Goal: Information Seeking & Learning: Learn about a topic

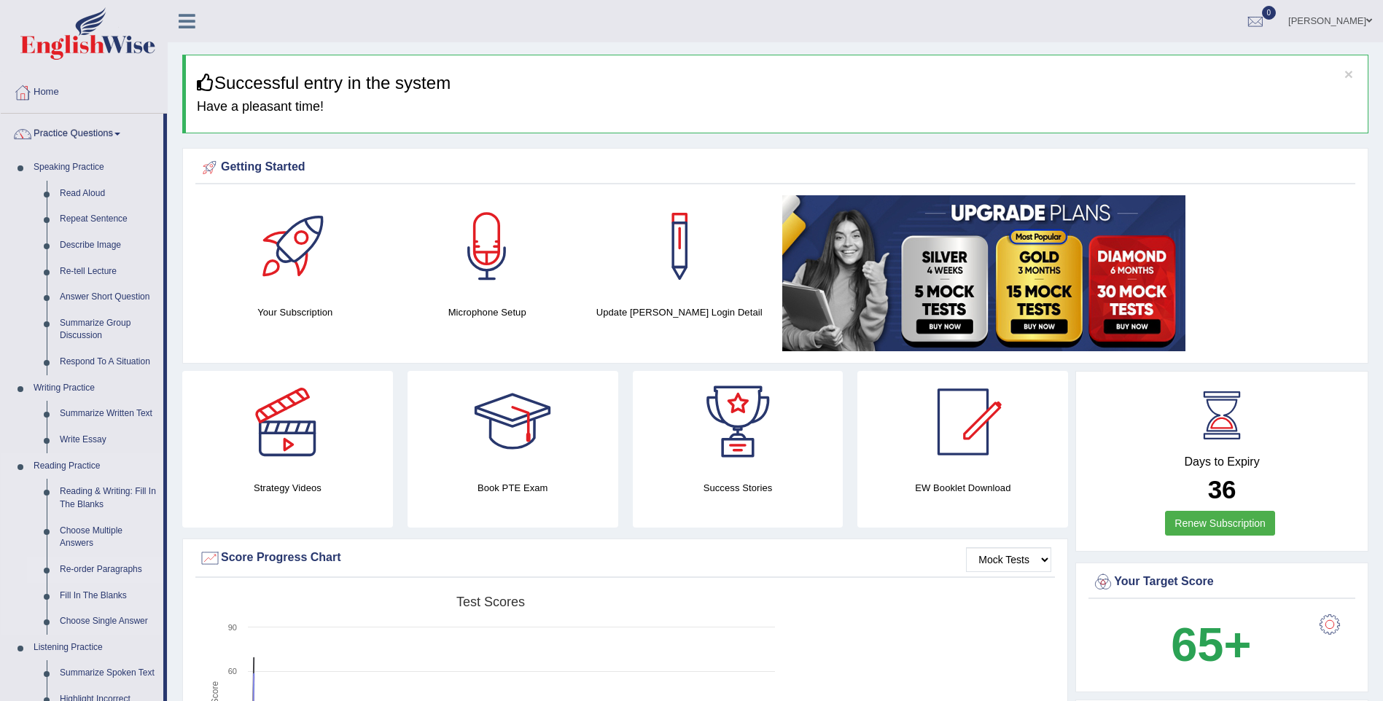
click at [122, 569] on link "Re-order Paragraphs" at bounding box center [108, 570] width 110 height 26
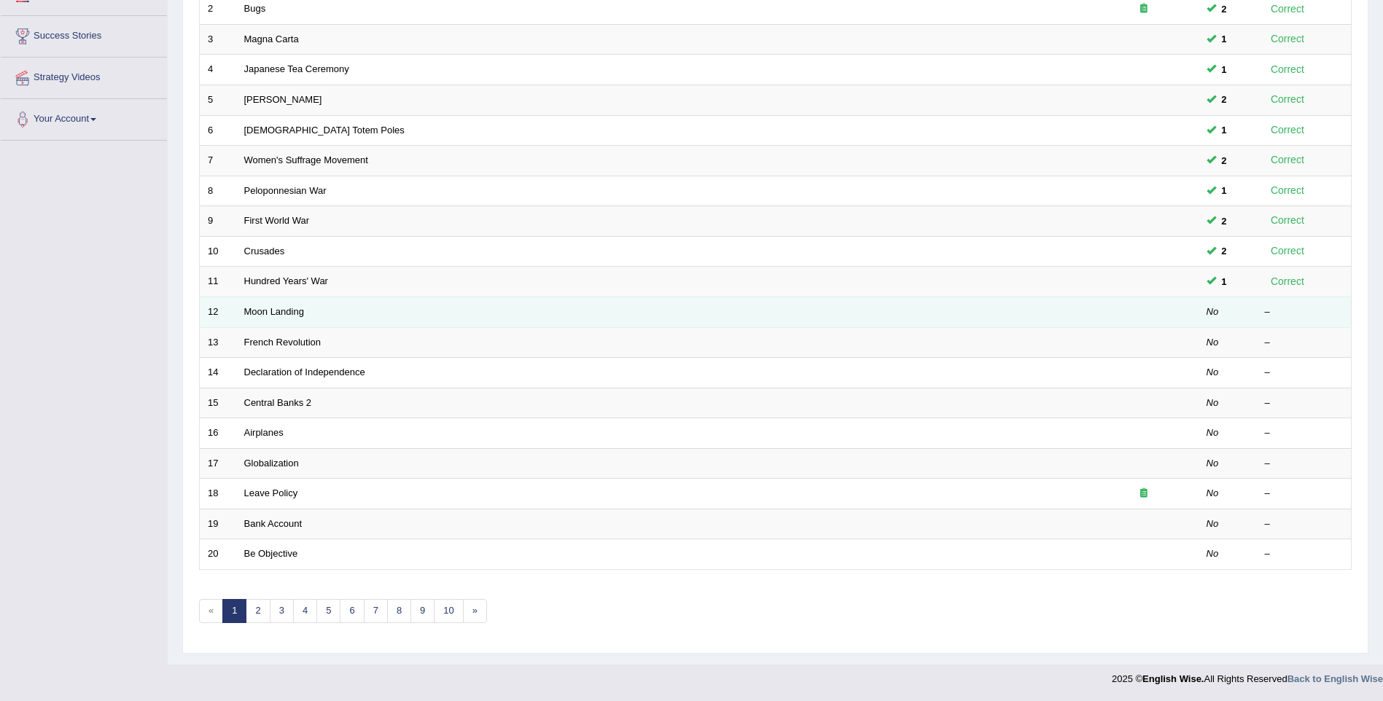
click at [311, 318] on td "Moon Landing" at bounding box center [662, 312] width 853 height 31
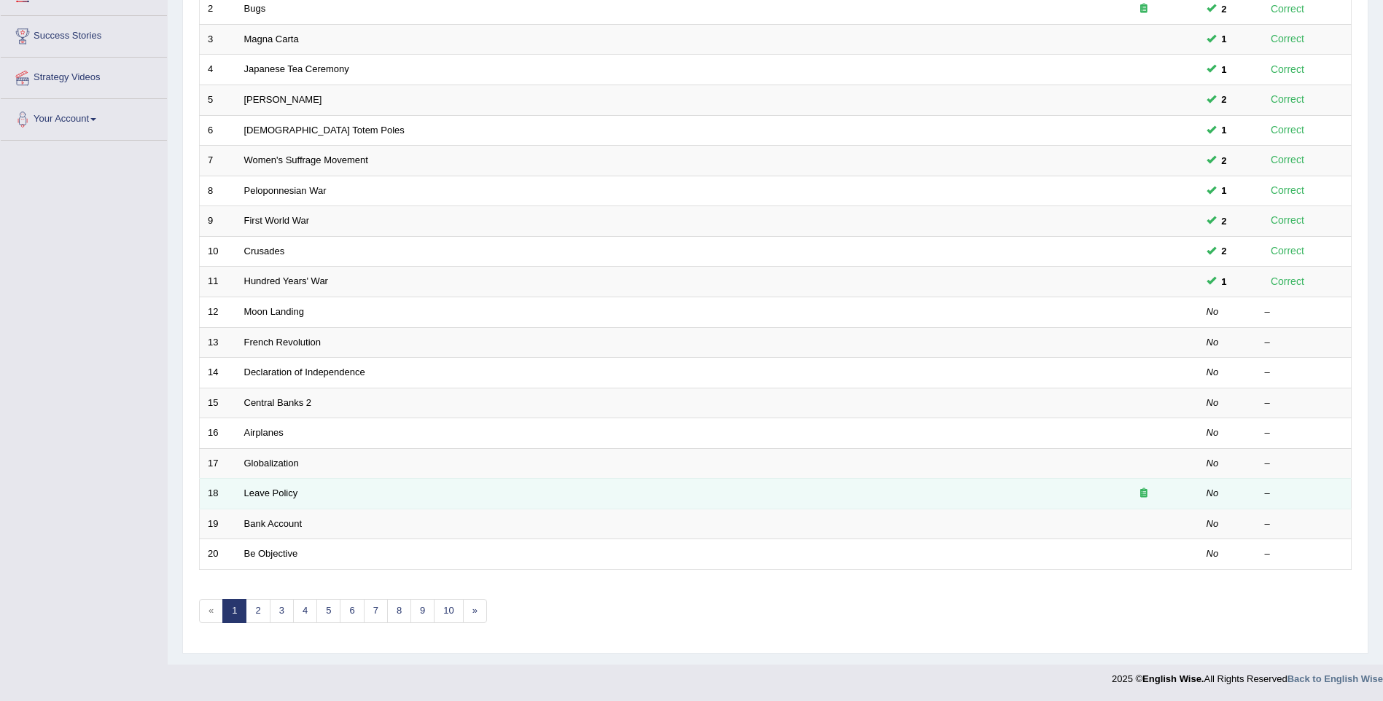
click at [1145, 493] on icon at bounding box center [1143, 492] width 7 height 9
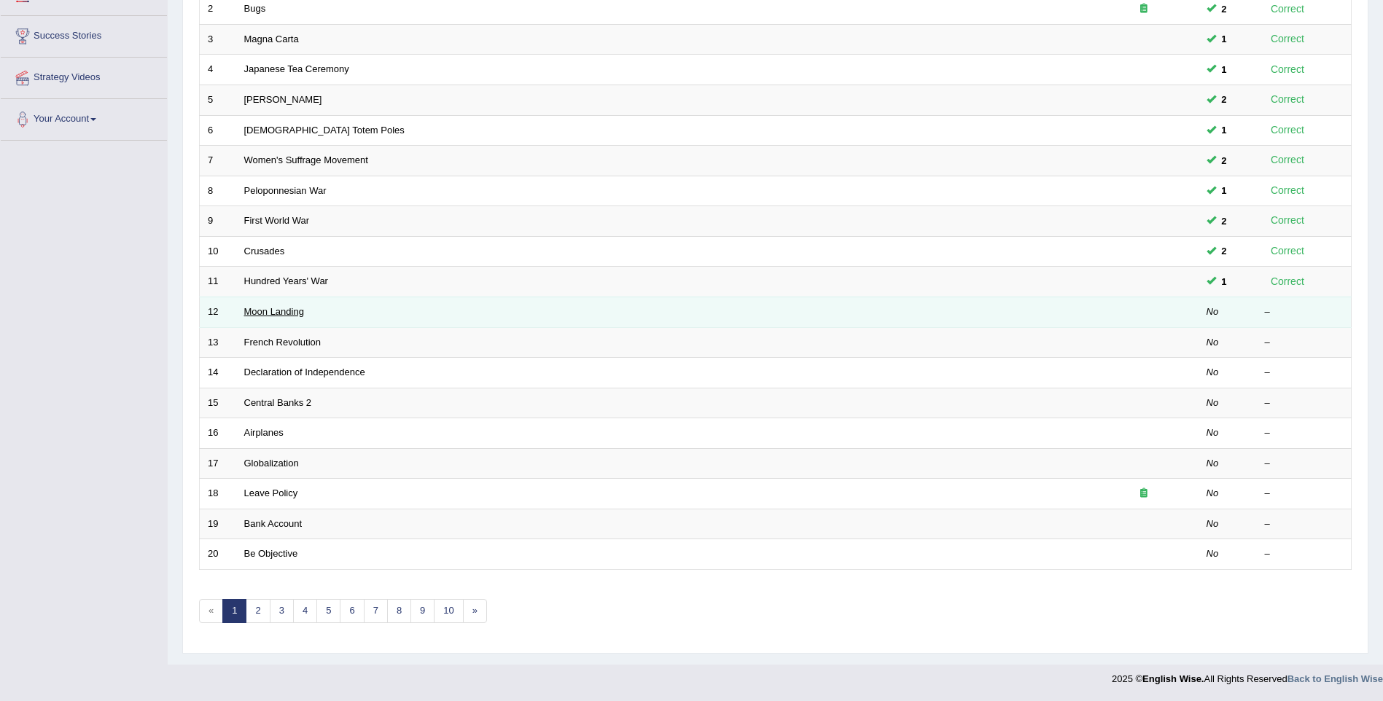
click at [289, 312] on link "Moon Landing" at bounding box center [274, 311] width 60 height 11
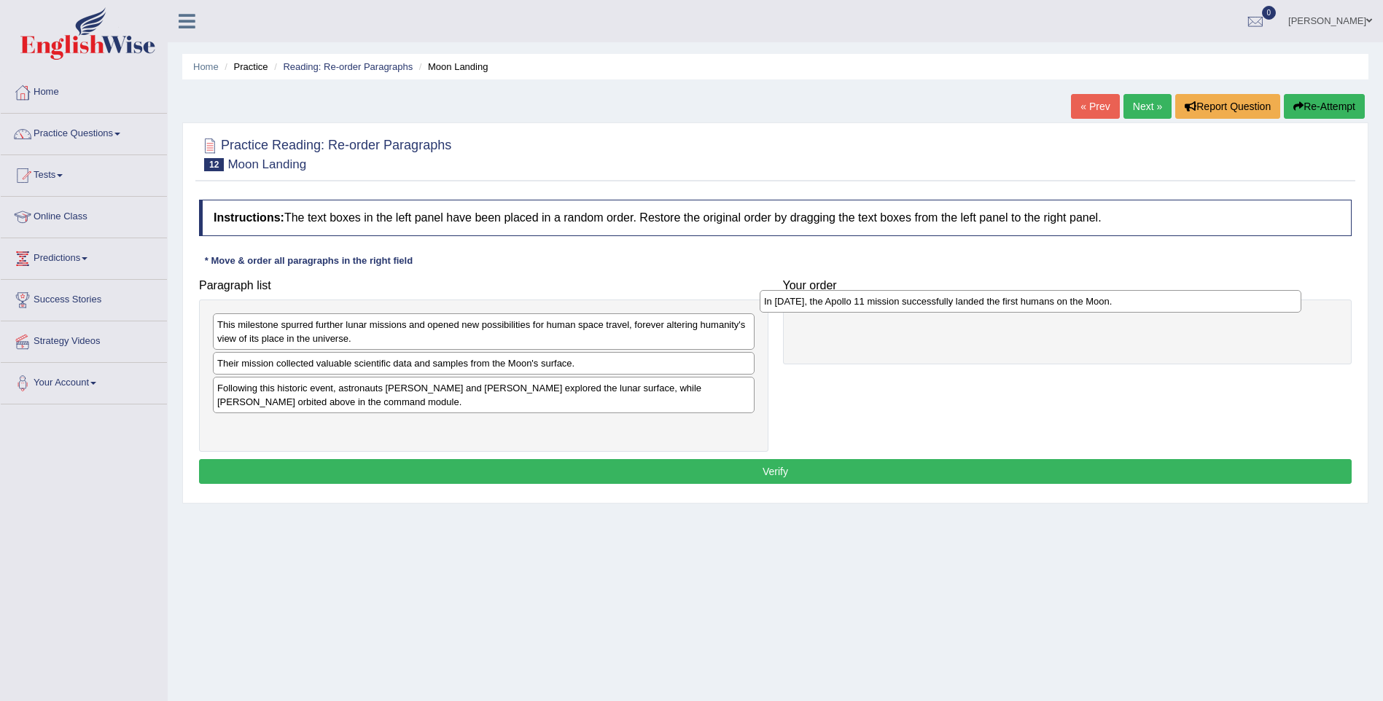
drag, startPoint x: 352, startPoint y: 391, endPoint x: 898, endPoint y: 303, distance: 552.3
click at [898, 303] on div "In 1969, the Apollo 11 mission successfully landed the first humans on the Moon." at bounding box center [1031, 301] width 542 height 23
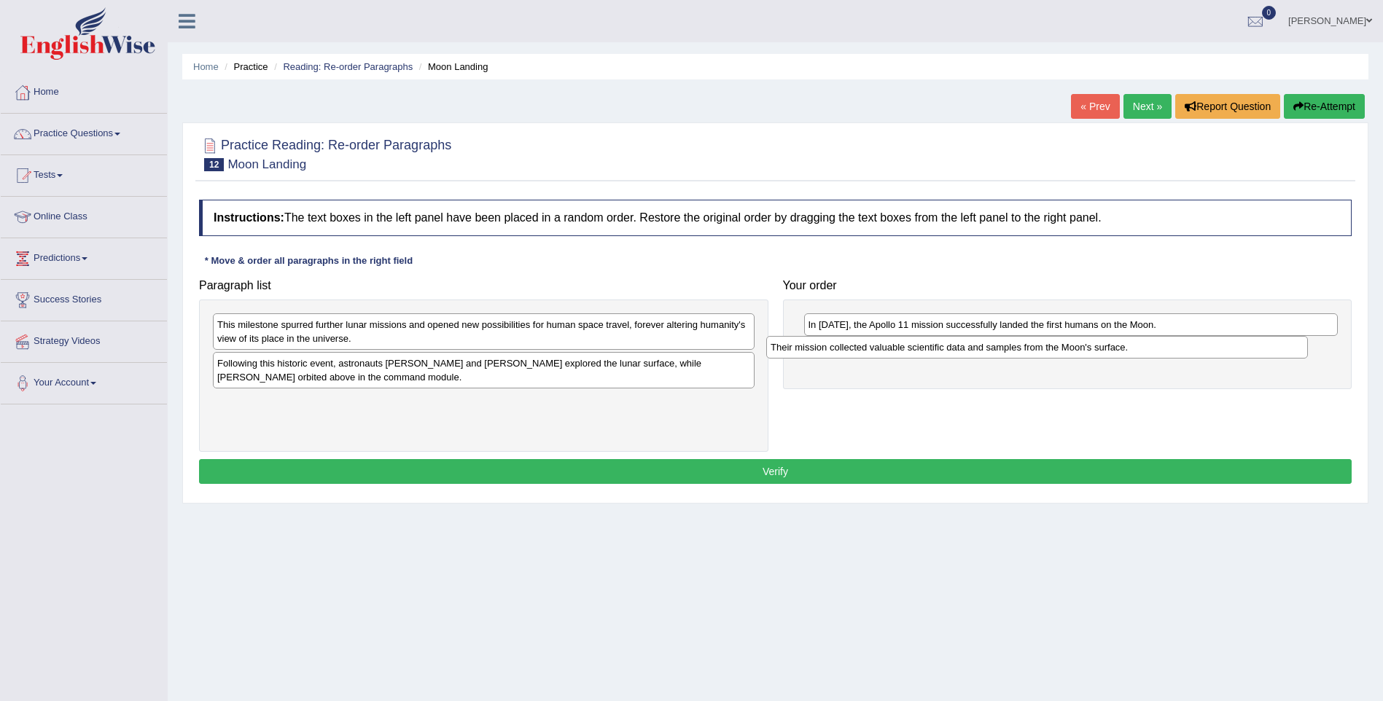
drag, startPoint x: 558, startPoint y: 359, endPoint x: 1113, endPoint y: 342, distance: 555.1
click at [1113, 342] on div "Their mission collected valuable scientific data and samples from the Moon's su…" at bounding box center [1037, 347] width 542 height 23
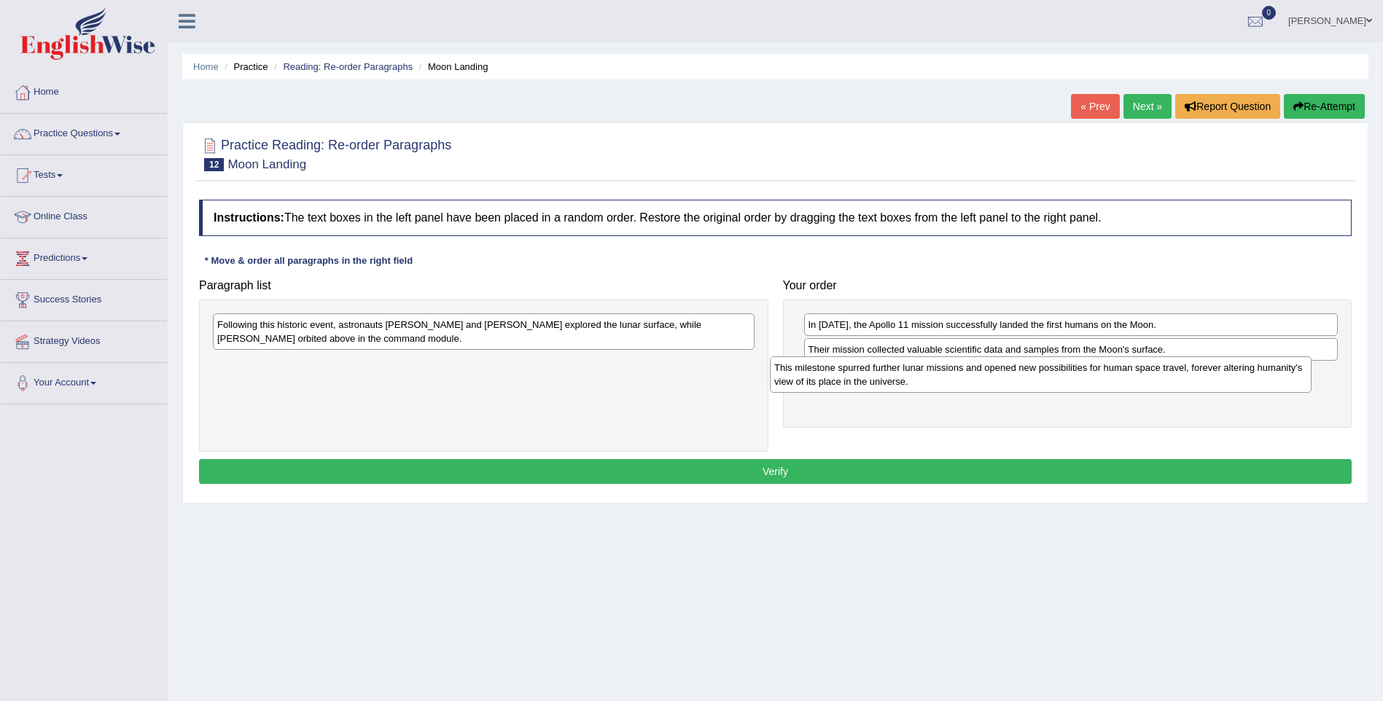
drag, startPoint x: 671, startPoint y: 330, endPoint x: 1233, endPoint y: 367, distance: 562.7
click at [1231, 369] on div "This milestone spurred further lunar missions and opened new possibilities for …" at bounding box center [1041, 375] width 542 height 36
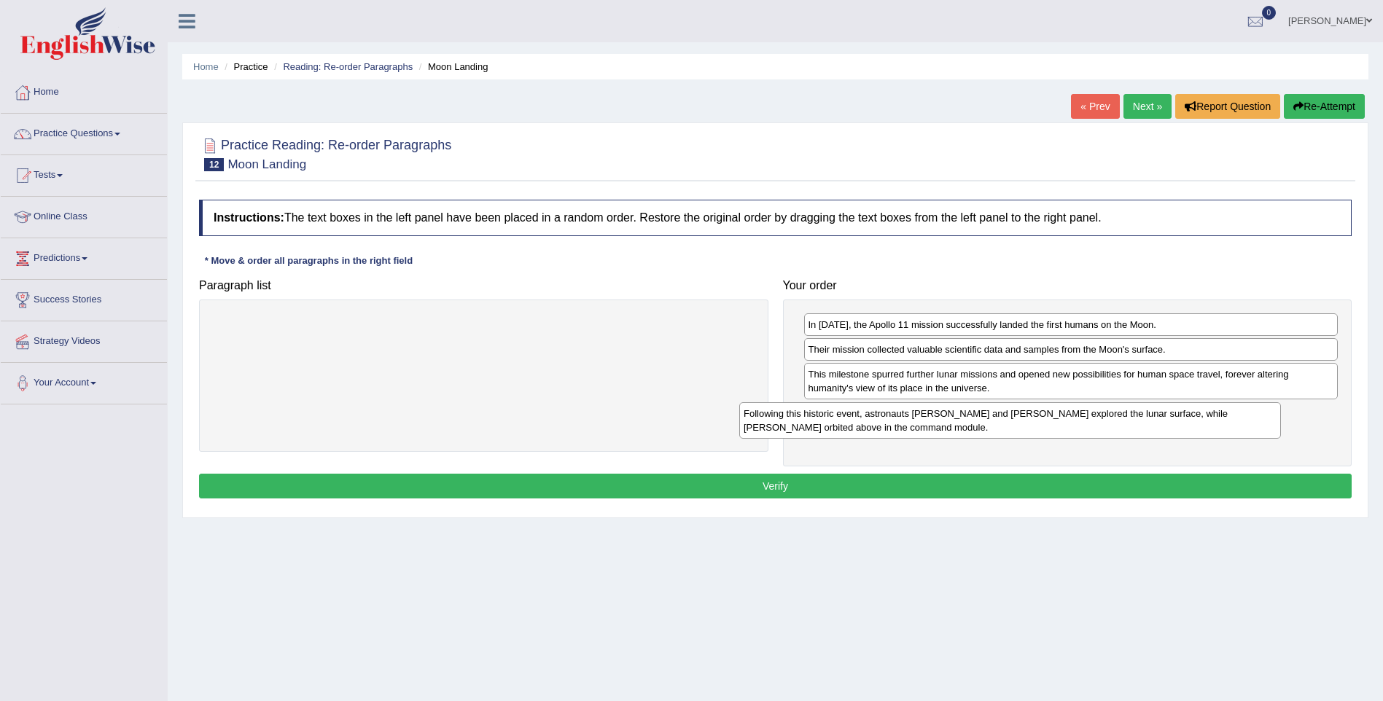
drag, startPoint x: 725, startPoint y: 330, endPoint x: 1252, endPoint y: 418, distance: 533.9
click at [1252, 418] on div "Following this historic event, astronauts Neil Armstrong and Buzz Aldrin explor…" at bounding box center [1010, 420] width 542 height 36
click at [793, 486] on button "Verify" at bounding box center [775, 486] width 1153 height 25
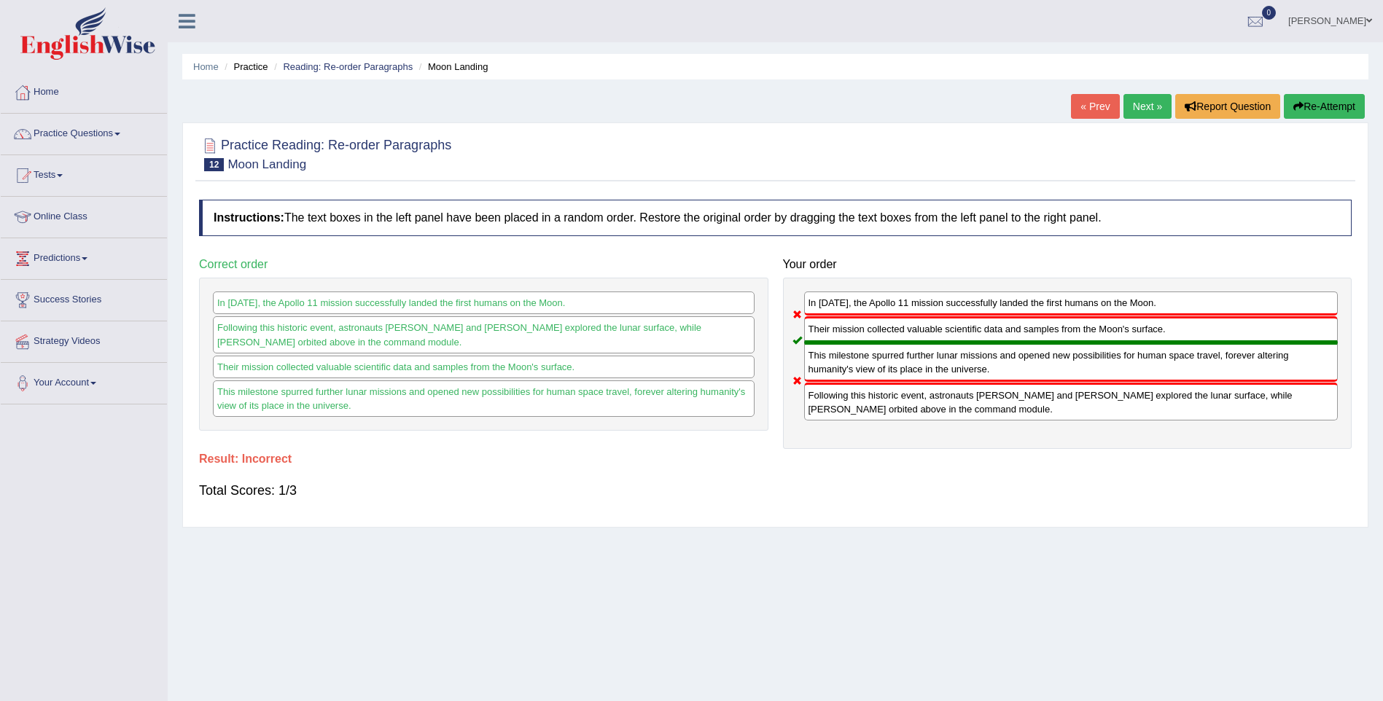
click at [1330, 106] on button "Re-Attempt" at bounding box center [1324, 106] width 81 height 25
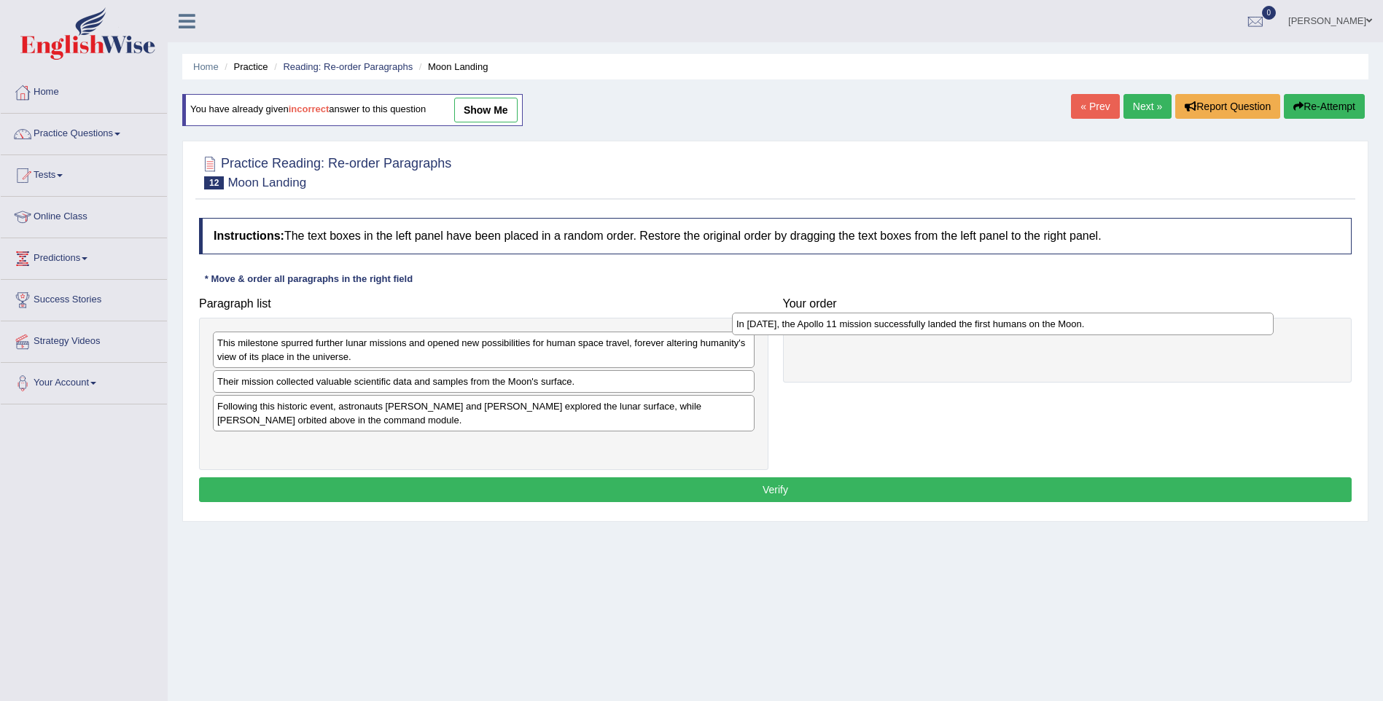
drag, startPoint x: 418, startPoint y: 406, endPoint x: 938, endPoint y: 324, distance: 525.6
click at [938, 324] on div "In 1969, the Apollo 11 mission successfully landed the first humans on the Moon." at bounding box center [1003, 324] width 542 height 23
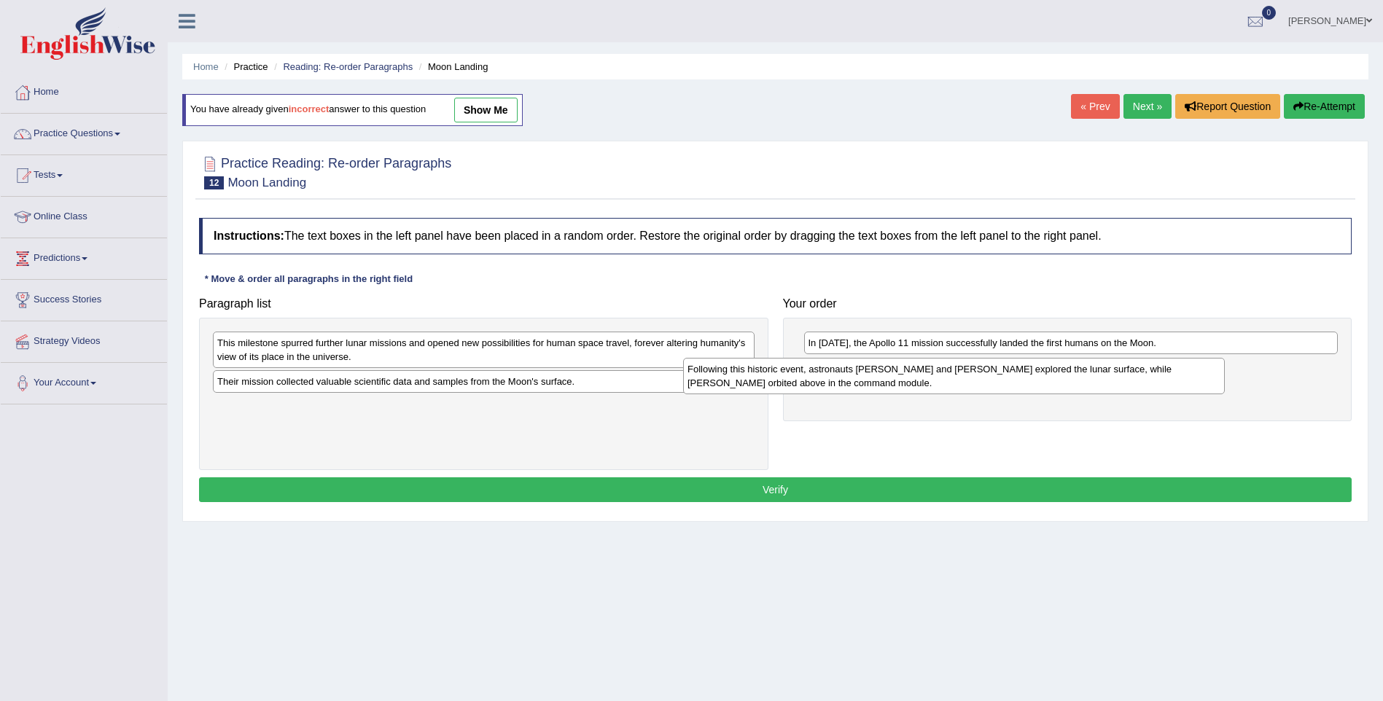
drag, startPoint x: 640, startPoint y: 410, endPoint x: 1113, endPoint y: 373, distance: 474.0
click at [1113, 373] on div "Following this historic event, astronauts [PERSON_NAME] and [PERSON_NAME] explo…" at bounding box center [954, 376] width 542 height 36
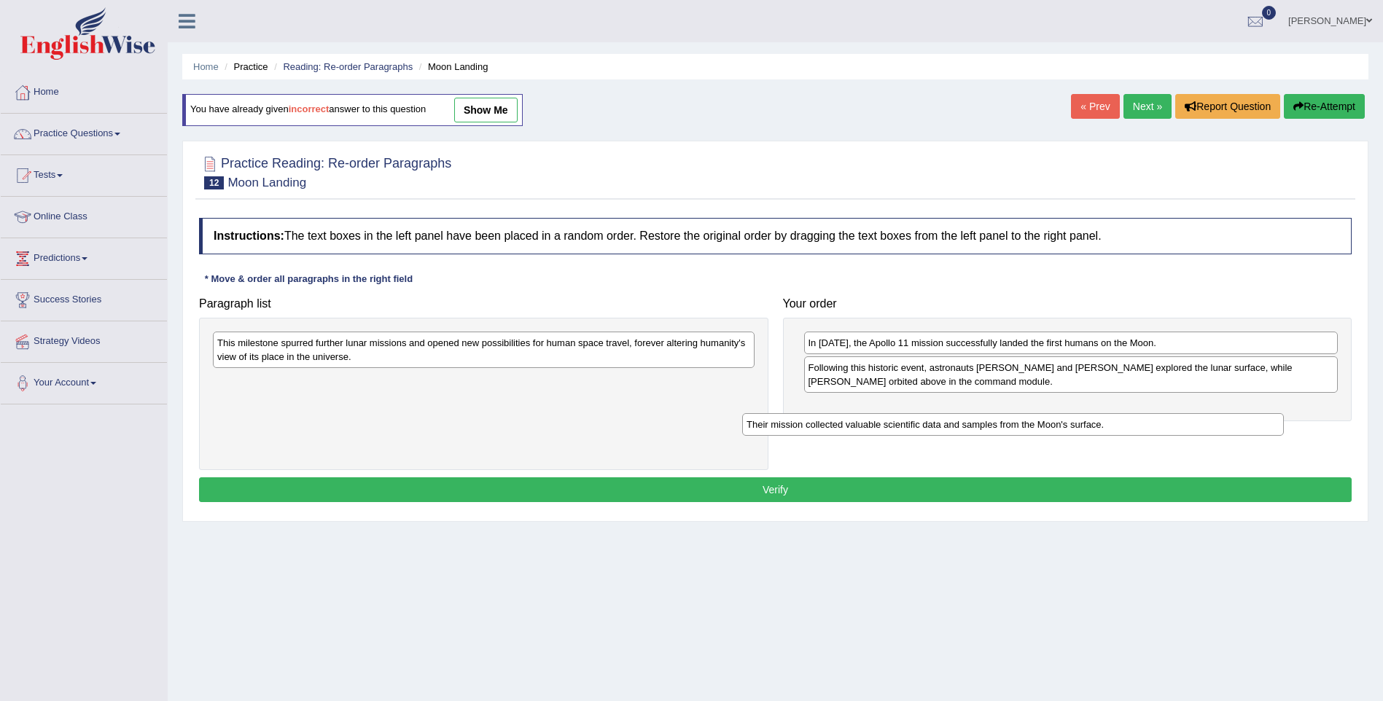
drag, startPoint x: 546, startPoint y: 381, endPoint x: 1078, endPoint y: 424, distance: 533.2
click at [1078, 424] on div "Their mission collected valuable scientific data and samples from the Moon's su…" at bounding box center [1013, 424] width 542 height 23
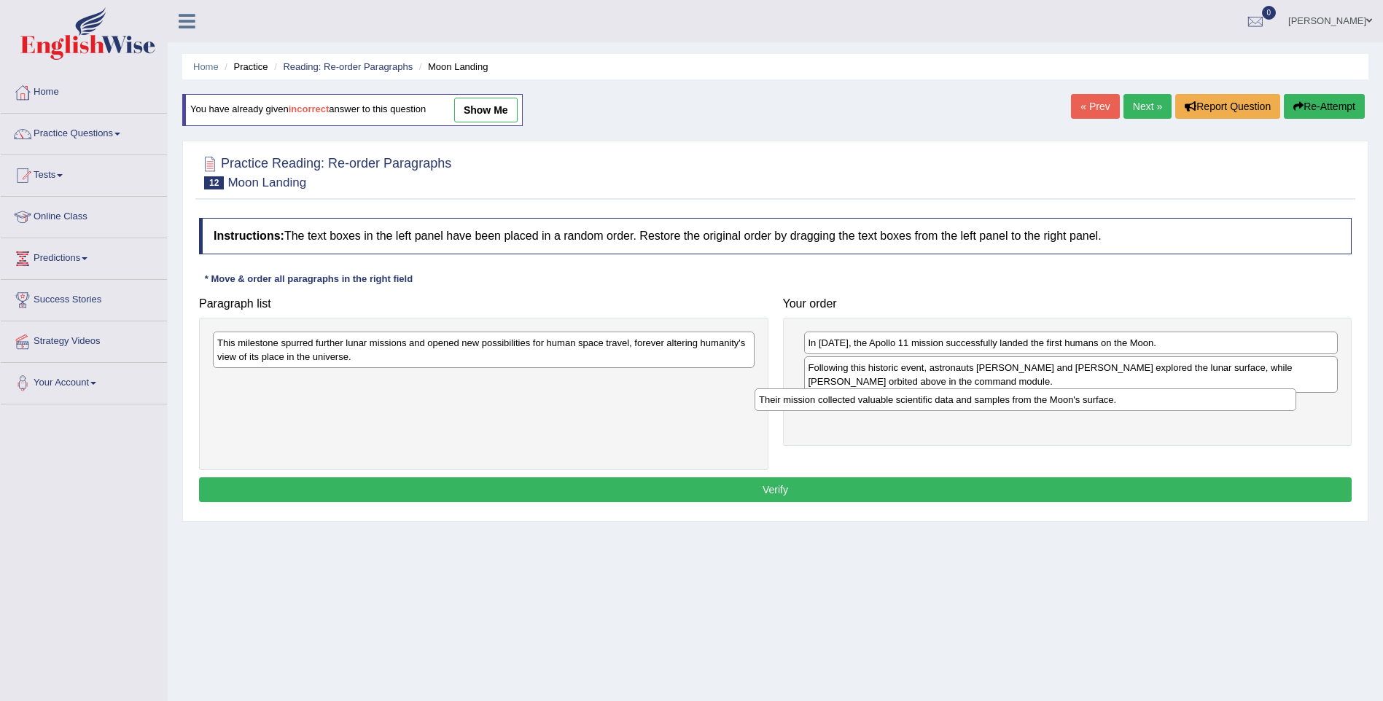
drag, startPoint x: 616, startPoint y: 376, endPoint x: 1151, endPoint y: 394, distance: 535.5
click at [1159, 394] on div "Their mission collected valuable scientific data and samples from the Moon's su…" at bounding box center [1026, 400] width 542 height 23
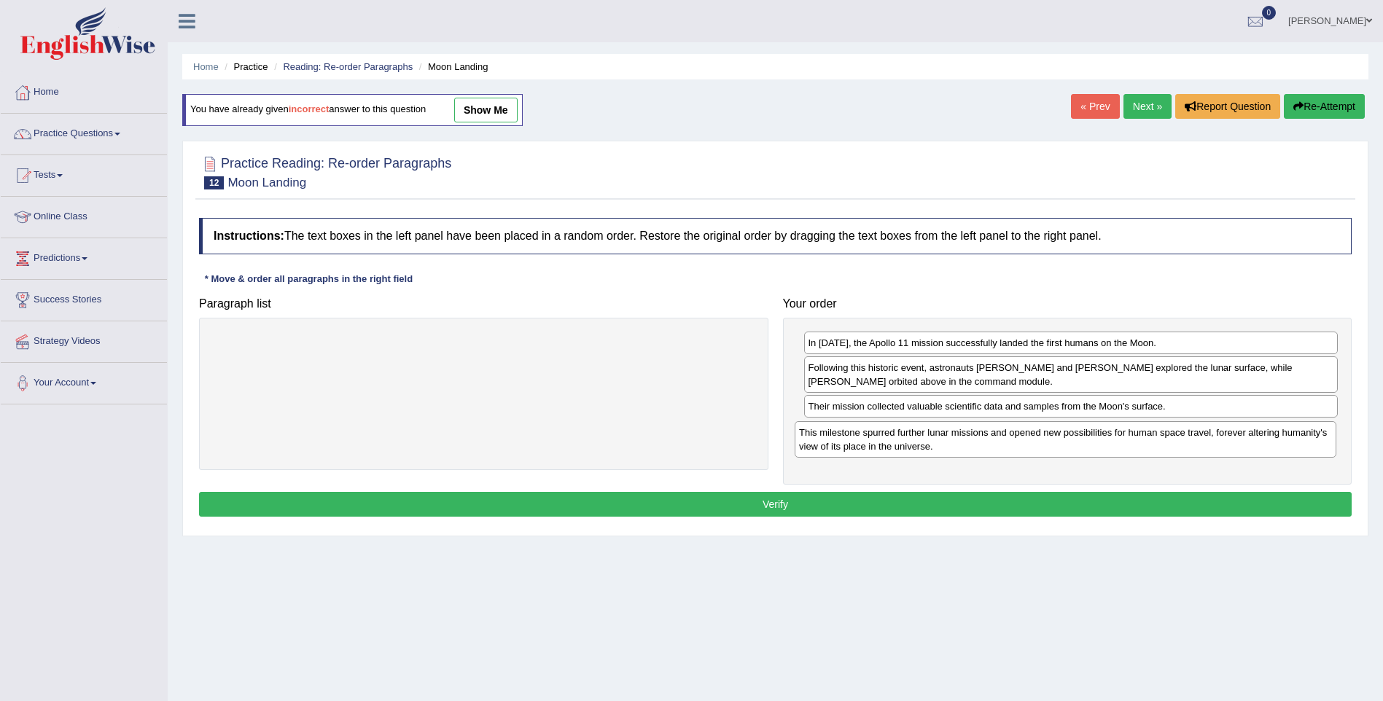
drag, startPoint x: 693, startPoint y: 342, endPoint x: 1276, endPoint y: 428, distance: 589.6
click at [1276, 428] on div "This milestone spurred further lunar missions and opened new possibilities for …" at bounding box center [1066, 439] width 542 height 36
click at [775, 496] on button "Verify" at bounding box center [775, 504] width 1153 height 25
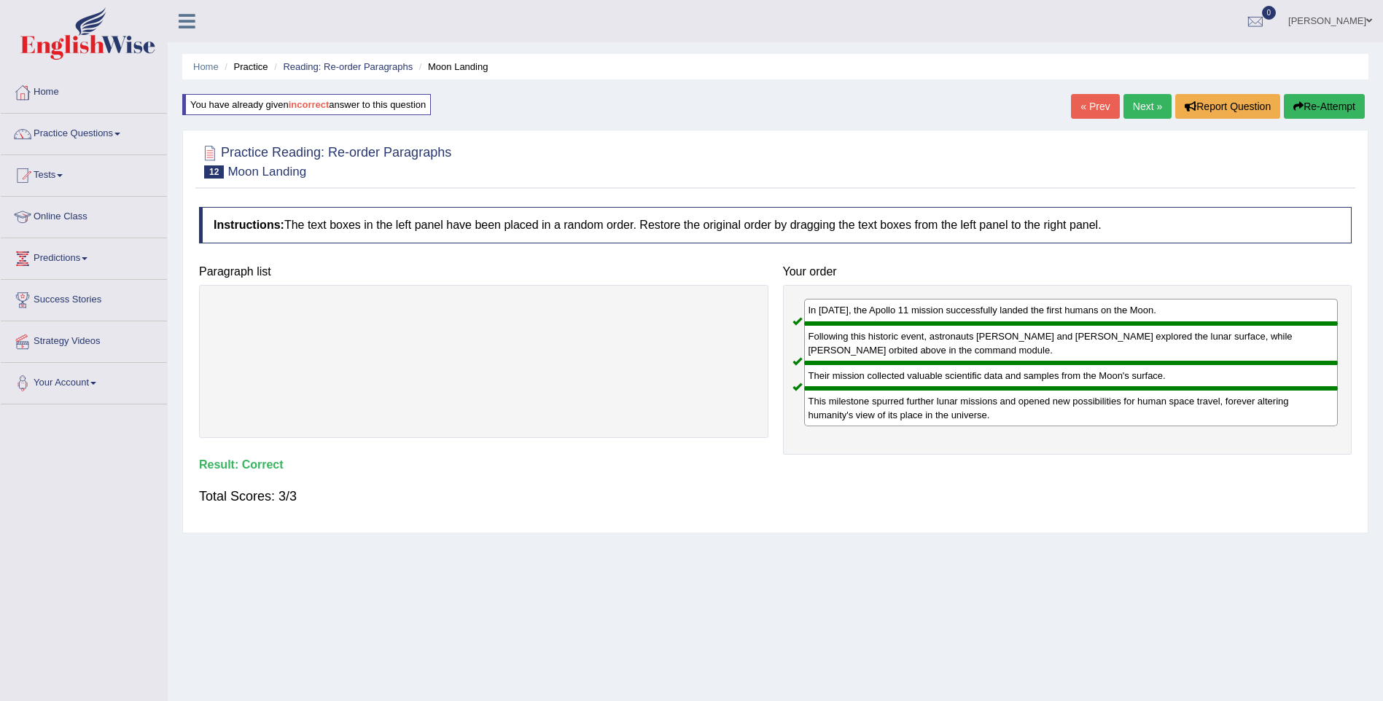
click at [1141, 109] on link "Next »" at bounding box center [1148, 106] width 48 height 25
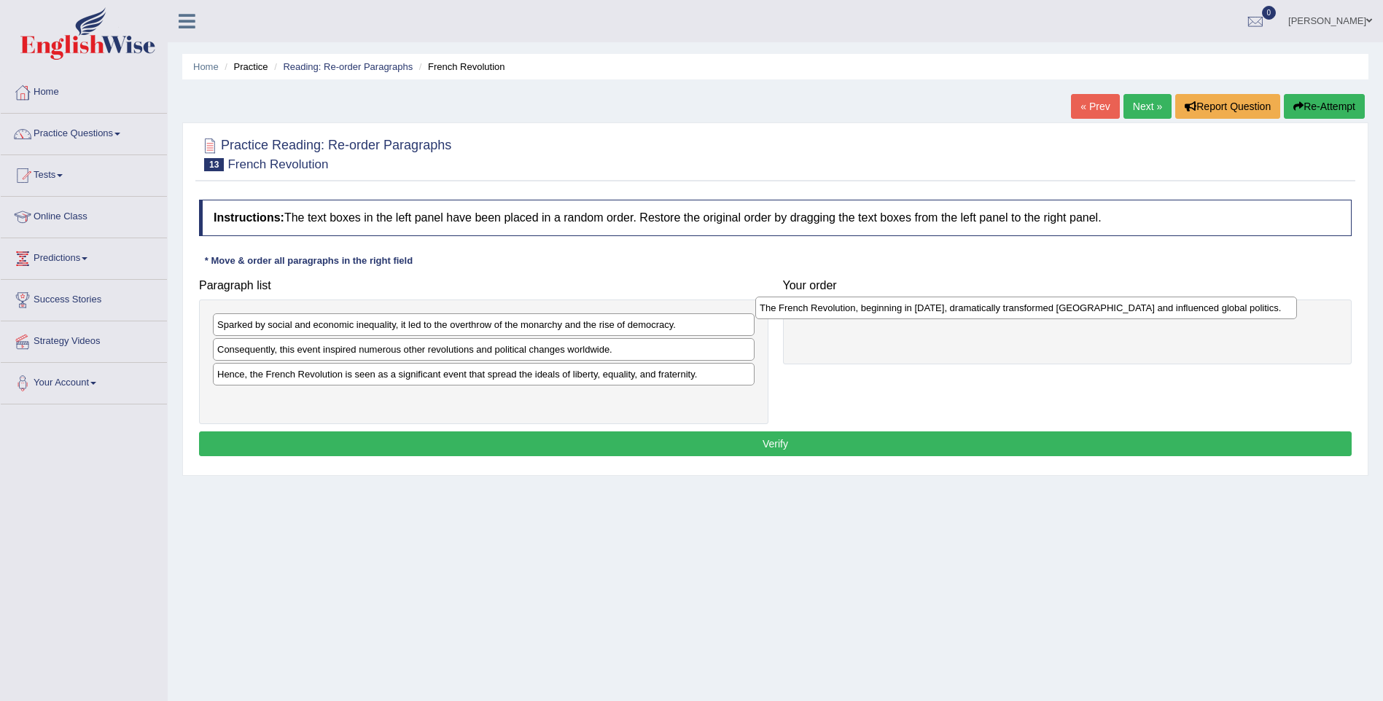
drag, startPoint x: 575, startPoint y: 351, endPoint x: 1121, endPoint y: 308, distance: 547.1
click at [1121, 308] on div "The French Revolution, beginning in [DATE], dramatically transformed [GEOGRAPHI…" at bounding box center [1026, 308] width 542 height 23
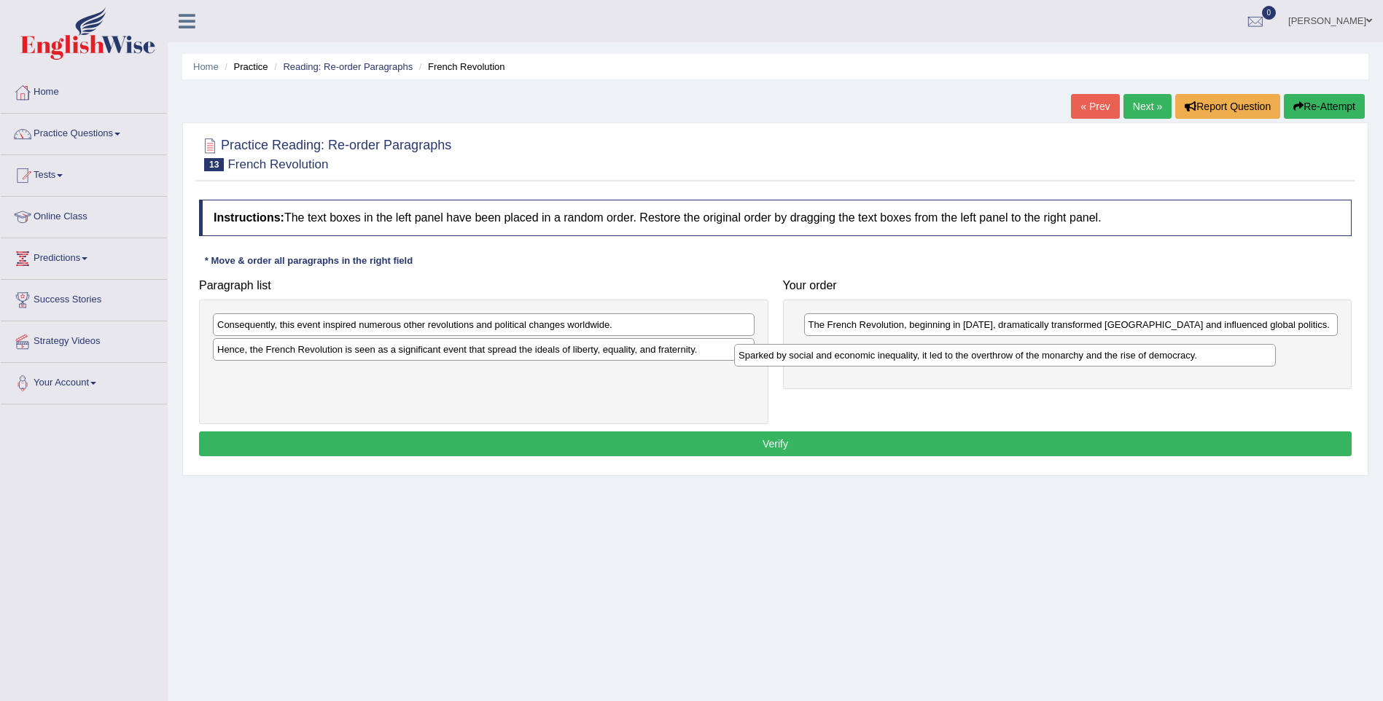
drag, startPoint x: 711, startPoint y: 319, endPoint x: 1232, endPoint y: 349, distance: 522.2
click at [1232, 349] on div "Sparked by social and economic inequality, it led to the overthrow of the monar…" at bounding box center [1005, 355] width 542 height 23
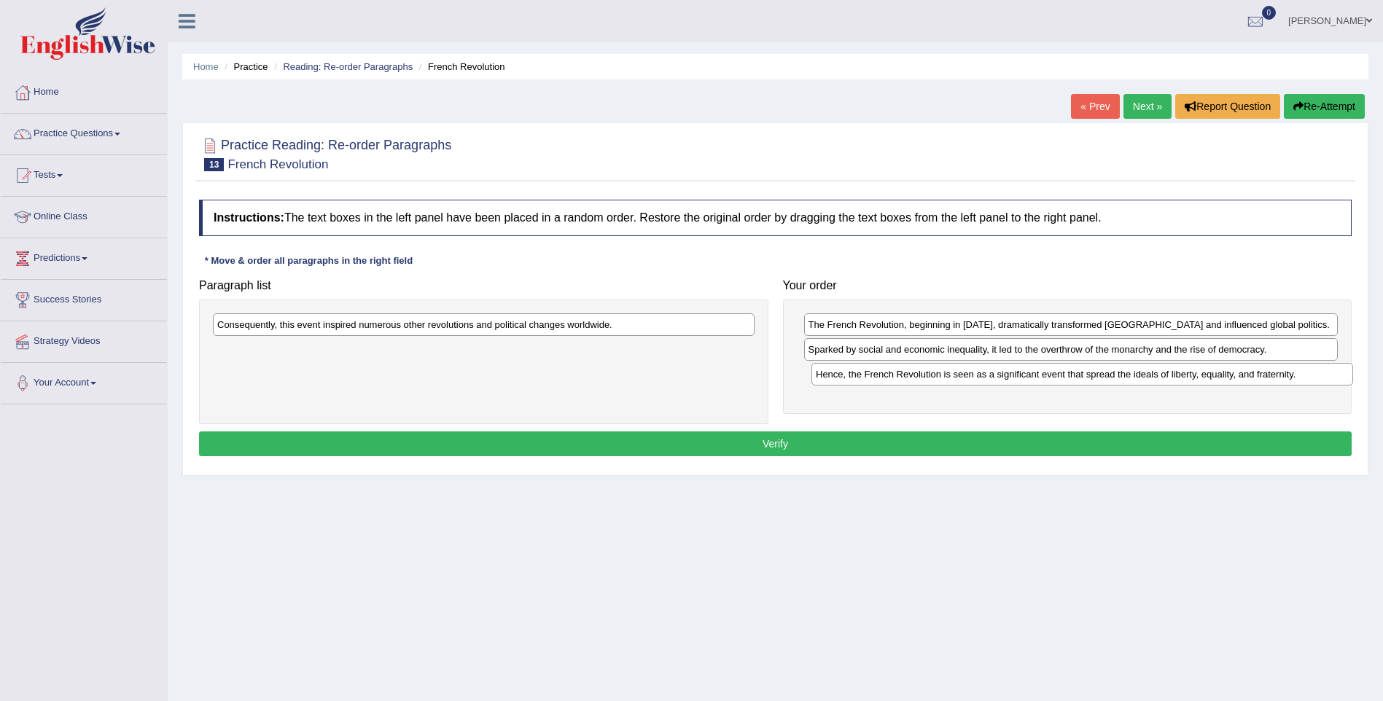
drag, startPoint x: 643, startPoint y: 352, endPoint x: 1242, endPoint y: 377, distance: 599.1
click at [1242, 377] on div "Hence, the French Revolution is seen as a significant event that spread the ide…" at bounding box center [1082, 374] width 542 height 23
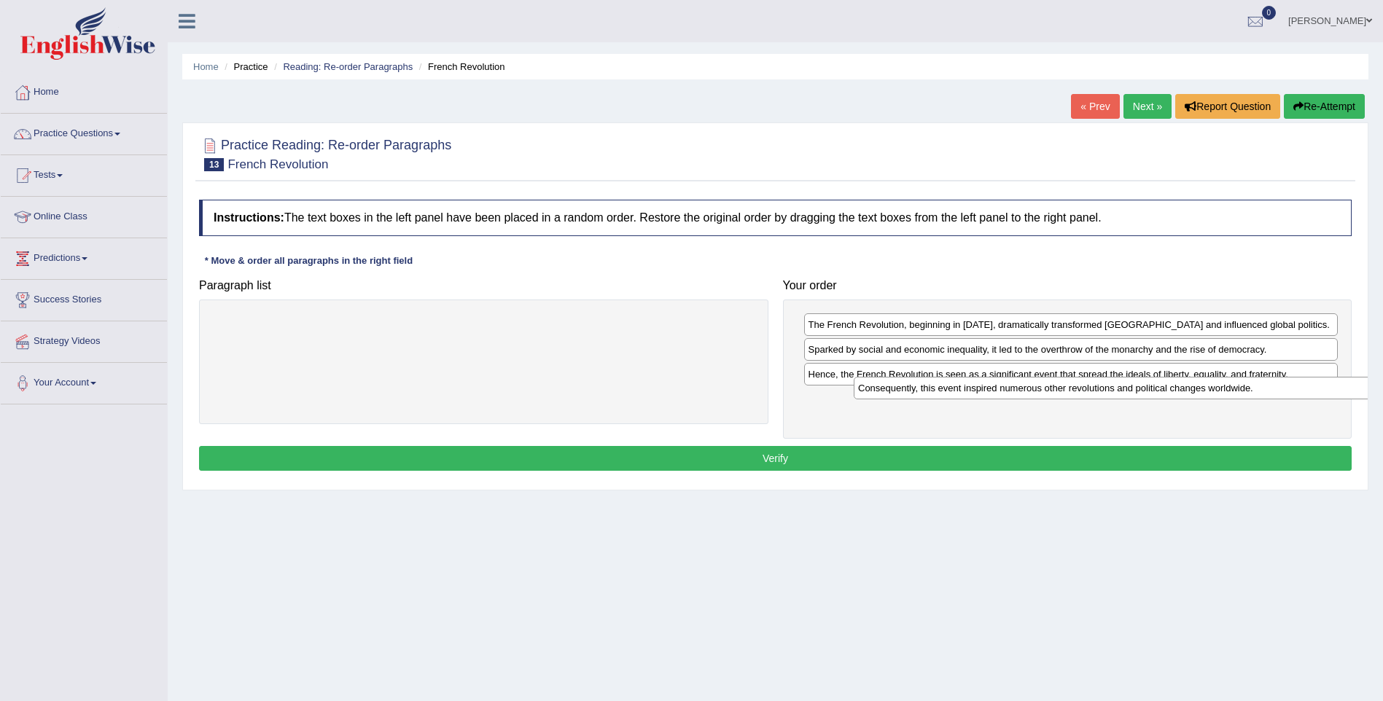
drag, startPoint x: 584, startPoint y: 320, endPoint x: 1225, endPoint y: 384, distance: 644.0
click at [1225, 384] on div "Consequently, this event inspired numerous other revolutions and political chan…" at bounding box center [1125, 388] width 542 height 23
click at [776, 453] on button "Verify" at bounding box center [775, 458] width 1153 height 25
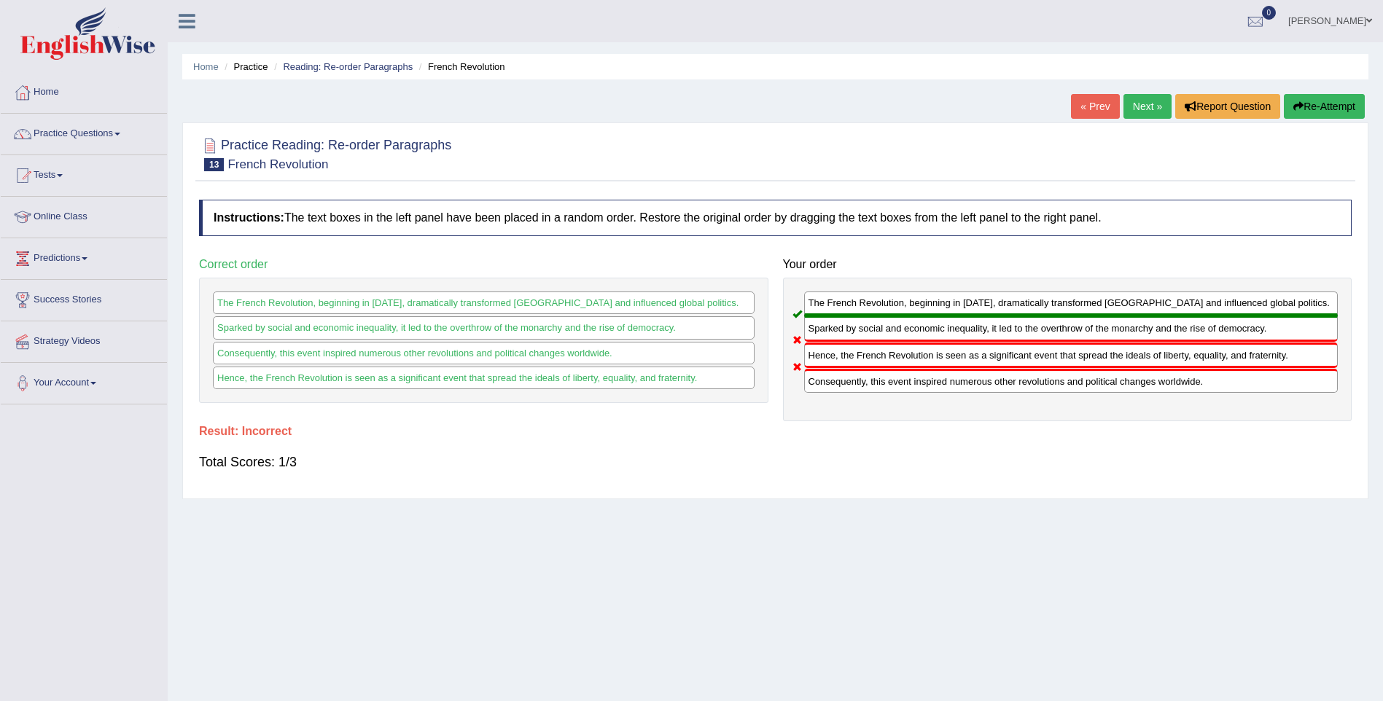
click at [1319, 106] on button "Re-Attempt" at bounding box center [1324, 106] width 81 height 25
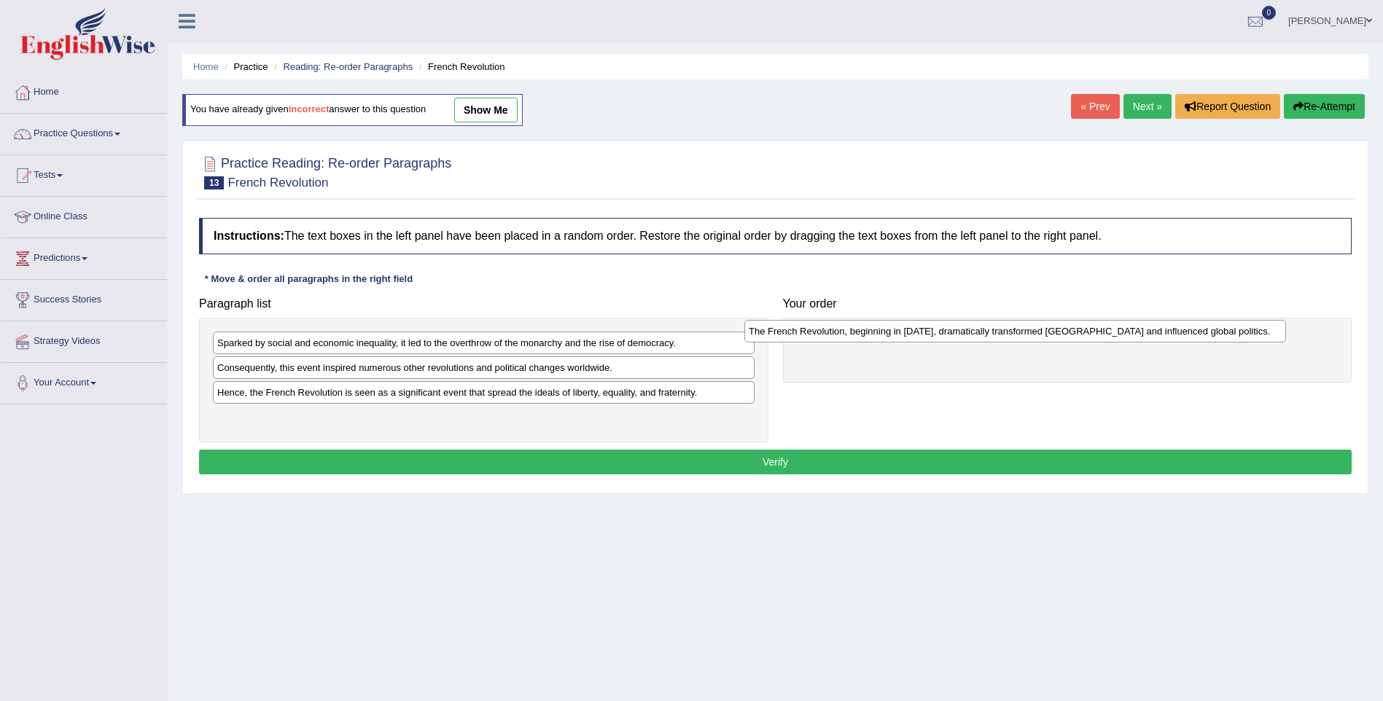
drag, startPoint x: 335, startPoint y: 368, endPoint x: 865, endPoint y: 332, distance: 532.0
click at [865, 332] on div "The French Revolution, beginning in [DATE], dramatically transformed [GEOGRAPHI…" at bounding box center [1015, 331] width 542 height 23
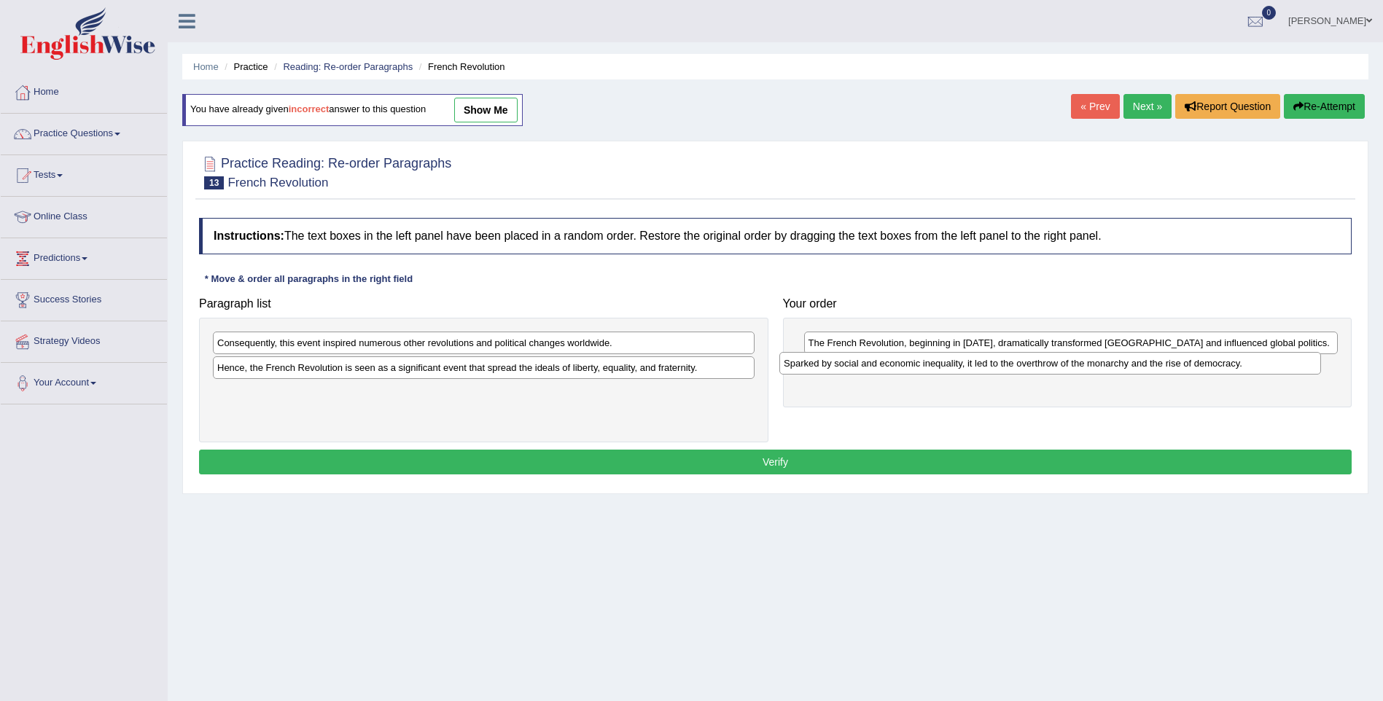
drag, startPoint x: 419, startPoint y: 340, endPoint x: 986, endPoint y: 359, distance: 566.8
click at [986, 359] on div "Sparked by social and economic inequality, it led to the overthrow of the monar…" at bounding box center [1050, 363] width 542 height 23
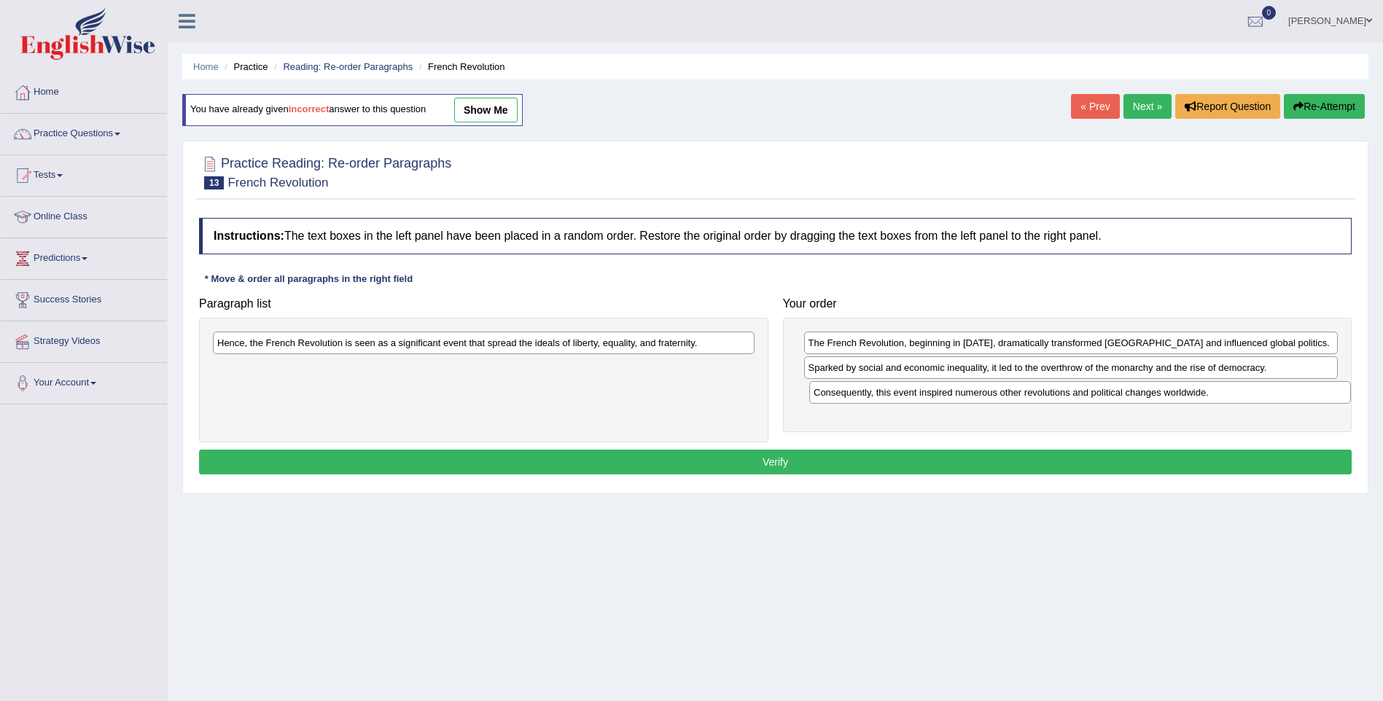
drag, startPoint x: 589, startPoint y: 346, endPoint x: 1186, endPoint y: 395, distance: 599.1
click at [1186, 395] on div "Consequently, this event inspired numerous other revolutions and political chan…" at bounding box center [1080, 392] width 542 height 23
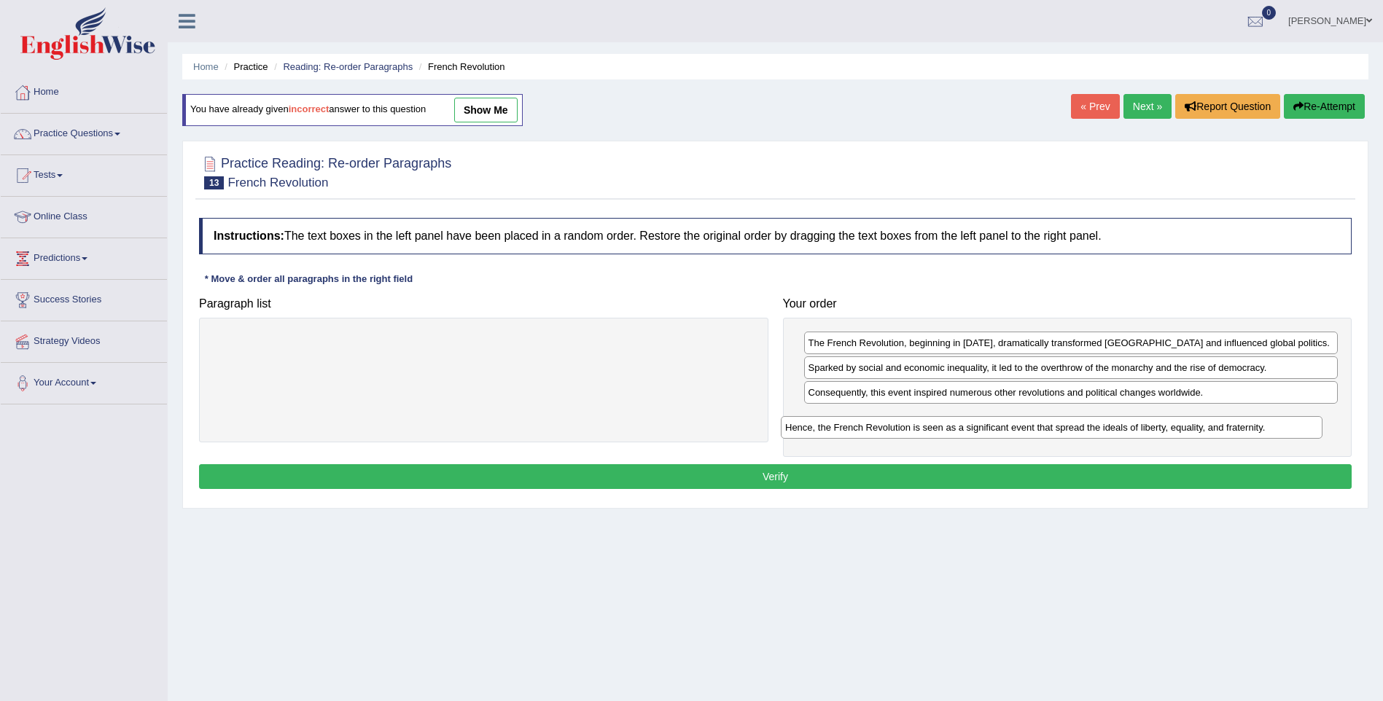
drag, startPoint x: 640, startPoint y: 342, endPoint x: 1209, endPoint y: 420, distance: 574.0
click at [1209, 420] on div "Hence, the French Revolution is seen as a significant event that spread the ide…" at bounding box center [1052, 427] width 542 height 23
click at [744, 468] on button "Verify" at bounding box center [775, 476] width 1153 height 25
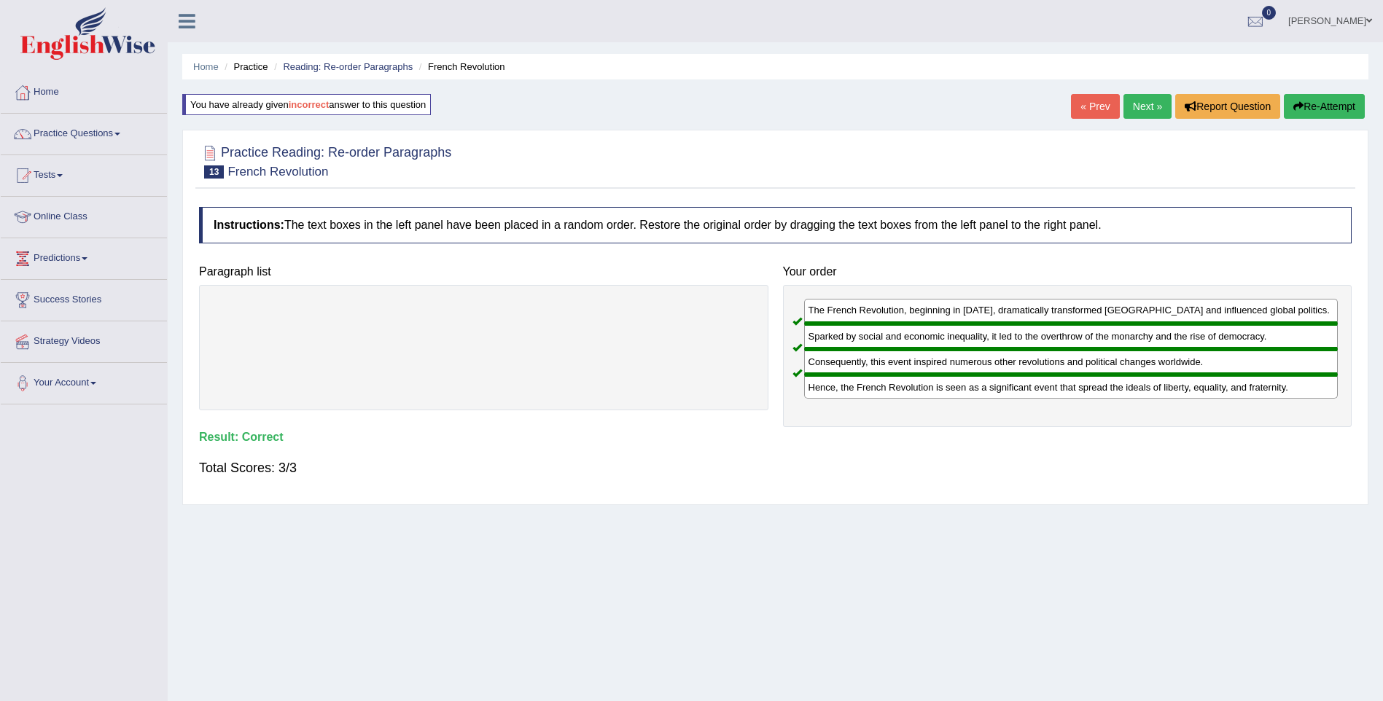
click at [1140, 108] on link "Next »" at bounding box center [1148, 106] width 48 height 25
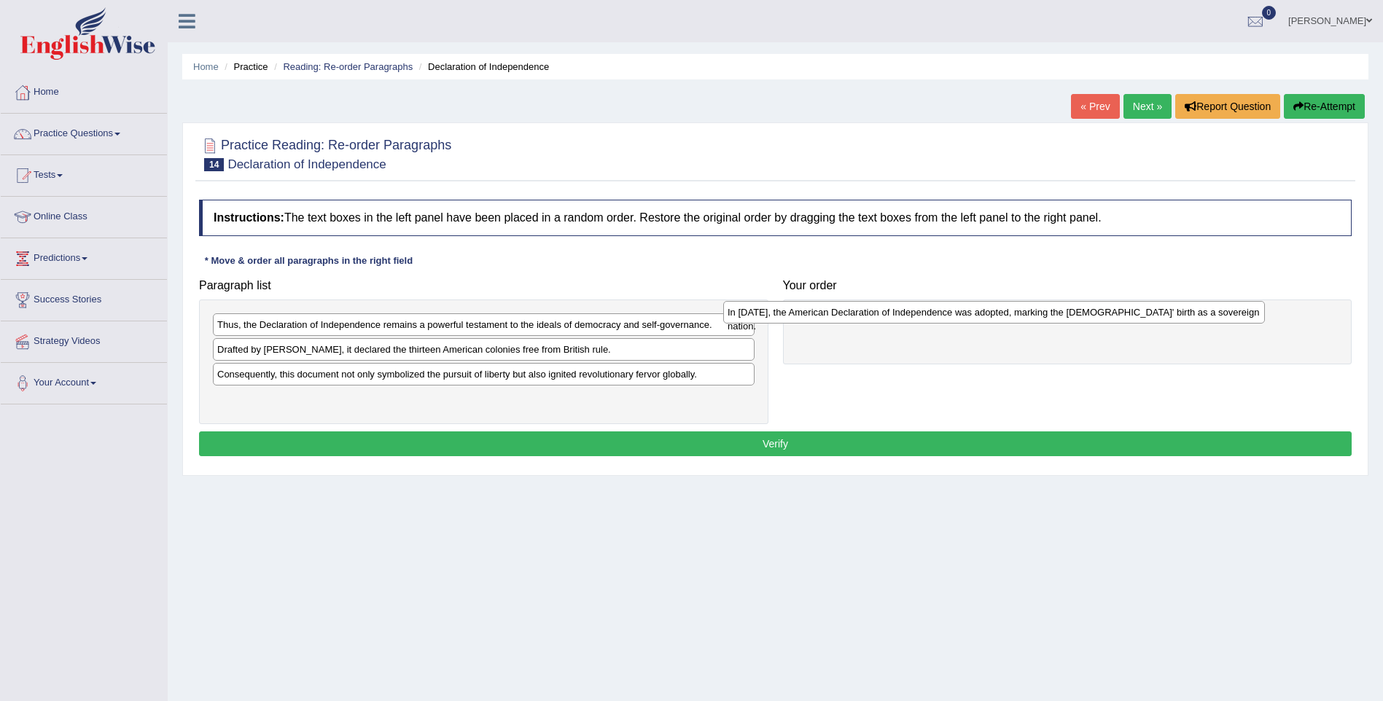
drag, startPoint x: 306, startPoint y: 402, endPoint x: 817, endPoint y: 316, distance: 517.7
click at [817, 316] on div "In 1776, the American Declaration of Independence was adopted, marking the Unit…" at bounding box center [994, 312] width 542 height 23
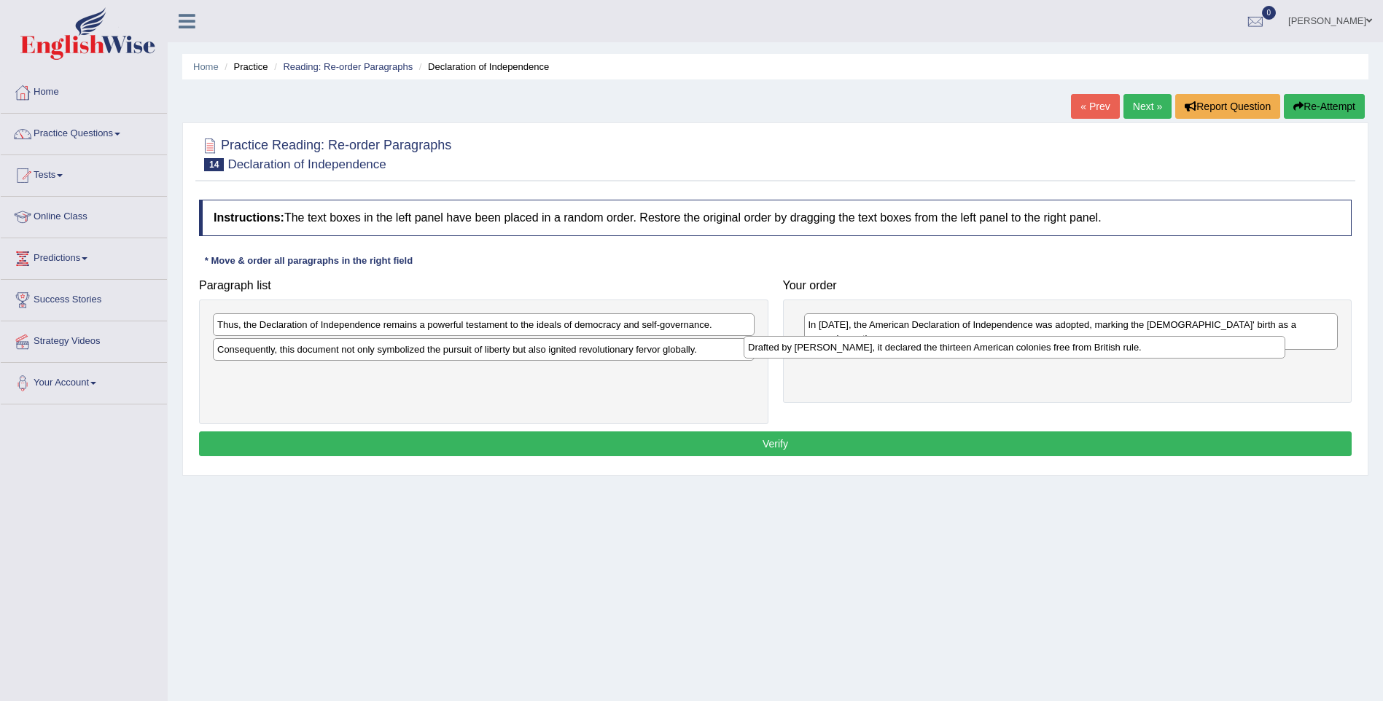
drag, startPoint x: 549, startPoint y: 351, endPoint x: 1081, endPoint y: 348, distance: 532.2
click at [1081, 348] on div "Drafted by Thomas Jefferson, it declared the thirteen American colonies free fr…" at bounding box center [1015, 347] width 542 height 23
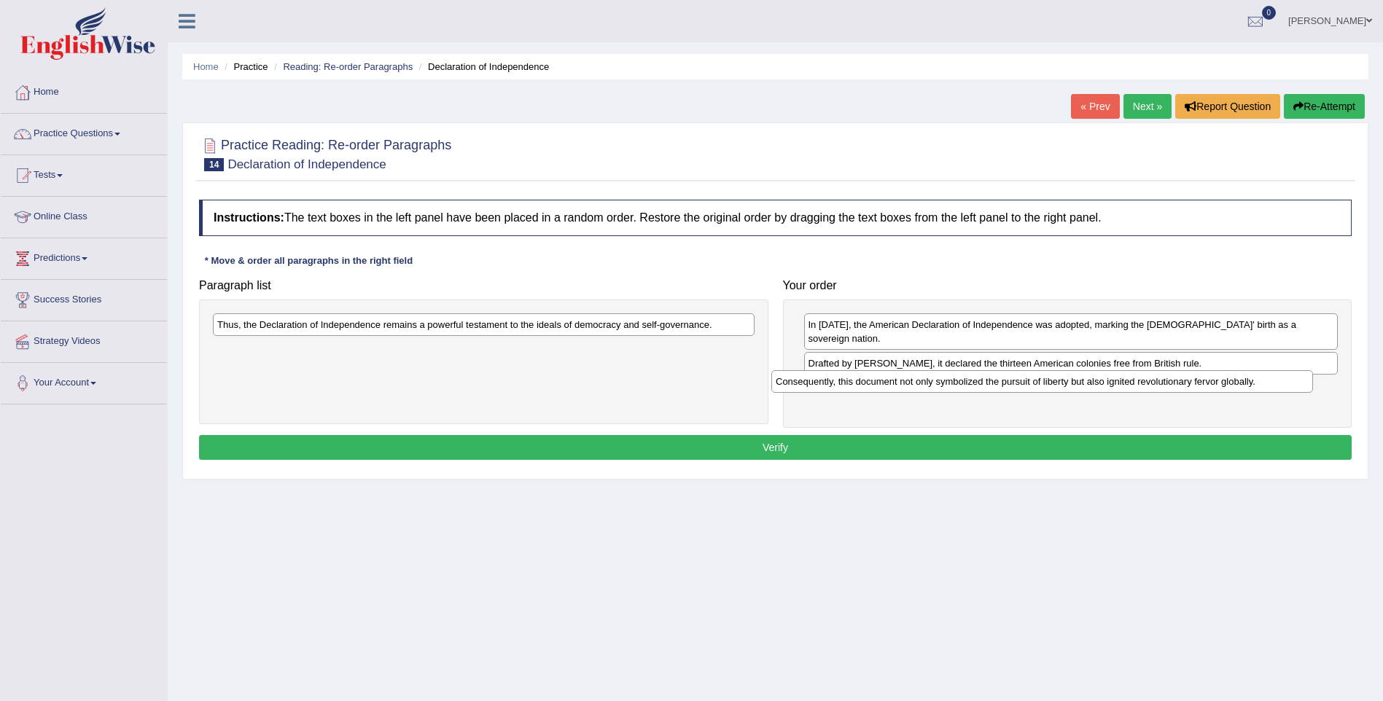
drag, startPoint x: 582, startPoint y: 350, endPoint x: 1150, endPoint y: 379, distance: 568.7
click at [1150, 379] on div "Consequently, this document not only symbolized the pursuit of liberty but also…" at bounding box center [1042, 381] width 542 height 23
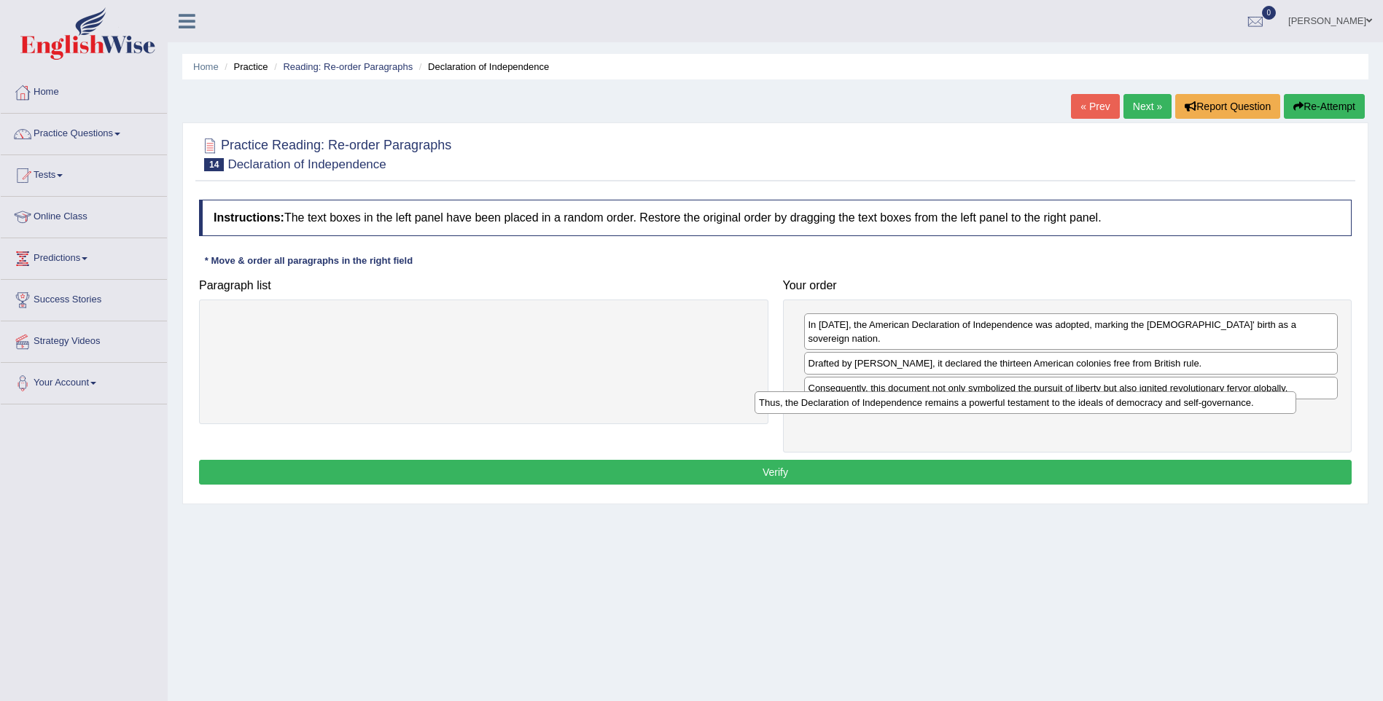
drag, startPoint x: 680, startPoint y: 328, endPoint x: 1222, endPoint y: 406, distance: 547.3
click at [1222, 406] on div "Thus, the Declaration of Independence remains a powerful testament to the ideal…" at bounding box center [1026, 403] width 542 height 23
click at [760, 460] on button "Verify" at bounding box center [775, 472] width 1153 height 25
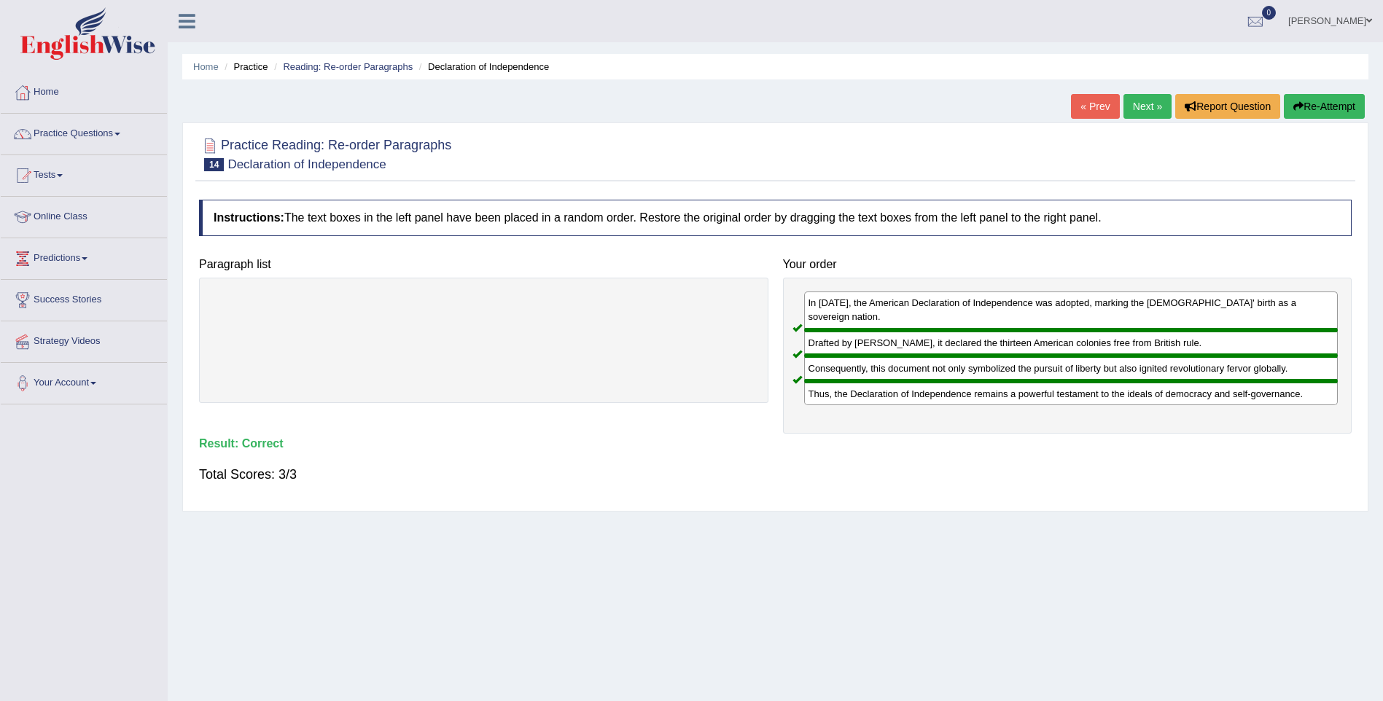
click at [1149, 103] on link "Next »" at bounding box center [1148, 106] width 48 height 25
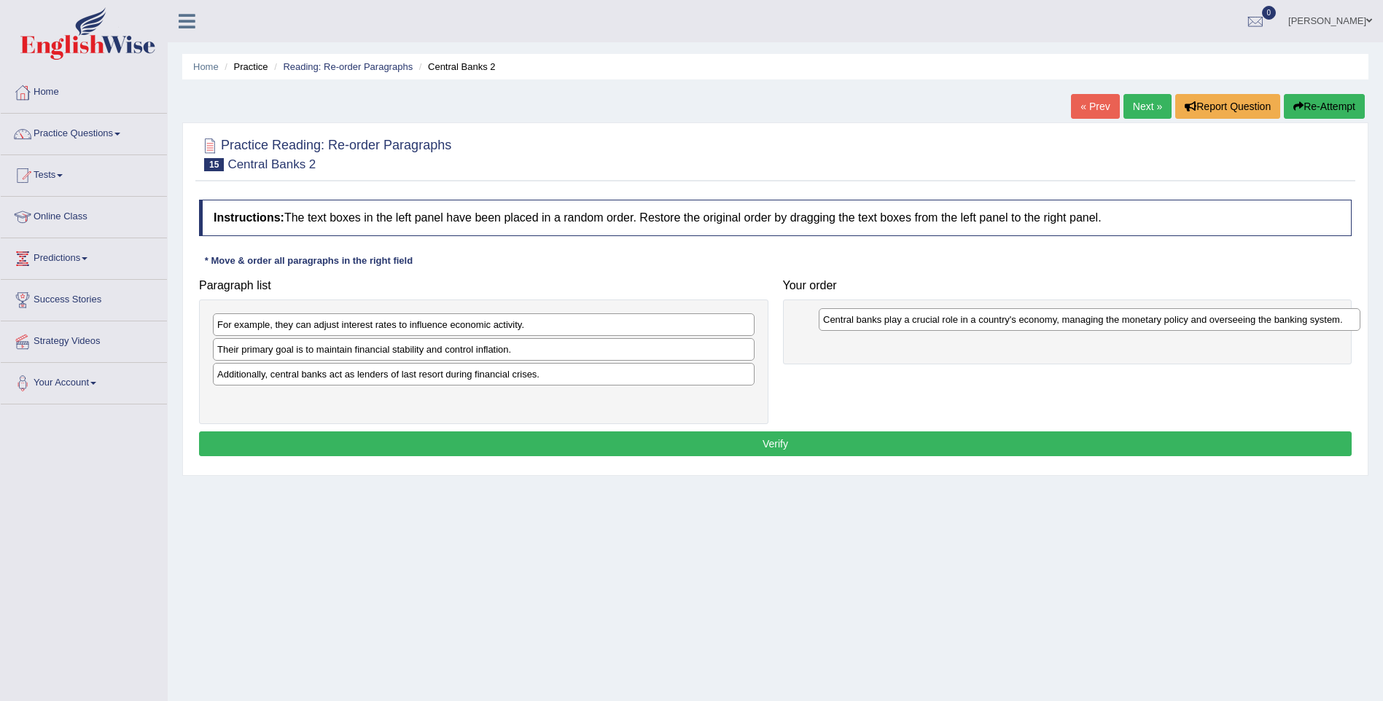
drag, startPoint x: 429, startPoint y: 351, endPoint x: 1035, endPoint y: 322, distance: 606.6
click at [1035, 322] on div "Central banks play a crucial role in a country's economy, managing the monetary…" at bounding box center [1090, 319] width 542 height 23
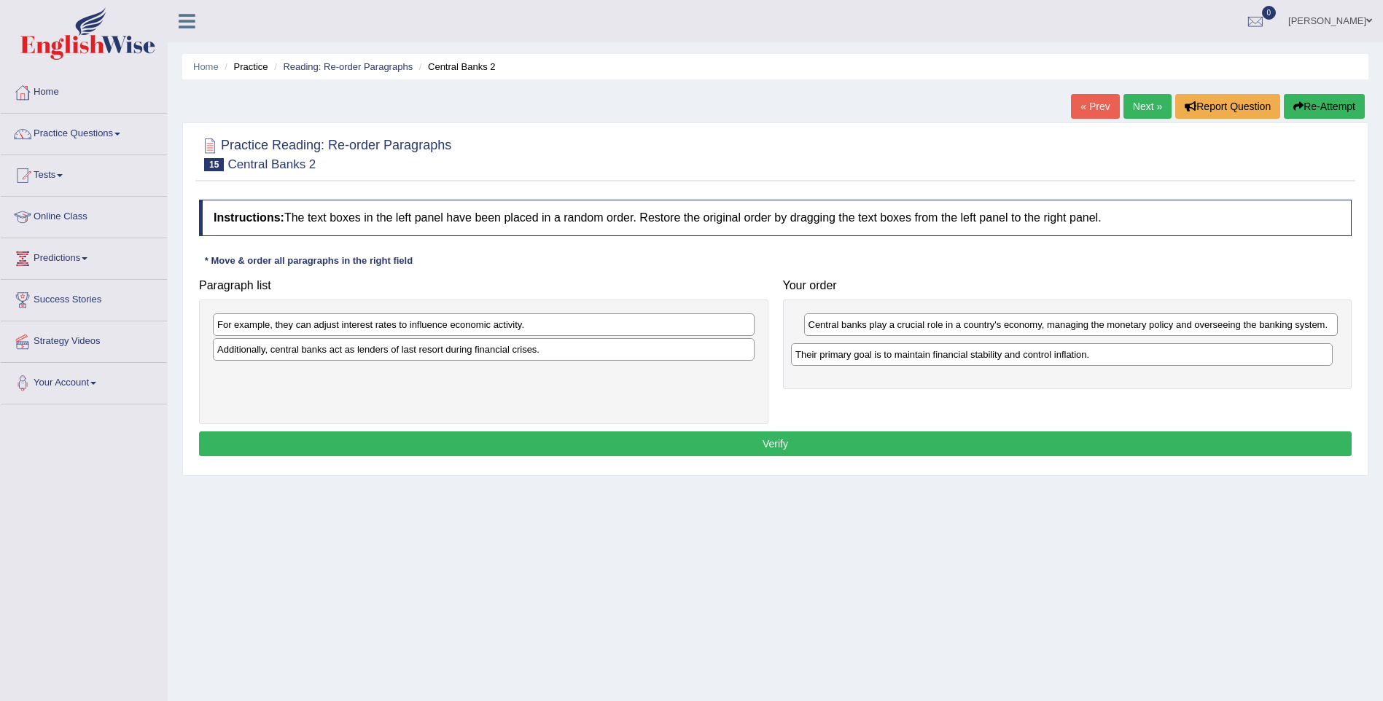
drag, startPoint x: 494, startPoint y: 346, endPoint x: 1072, endPoint y: 351, distance: 578.2
click at [1072, 351] on div "Their primary goal is to maintain financial stability and control inflation." at bounding box center [1062, 354] width 542 height 23
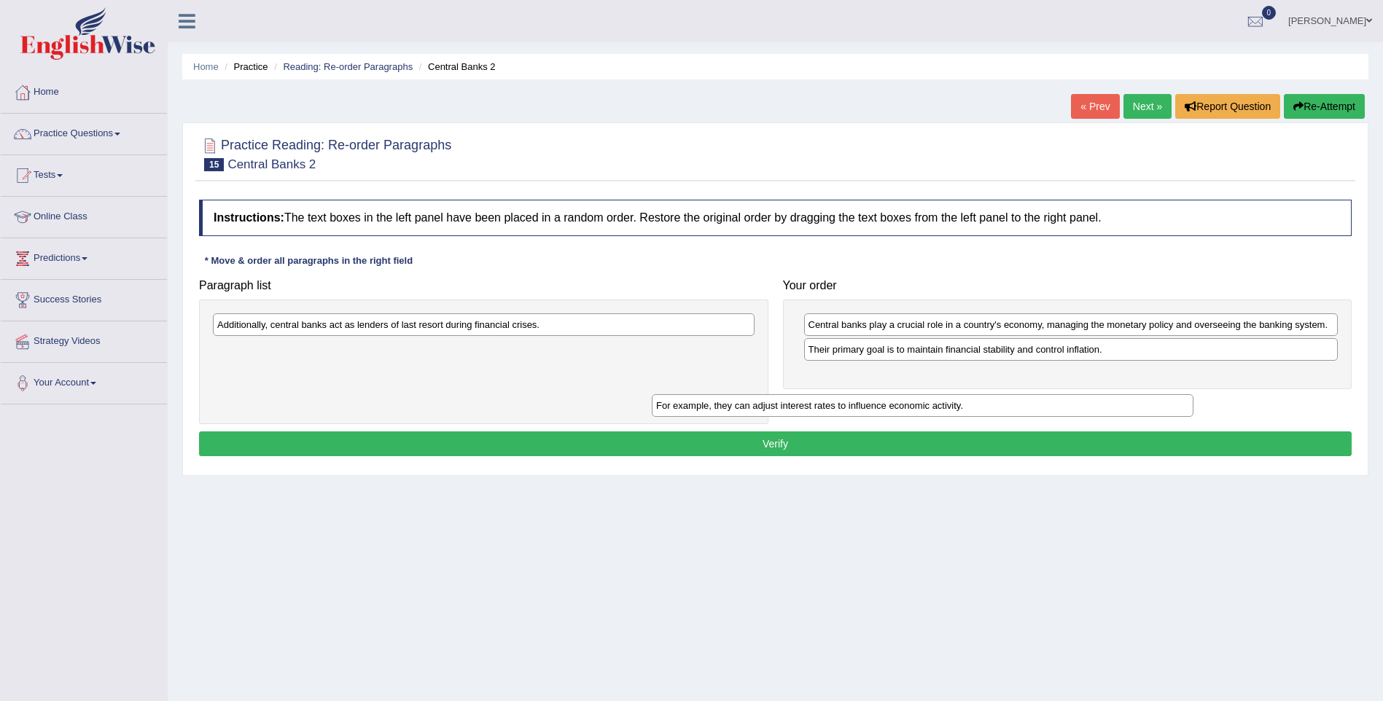
drag, startPoint x: 593, startPoint y: 322, endPoint x: 1067, endPoint y: 393, distance: 479.2
click at [1067, 394] on div "For example, they can adjust interest rates to influence economic activity." at bounding box center [923, 405] width 542 height 23
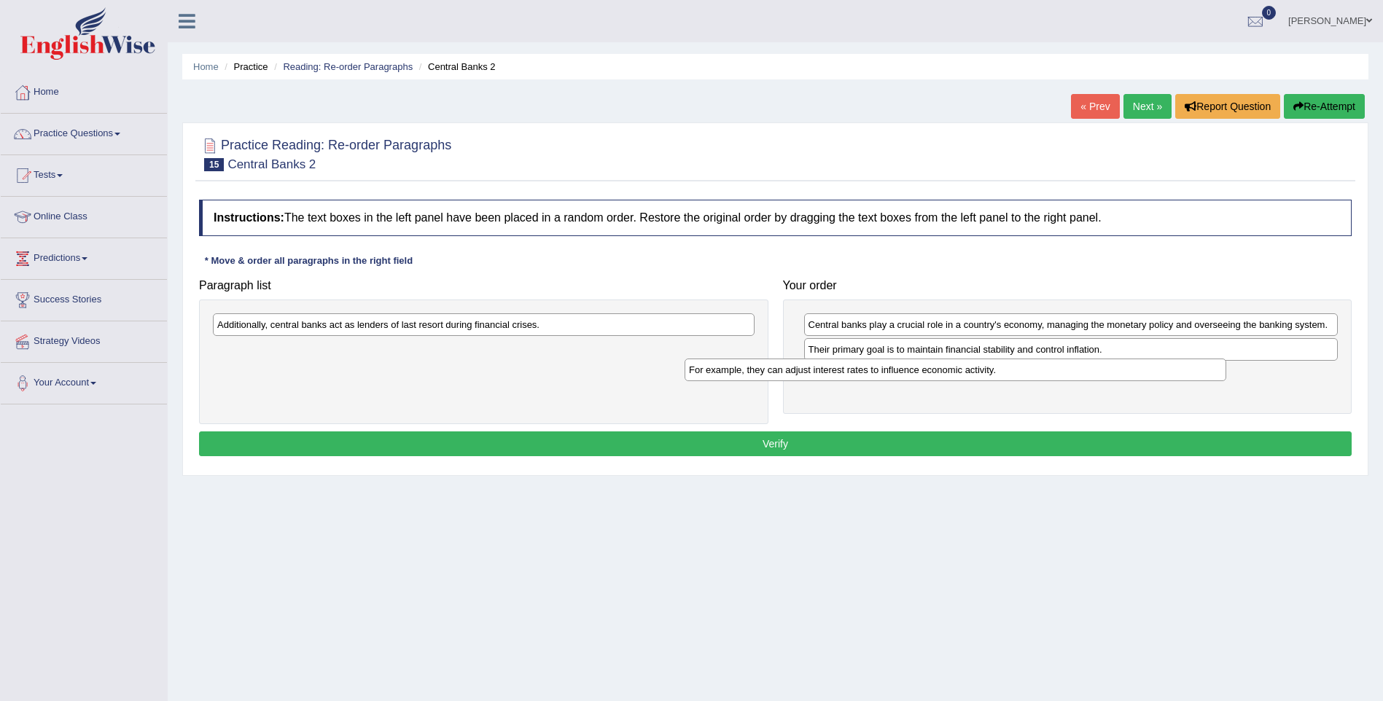
drag, startPoint x: 324, startPoint y: 347, endPoint x: 796, endPoint y: 367, distance: 472.2
click at [796, 367] on div "For example, they can adjust interest rates to influence economic activity." at bounding box center [956, 370] width 542 height 23
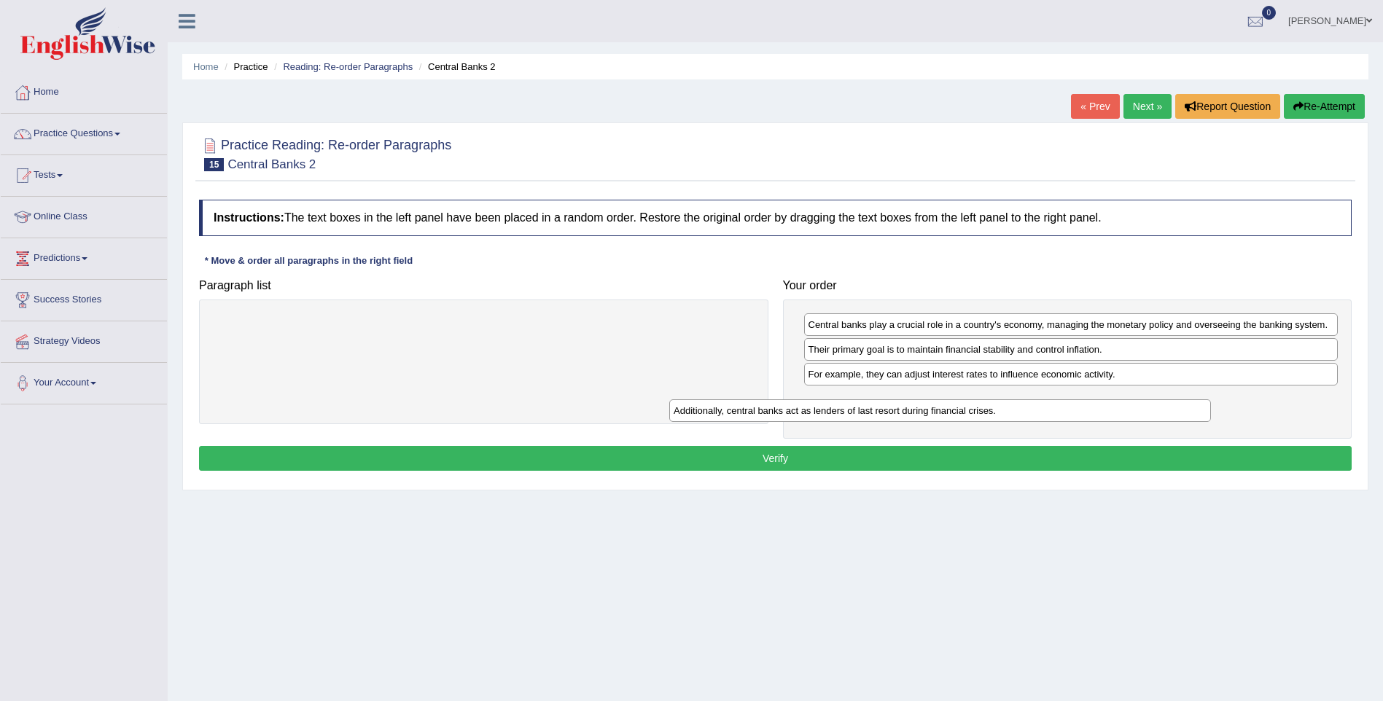
drag, startPoint x: 567, startPoint y: 322, endPoint x: 1024, endPoint y: 408, distance: 464.4
click at [1024, 408] on div "Additionally, central banks act as lenders of last resort during financial cris…" at bounding box center [940, 411] width 542 height 23
click at [786, 455] on button "Verify" at bounding box center [775, 458] width 1153 height 25
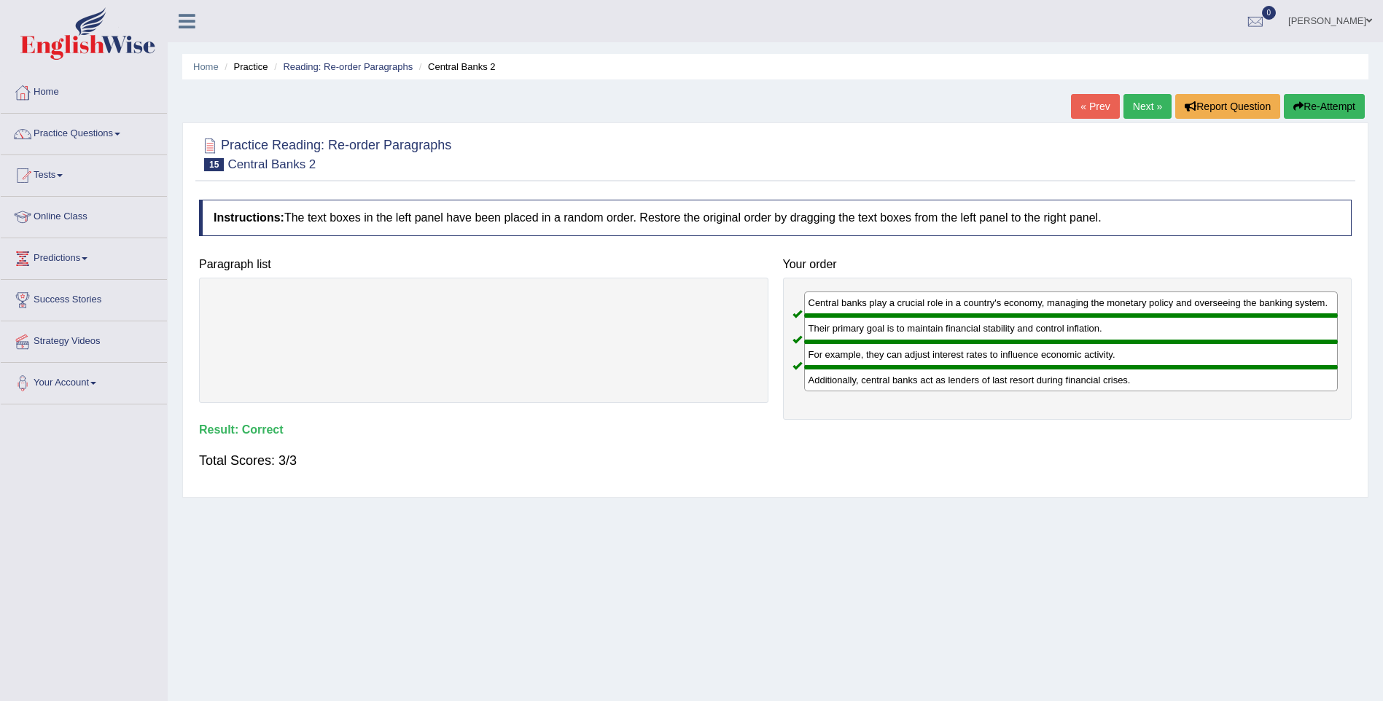
click at [1144, 106] on link "Next »" at bounding box center [1148, 106] width 48 height 25
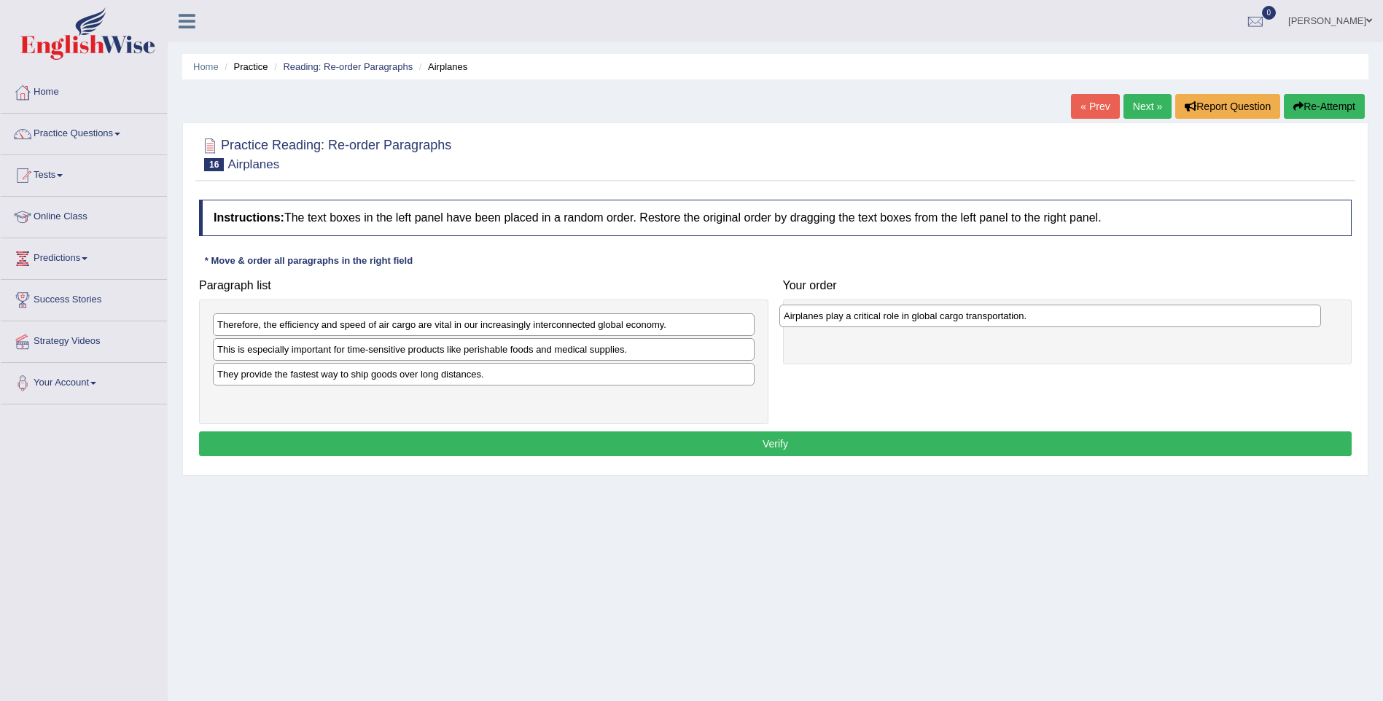
drag, startPoint x: 427, startPoint y: 397, endPoint x: 994, endPoint y: 314, distance: 572.6
click at [994, 314] on div "Airplanes play a critical role in global cargo transportation." at bounding box center [1050, 316] width 542 height 23
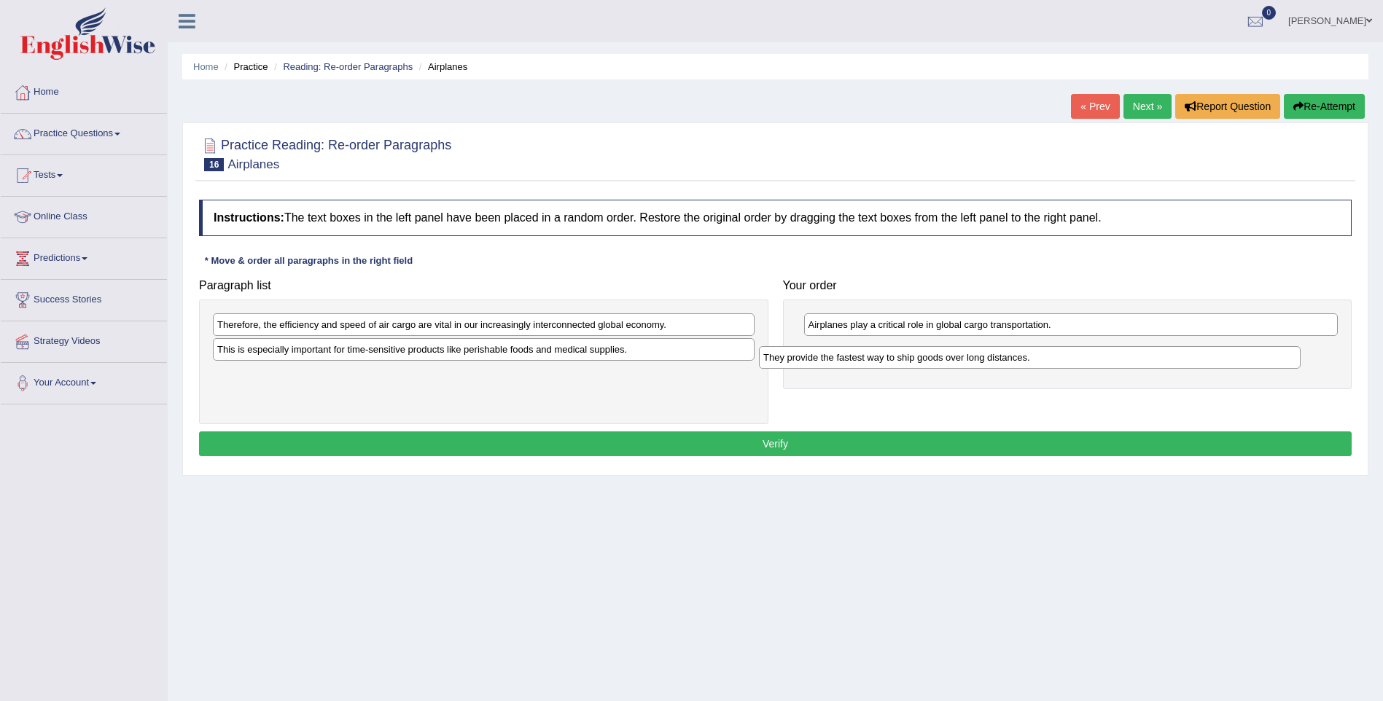
drag, startPoint x: 494, startPoint y: 369, endPoint x: 1044, endPoint y: 350, distance: 550.8
click at [1044, 350] on div "They provide the fastest way to ship goods over long distances." at bounding box center [1030, 357] width 542 height 23
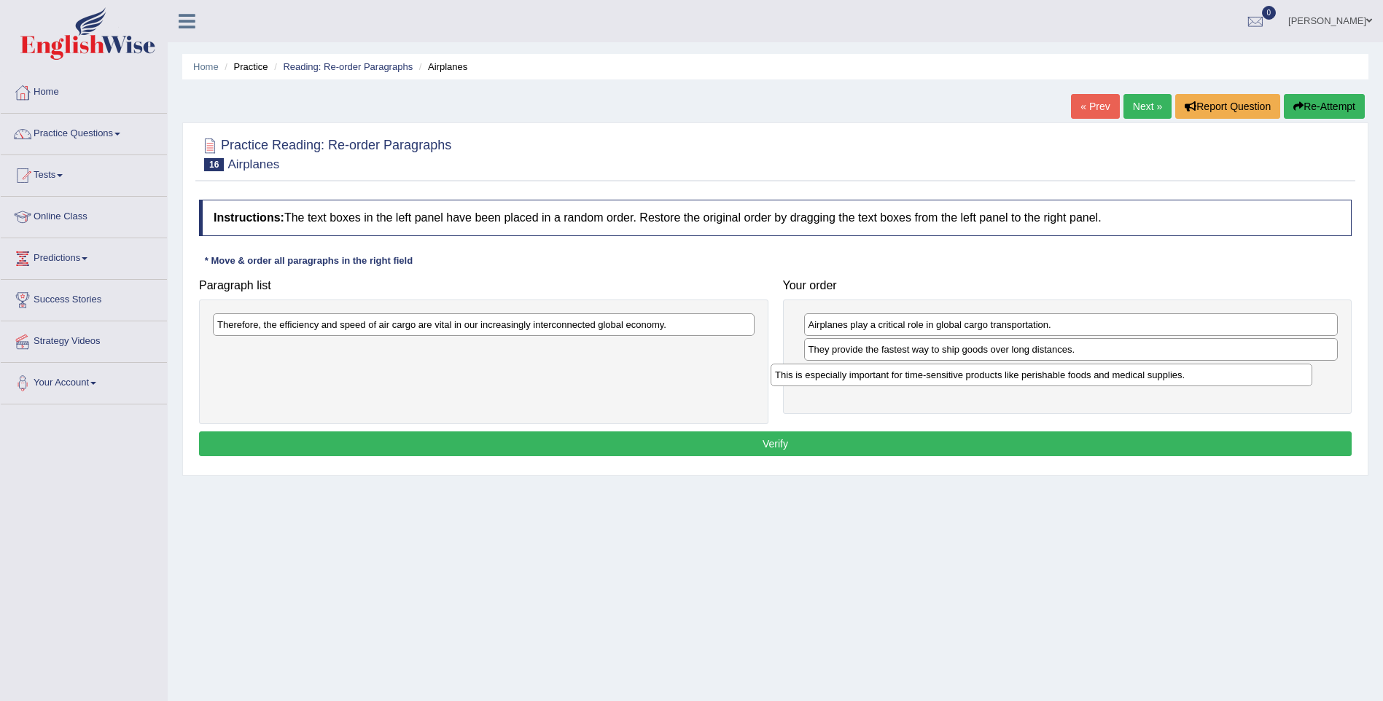
drag, startPoint x: 658, startPoint y: 344, endPoint x: 1217, endPoint y: 370, distance: 559.8
click at [1217, 370] on div "This is especially important for time-sensitive products like perishable foods …" at bounding box center [1042, 375] width 542 height 23
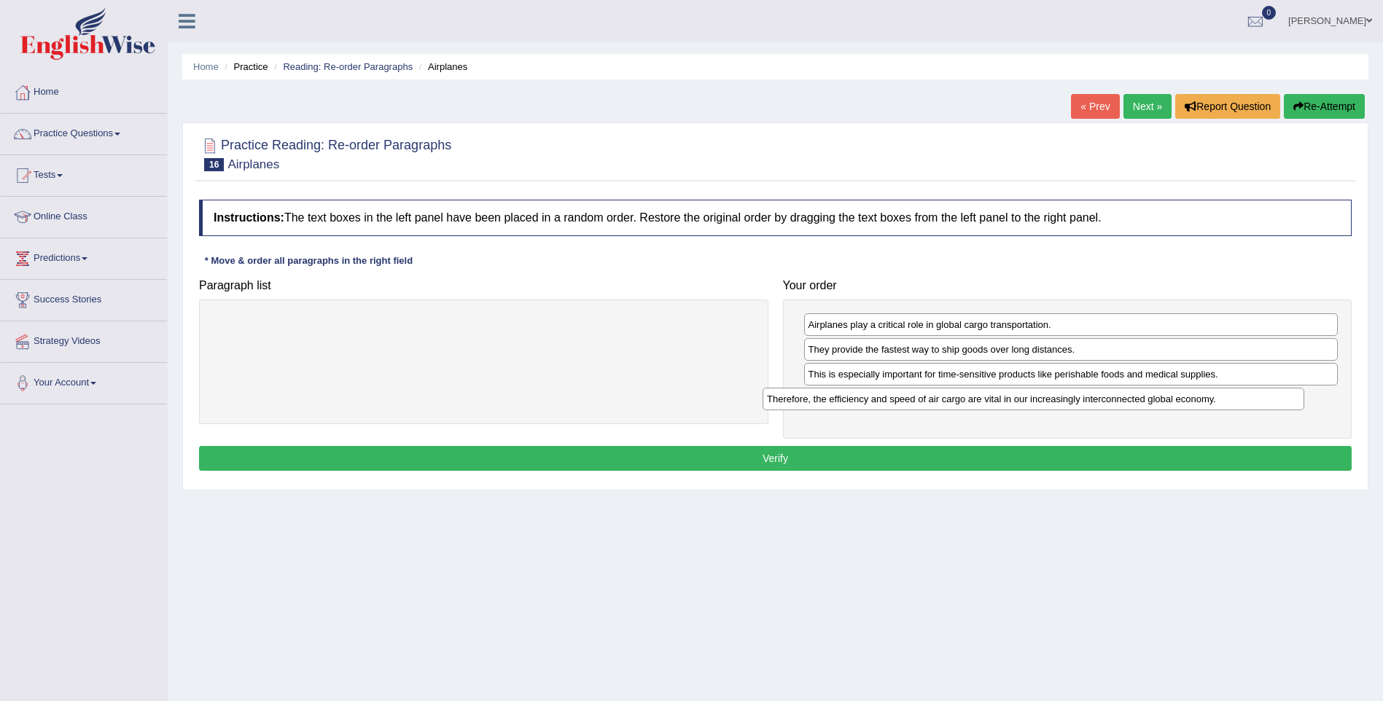
drag, startPoint x: 659, startPoint y: 320, endPoint x: 1209, endPoint y: 394, distance: 554.7
click at [1209, 394] on div "Therefore, the efficiency and speed of air cargo are vital in our increasingly …" at bounding box center [1034, 399] width 542 height 23
click at [783, 452] on button "Verify" at bounding box center [775, 458] width 1153 height 25
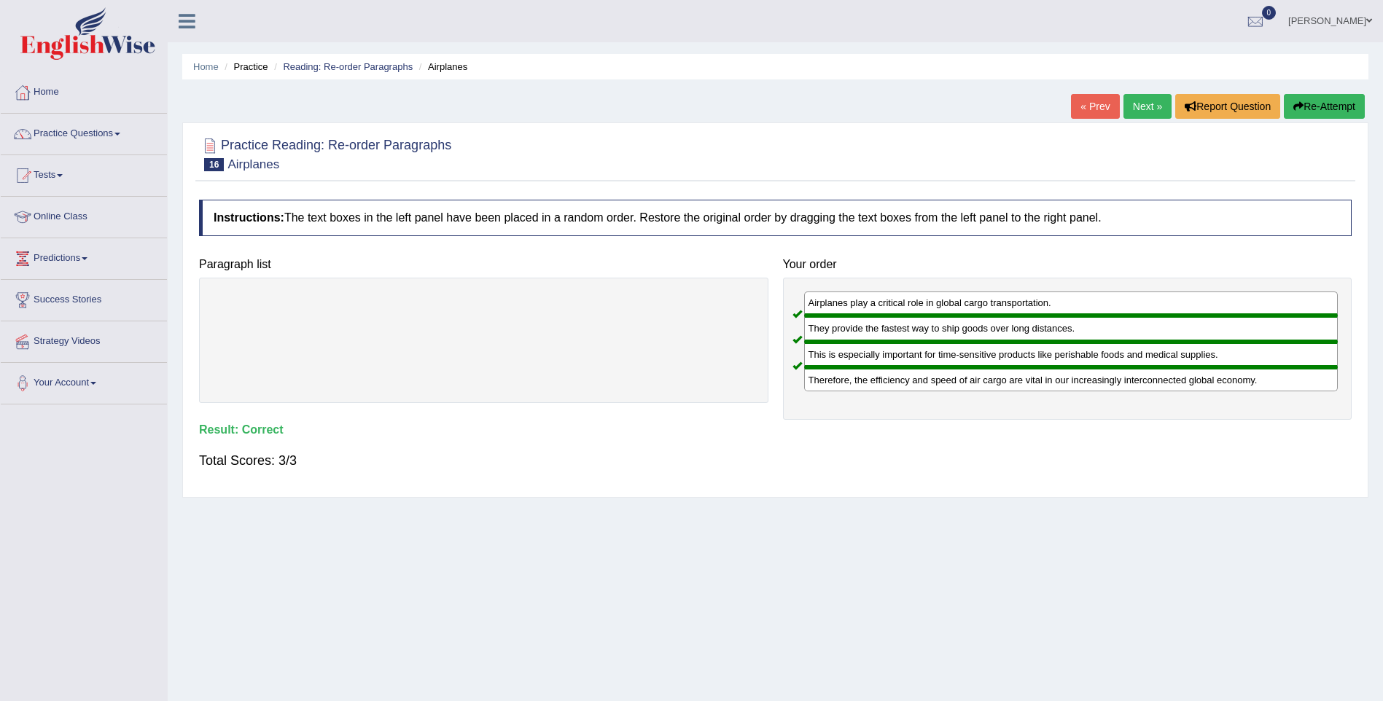
click at [1148, 105] on link "Next »" at bounding box center [1148, 106] width 48 height 25
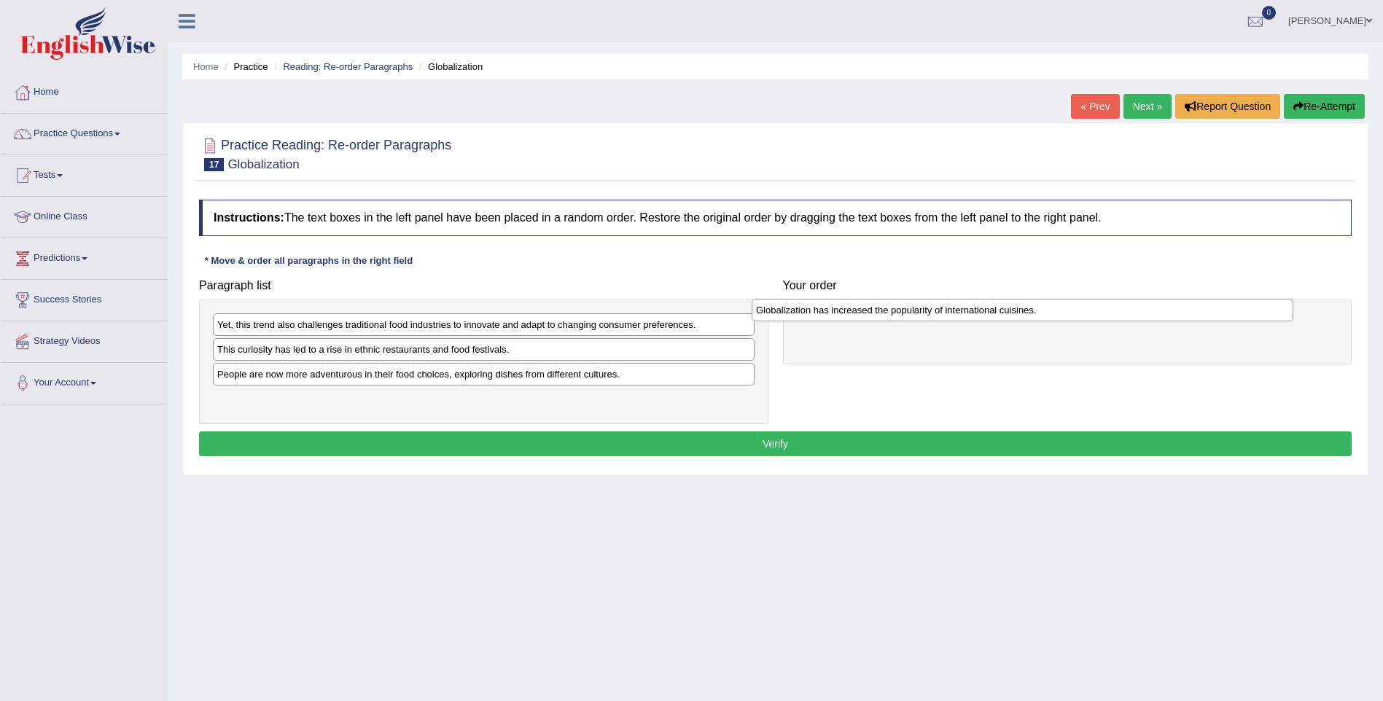
drag, startPoint x: 419, startPoint y: 375, endPoint x: 964, endPoint y: 304, distance: 549.2
click at [964, 304] on div "Globalization has increased the popularity of international cuisines." at bounding box center [1023, 310] width 542 height 23
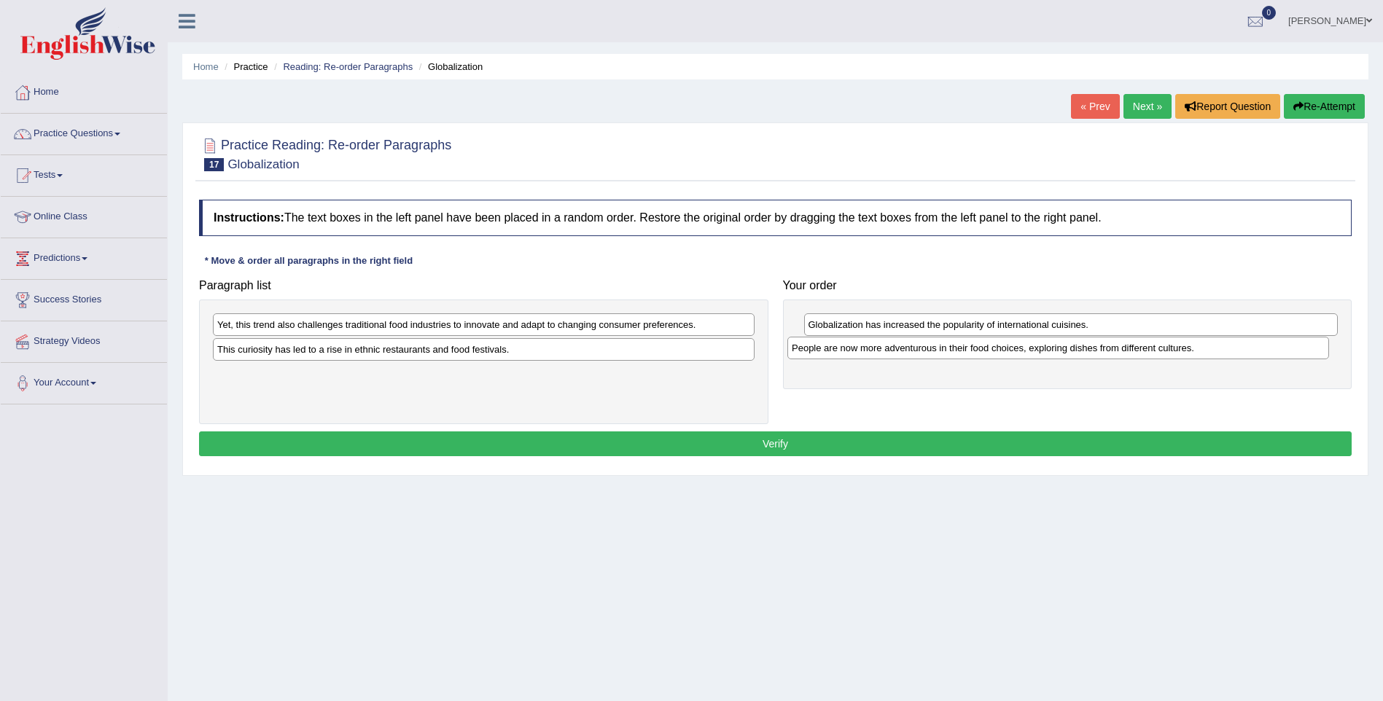
drag, startPoint x: 585, startPoint y: 371, endPoint x: 1159, endPoint y: 345, distance: 575.1
click at [1159, 345] on div "People are now more adventurous in their food choices, exploring dishes from di…" at bounding box center [1058, 348] width 542 height 23
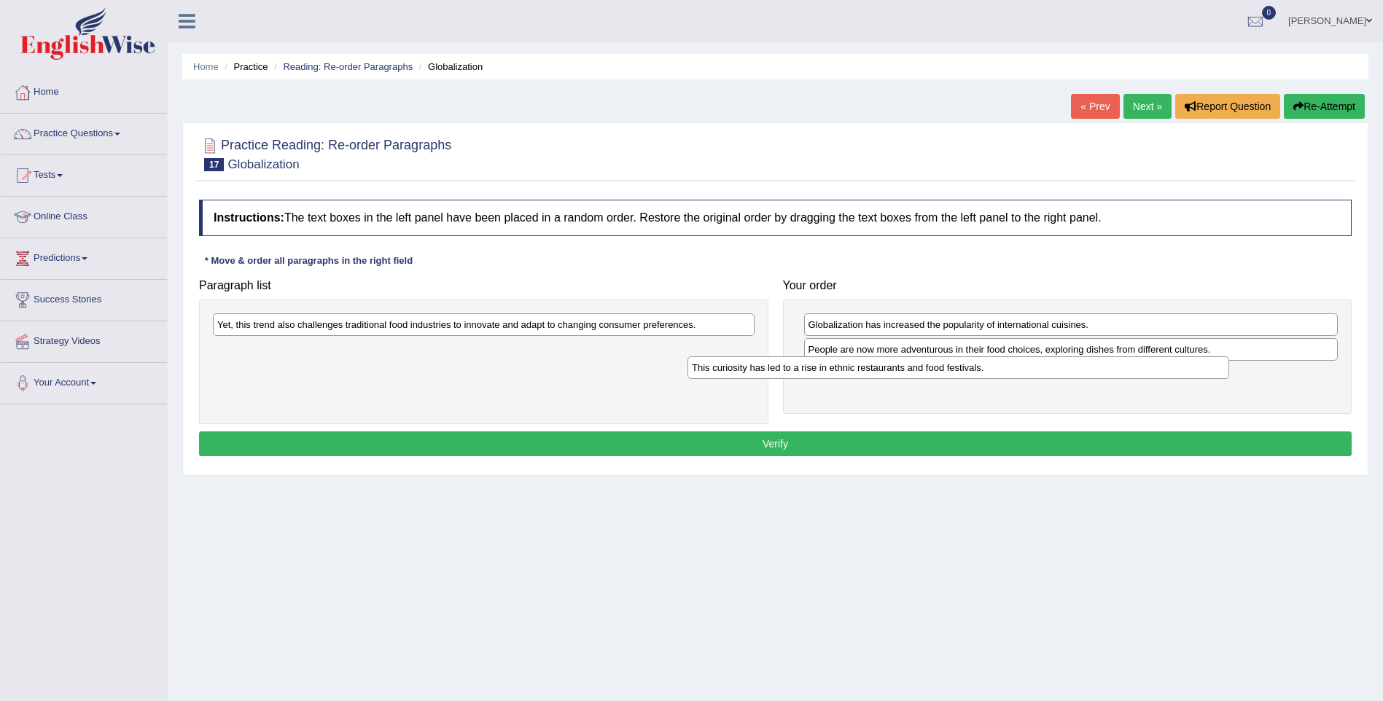
drag, startPoint x: 583, startPoint y: 347, endPoint x: 1057, endPoint y: 365, distance: 475.0
click at [1057, 365] on div "This curiosity has led to a rise in ethnic restaurants and food festivals." at bounding box center [959, 368] width 542 height 23
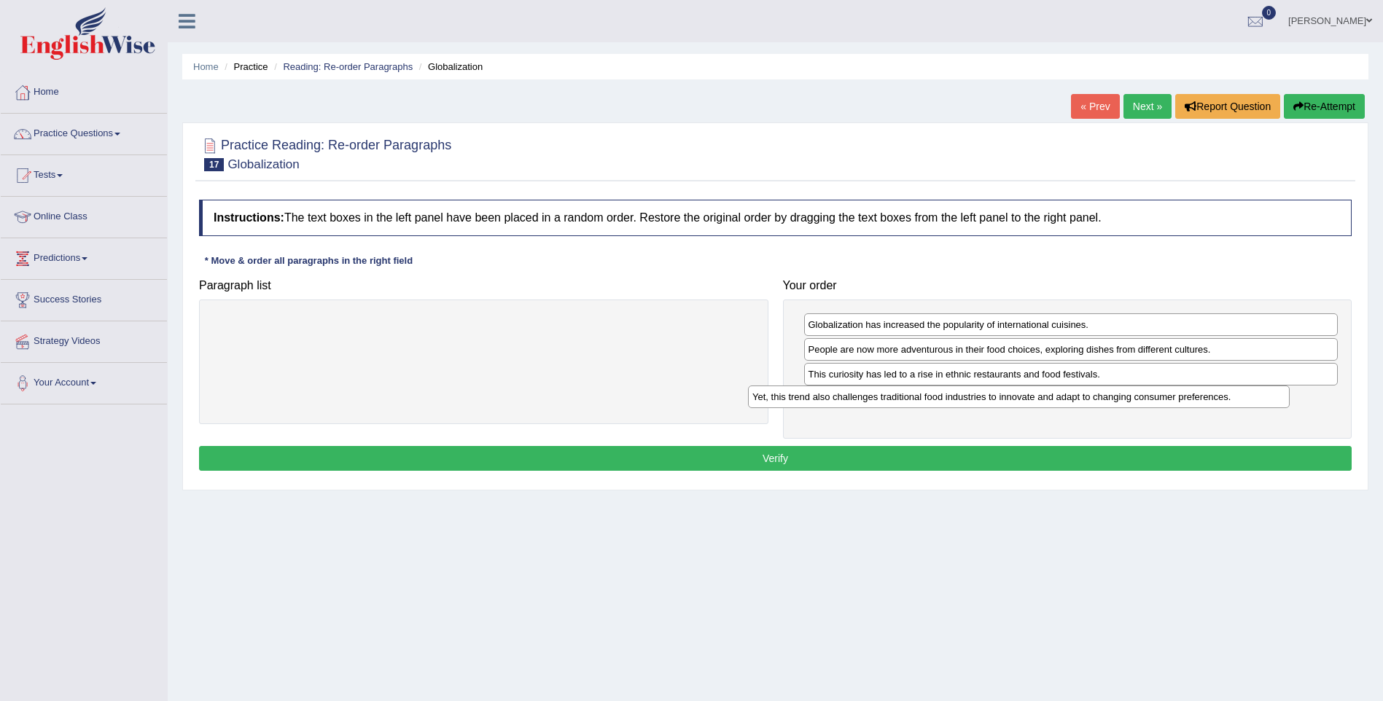
drag, startPoint x: 667, startPoint y: 324, endPoint x: 1202, endPoint y: 396, distance: 540.0
click at [1202, 396] on div "Yet, this trend also challenges traditional food industries to innovate and ada…" at bounding box center [1019, 397] width 542 height 23
click at [846, 454] on button "Verify" at bounding box center [775, 458] width 1153 height 25
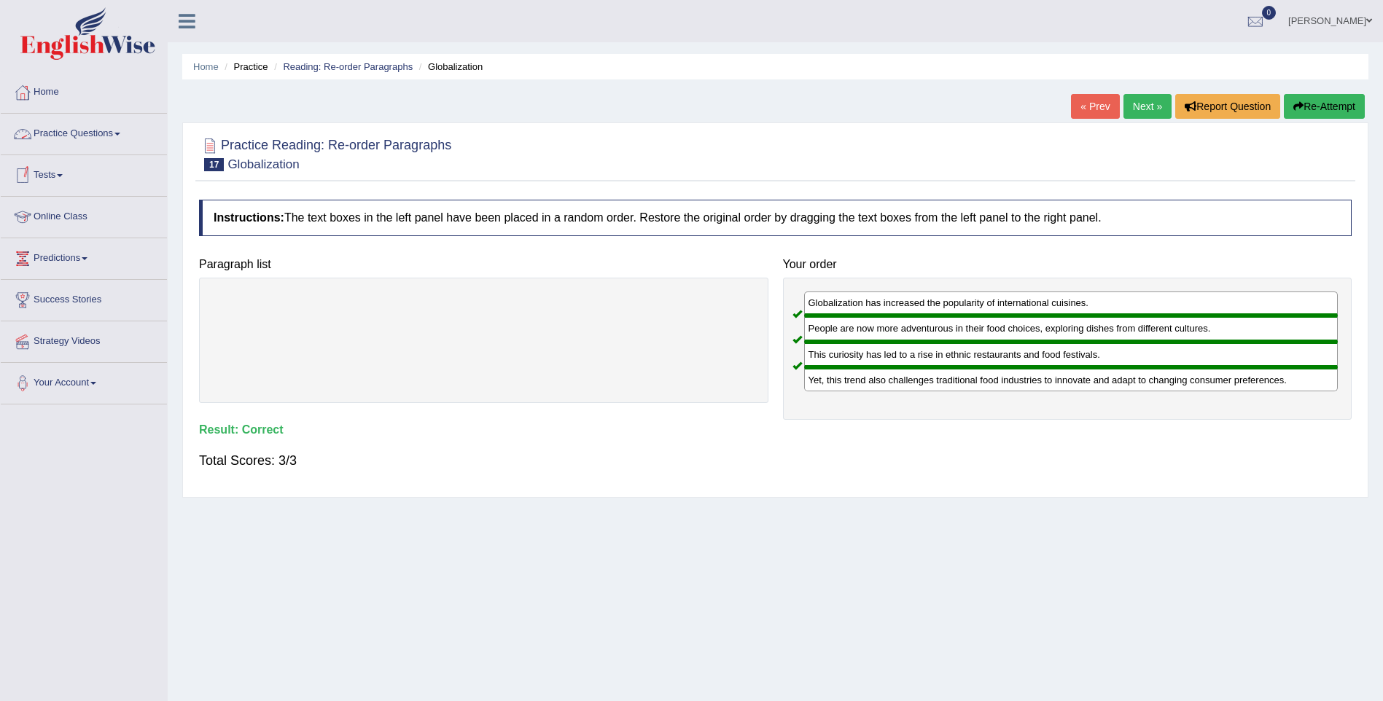
click at [120, 126] on link "Practice Questions" at bounding box center [84, 132] width 166 height 36
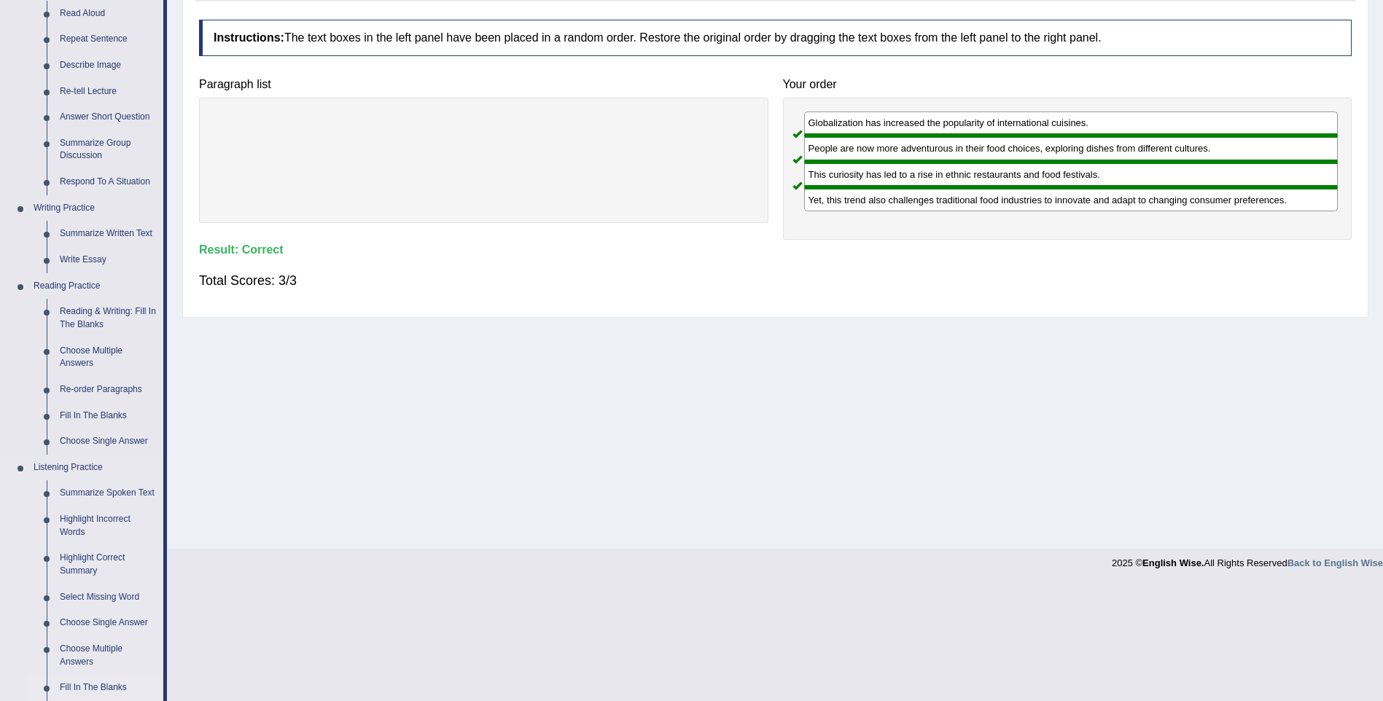
scroll to position [146, 0]
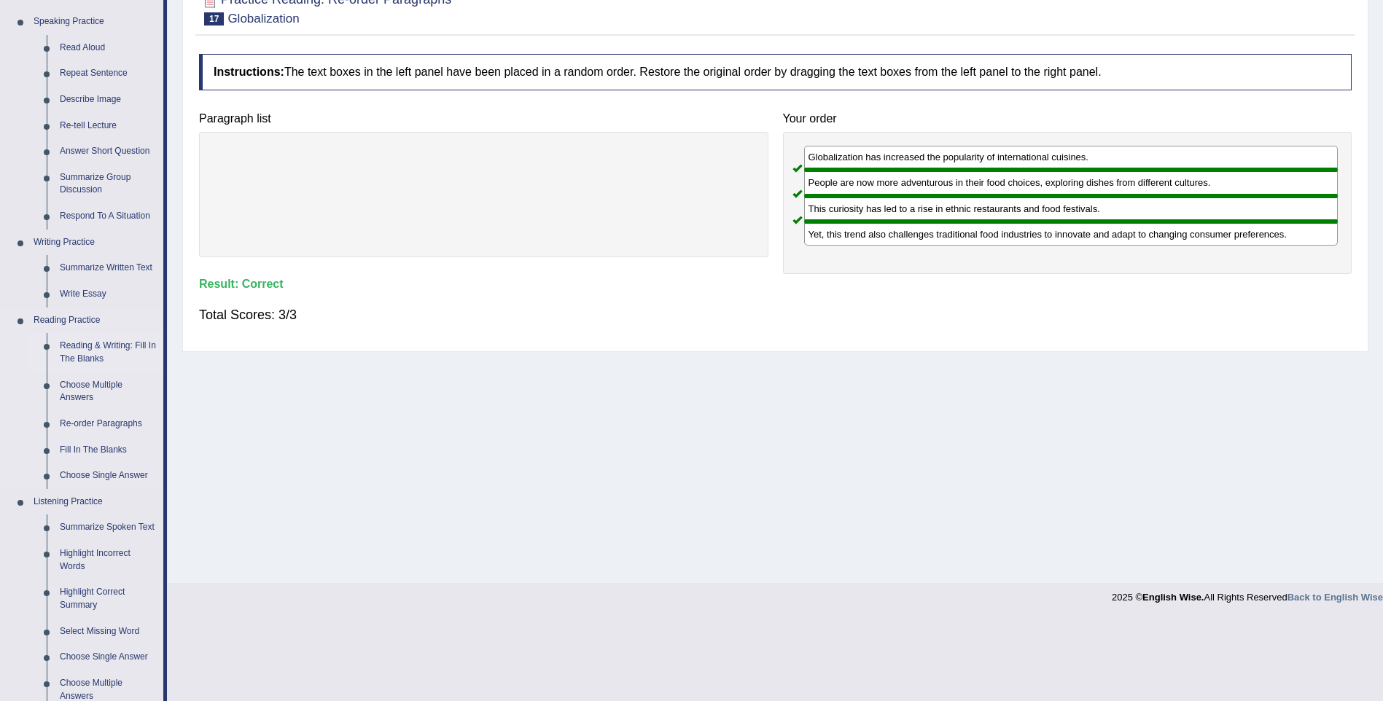
click at [121, 340] on link "Reading & Writing: Fill In The Blanks" at bounding box center [108, 352] width 110 height 39
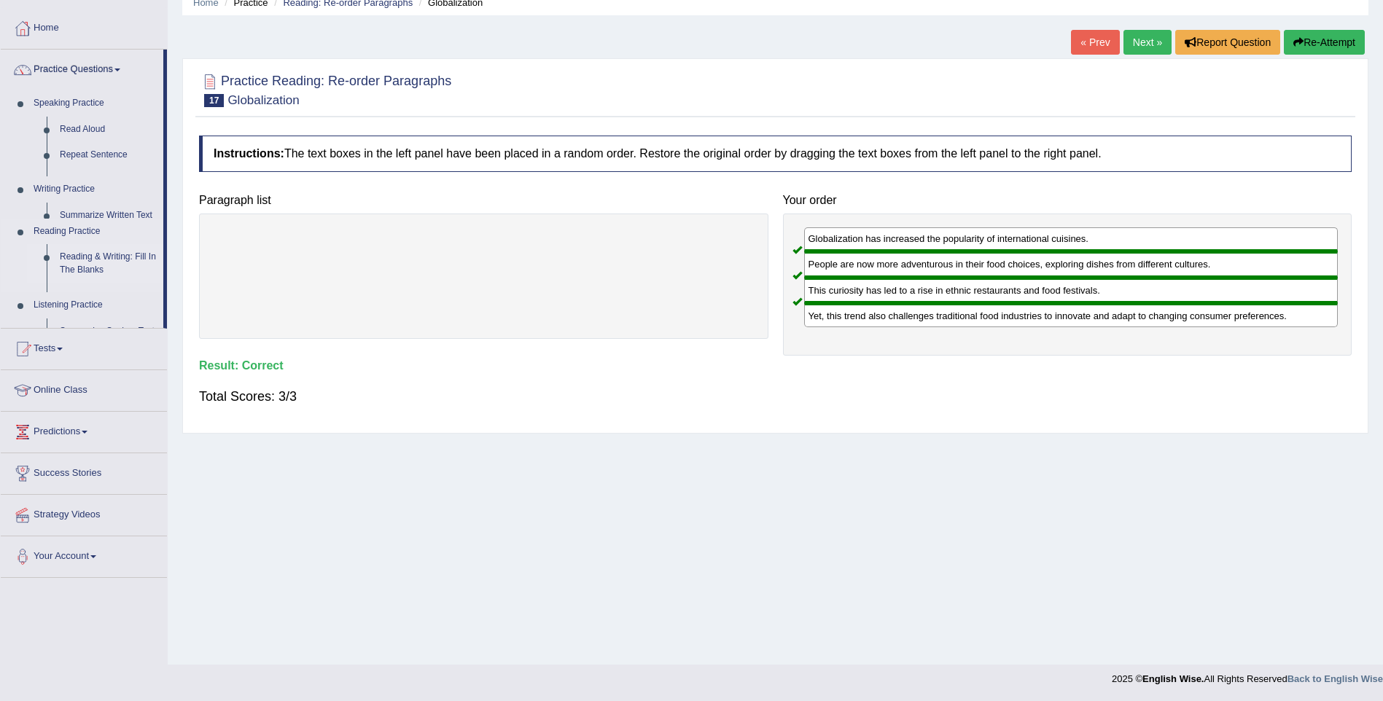
scroll to position [64, 0]
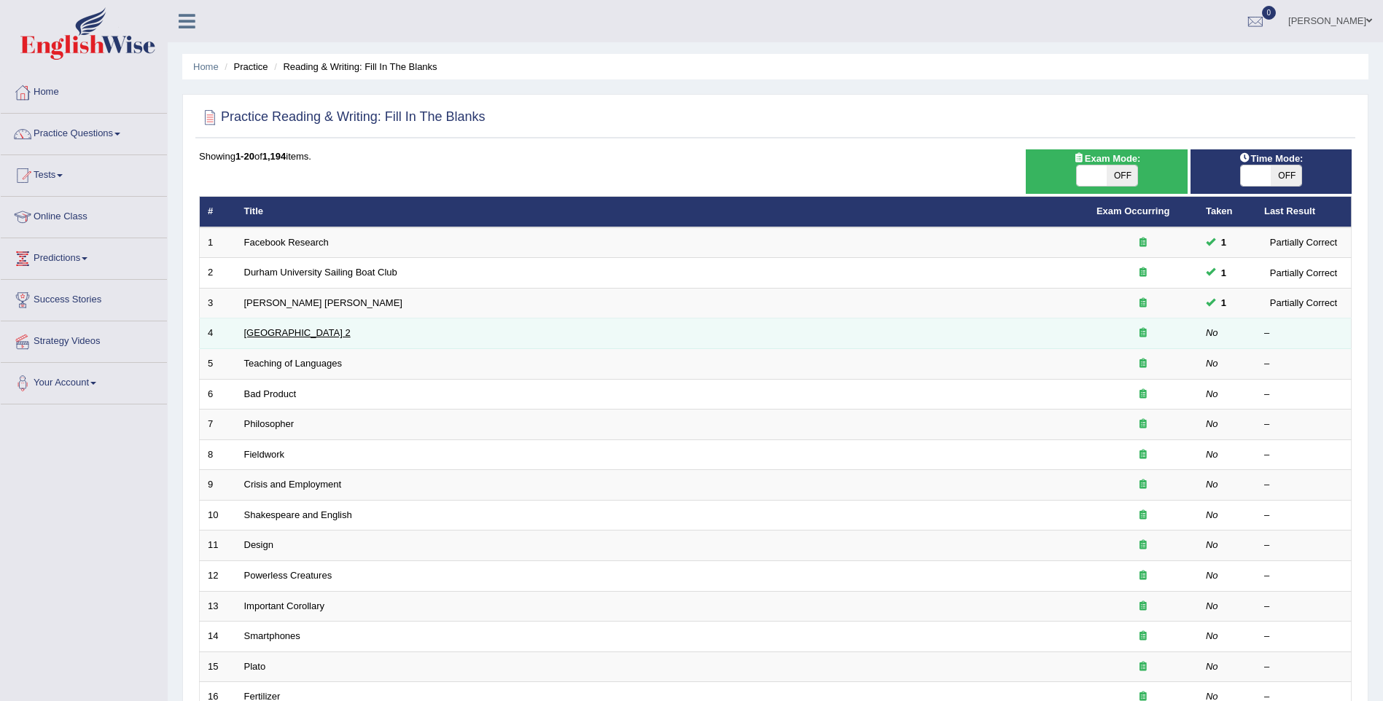
click at [288, 333] on link "[GEOGRAPHIC_DATA] 2" at bounding box center [297, 332] width 106 height 11
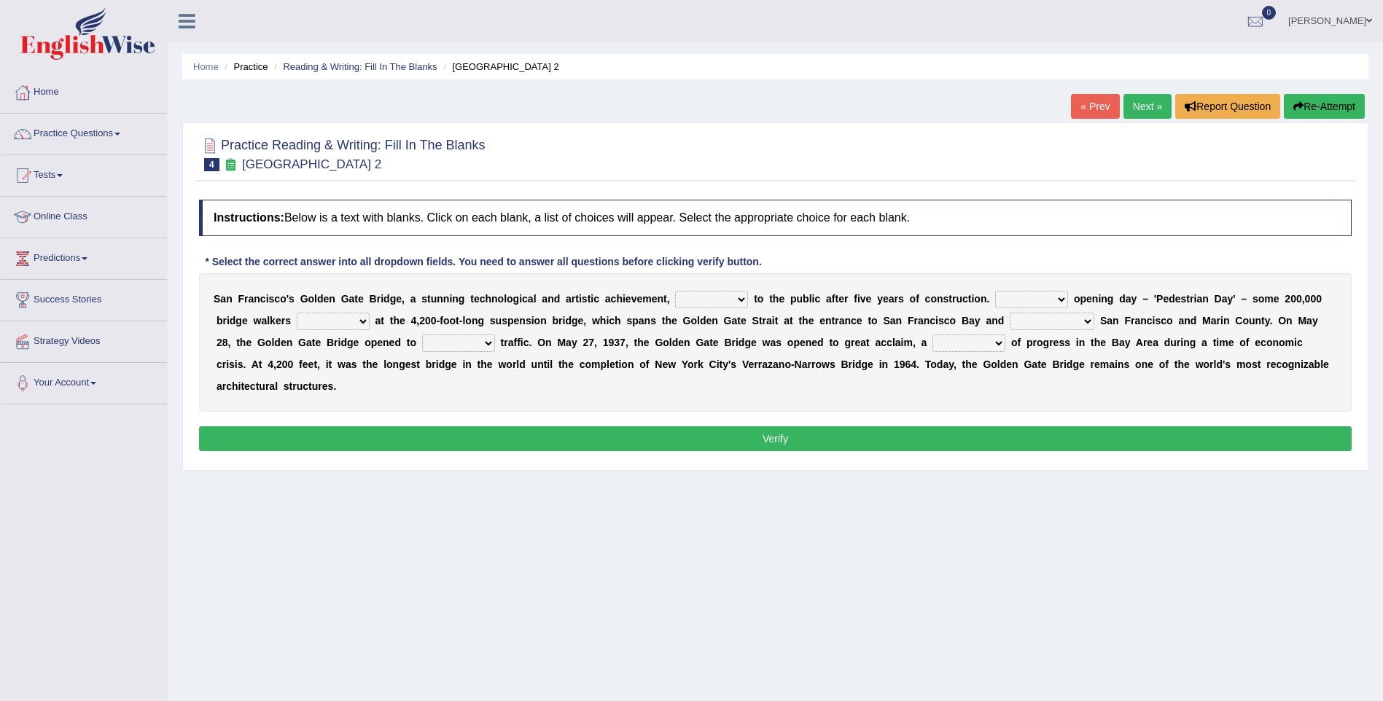
click at [675, 297] on select "opens closes appears equals" at bounding box center [711, 299] width 73 height 17
select select "opens"
click at [675, 291] on select "opens closes appears equals" at bounding box center [711, 299] width 73 height 17
click at [1008, 296] on select "On During Since When" at bounding box center [1031, 299] width 73 height 17
select select "On"
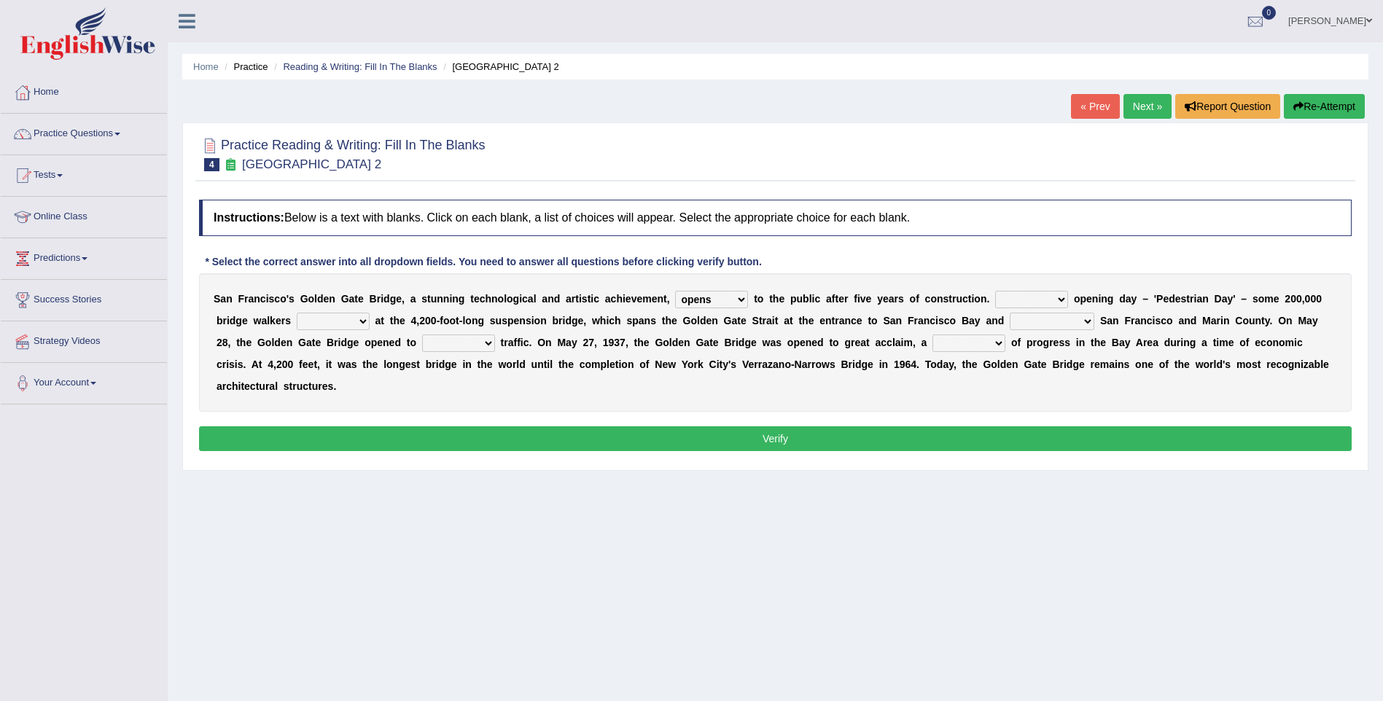
click at [995, 291] on select "On During Since When" at bounding box center [1031, 299] width 73 height 17
click at [297, 319] on select "stationed looked marveled laughed" at bounding box center [333, 321] width 73 height 17
select select "stationed"
click at [297, 313] on select "stationed looked marveled laughed" at bounding box center [333, 321] width 73 height 17
click at [1010, 317] on select "separates connects channels differentiates" at bounding box center [1052, 321] width 85 height 17
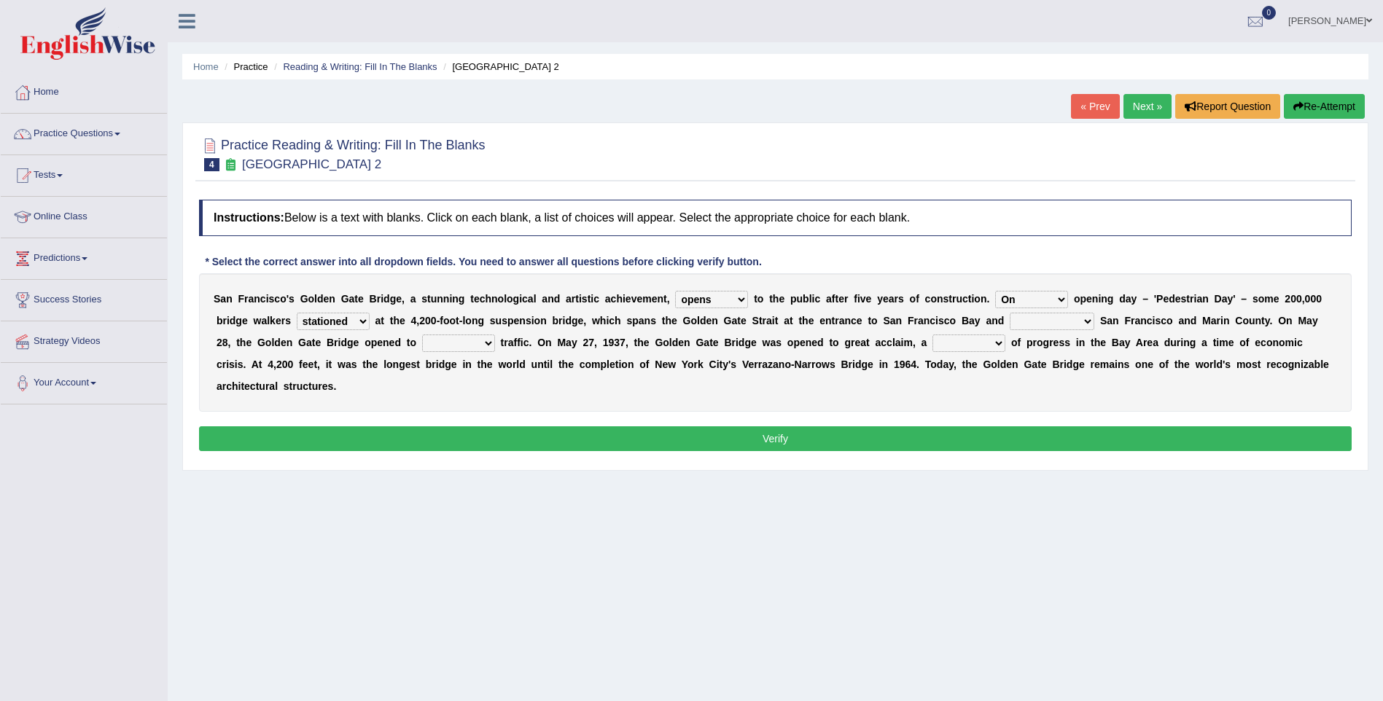
select select "separates"
click at [1010, 313] on select "separates connects channels differentiates" at bounding box center [1052, 321] width 85 height 17
click at [422, 340] on select "aquatic vehicular airborne watertight" at bounding box center [458, 343] width 73 height 17
click at [933, 338] on select "denial symbol technique yield" at bounding box center [969, 343] width 73 height 17
select select "denial"
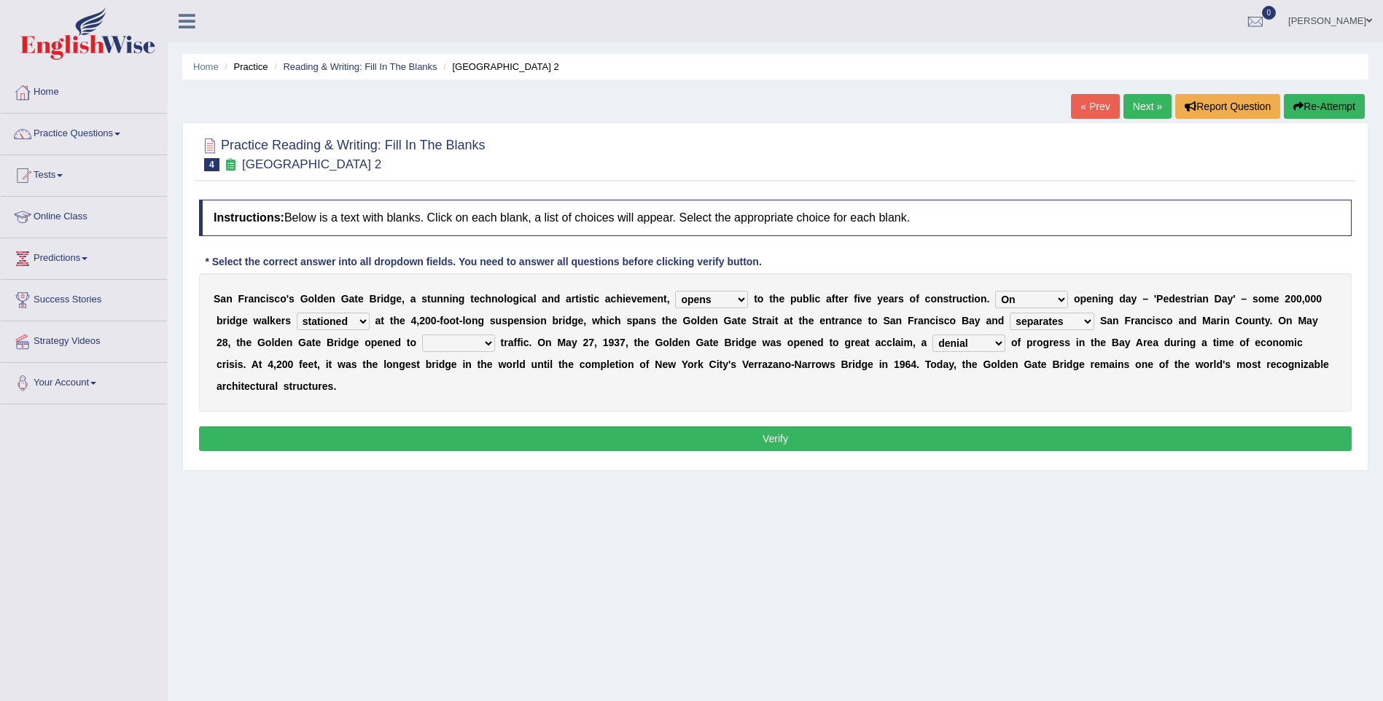
click at [933, 335] on select "denial symbol technique yield" at bounding box center [969, 343] width 73 height 17
click at [422, 339] on select "aquatic vehicular airborne watertight" at bounding box center [458, 343] width 73 height 17
select select "vehicular"
click at [422, 335] on select "aquatic vehicular airborne watertight" at bounding box center [458, 343] width 73 height 17
click at [316, 427] on button "Verify" at bounding box center [775, 439] width 1153 height 25
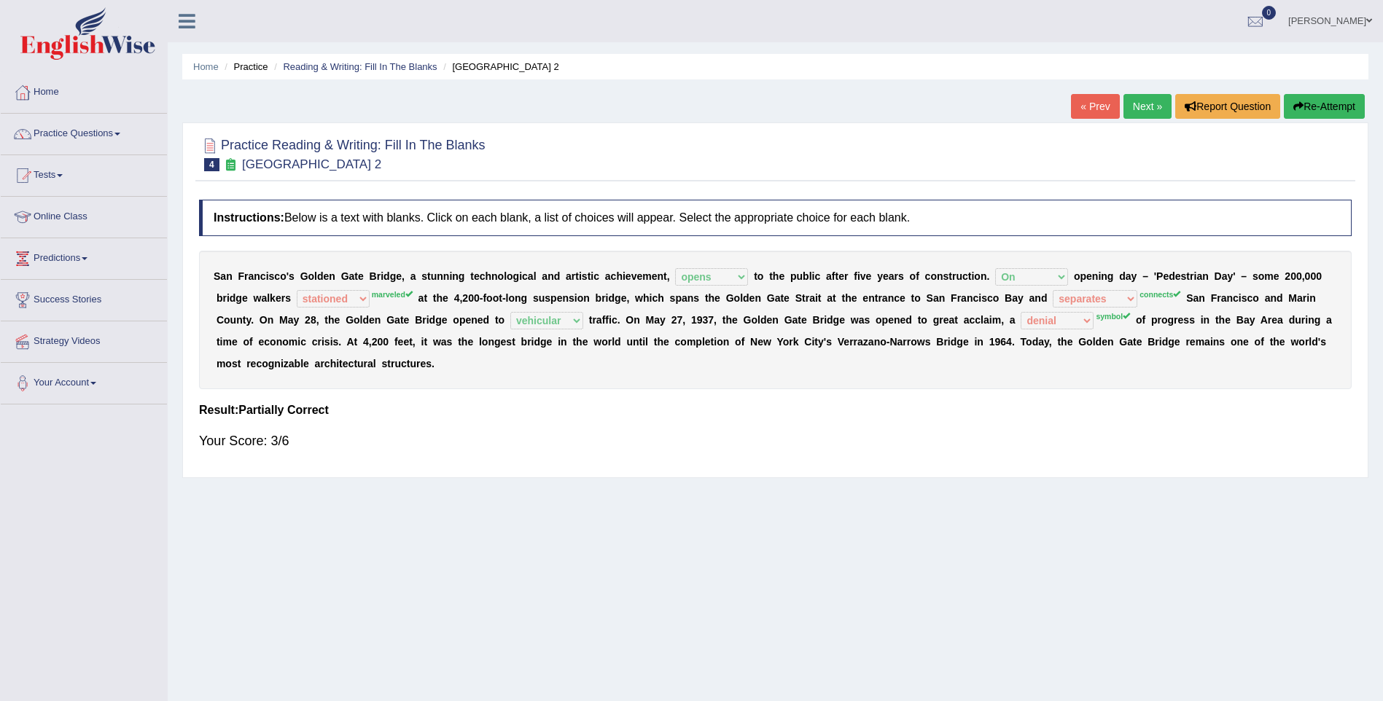
click at [1340, 113] on button "Re-Attempt" at bounding box center [1324, 106] width 81 height 25
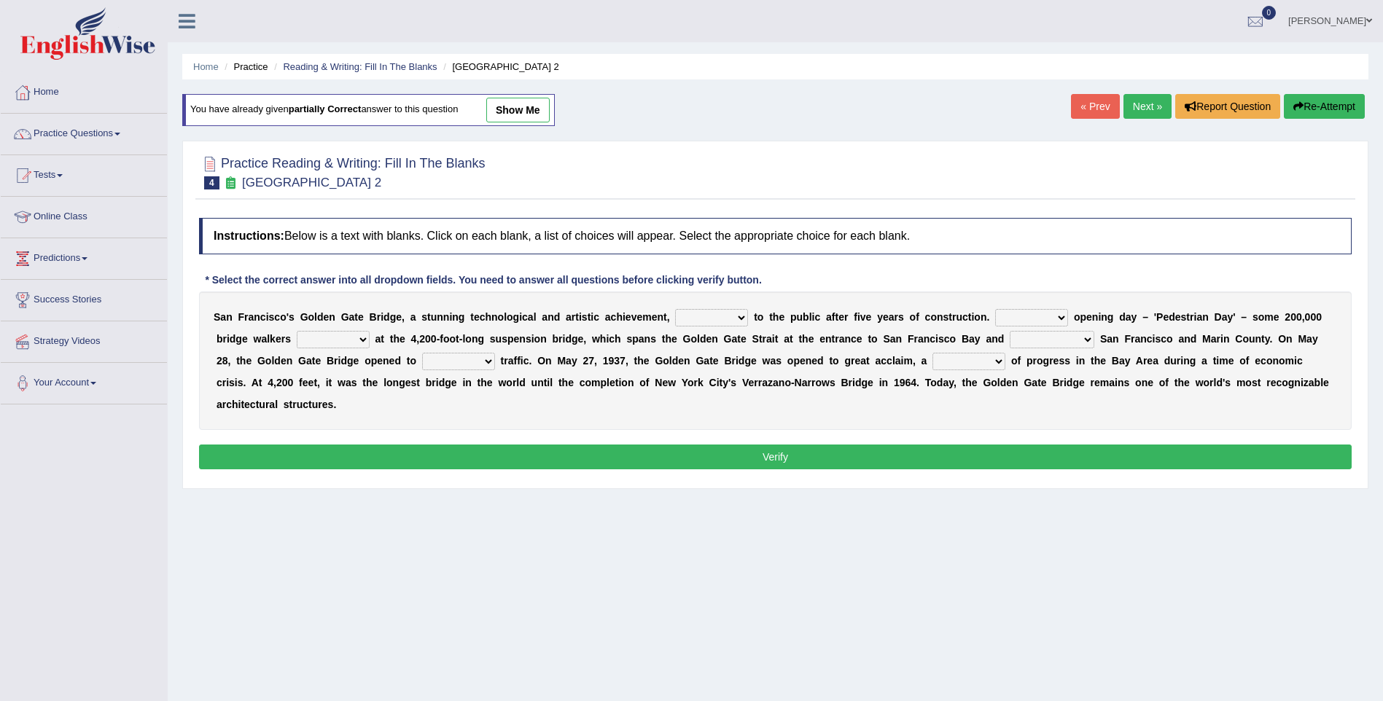
click at [675, 313] on select "opens closes appears equals" at bounding box center [711, 317] width 73 height 17
select select "opens"
click at [675, 309] on select "opens closes appears equals" at bounding box center [711, 317] width 73 height 17
click at [995, 319] on select "On During Since When" at bounding box center [1031, 317] width 73 height 17
select select "On"
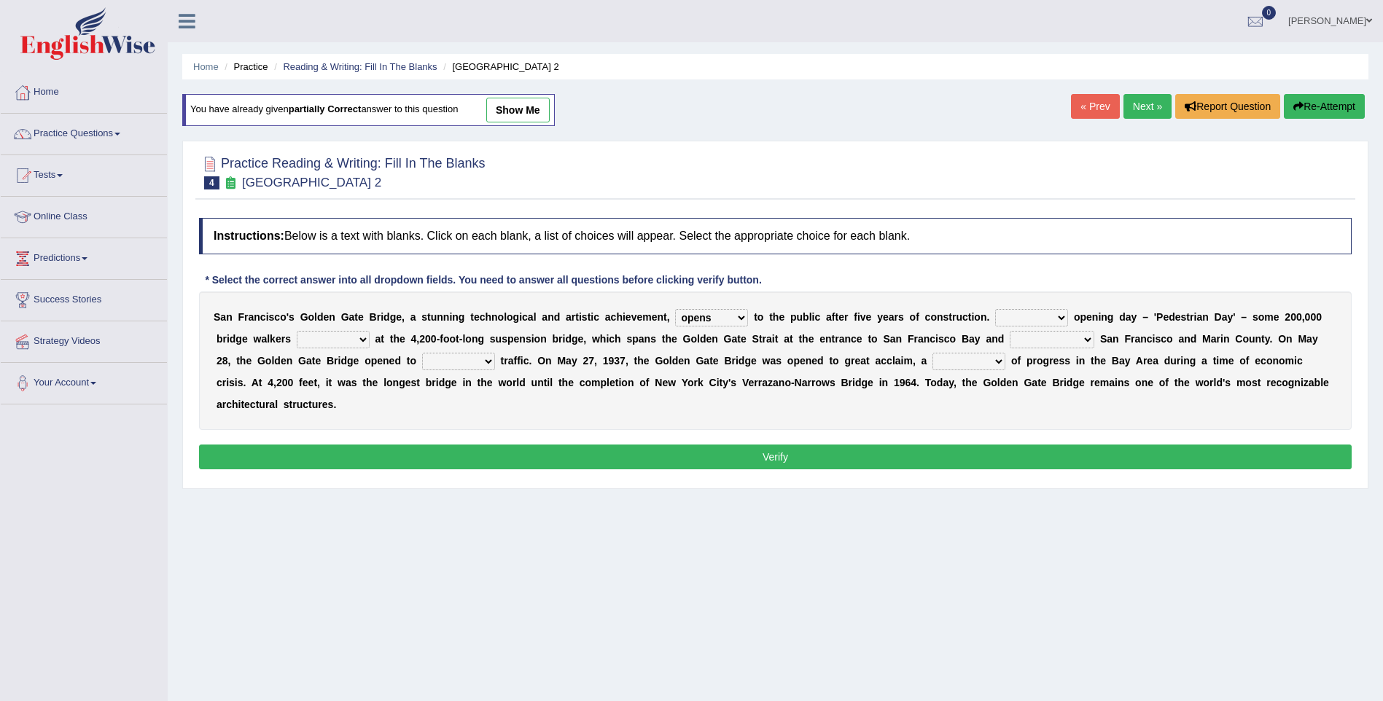
click at [995, 309] on select "On During Since When" at bounding box center [1031, 317] width 73 height 17
click at [297, 340] on select "stationed looked marveled laughed" at bounding box center [333, 339] width 73 height 17
select select "marveled"
click at [297, 331] on select "stationed looked marveled laughed" at bounding box center [333, 339] width 73 height 17
click at [1010, 342] on select "separates connects channels differentiates" at bounding box center [1052, 339] width 85 height 17
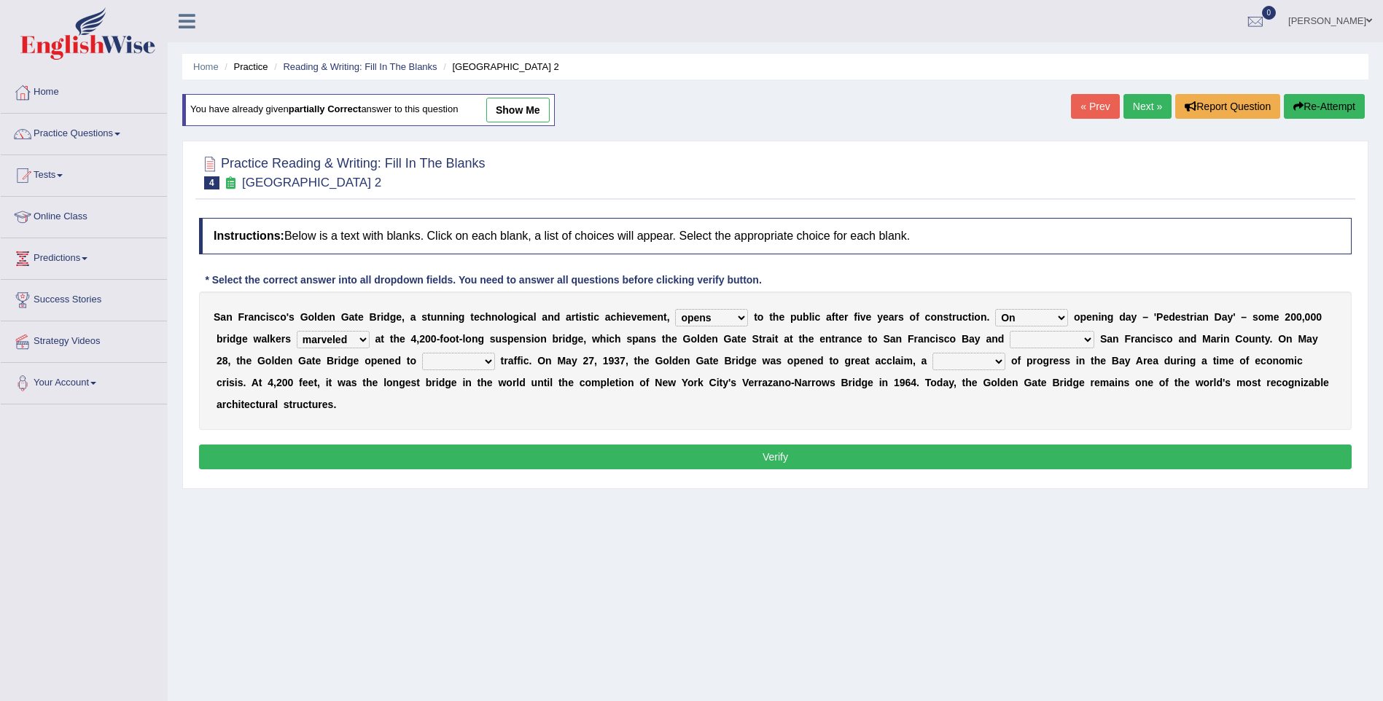
select select "connects"
click at [1010, 331] on select "separates connects channels differentiates" at bounding box center [1052, 339] width 85 height 17
click at [422, 361] on select "aquatic vehicular airborne watertight" at bounding box center [458, 361] width 73 height 17
select select "vehicular"
click at [422, 353] on select "aquatic vehicular airborne watertight" at bounding box center [458, 361] width 73 height 17
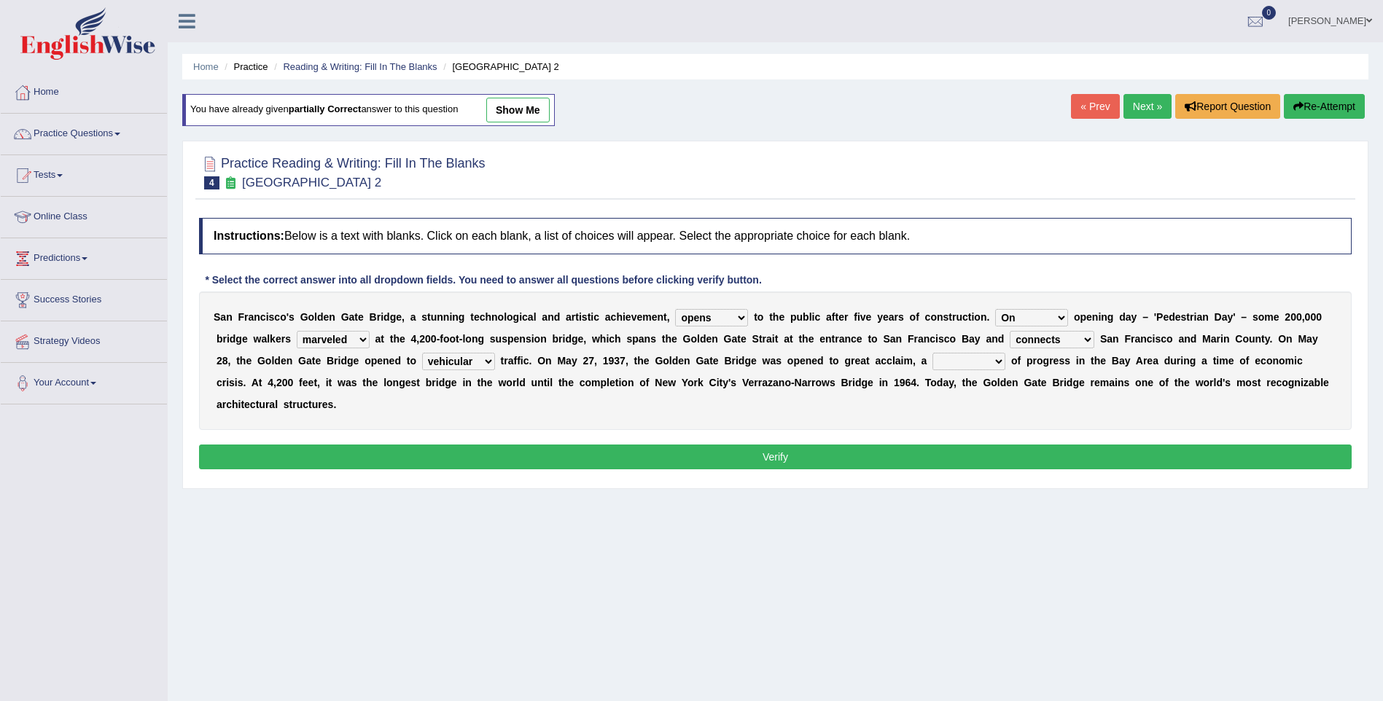
click at [933, 359] on select "denial symbol technique yield" at bounding box center [969, 361] width 73 height 17
select select "technique"
click at [933, 353] on select "denial symbol technique yield" at bounding box center [969, 361] width 73 height 17
click at [806, 445] on button "Verify" at bounding box center [775, 457] width 1153 height 25
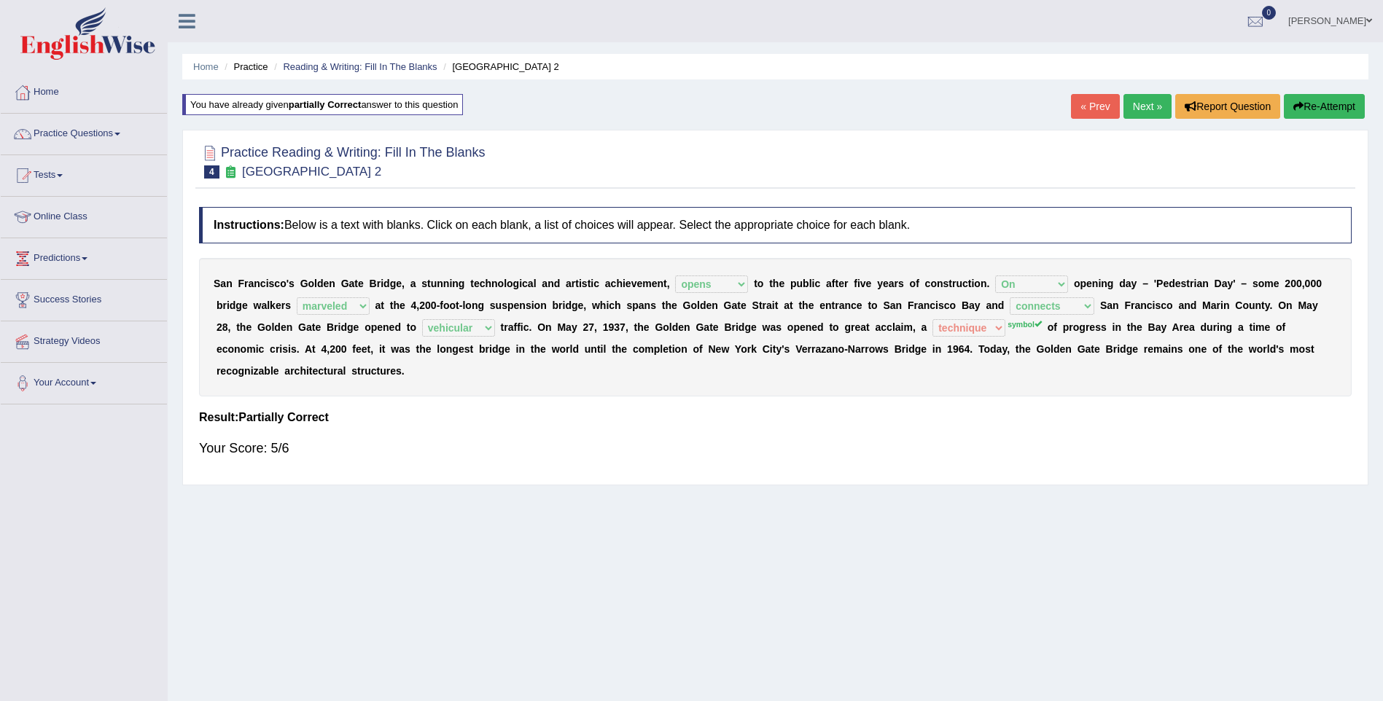
click at [1145, 106] on link "Next »" at bounding box center [1148, 106] width 48 height 25
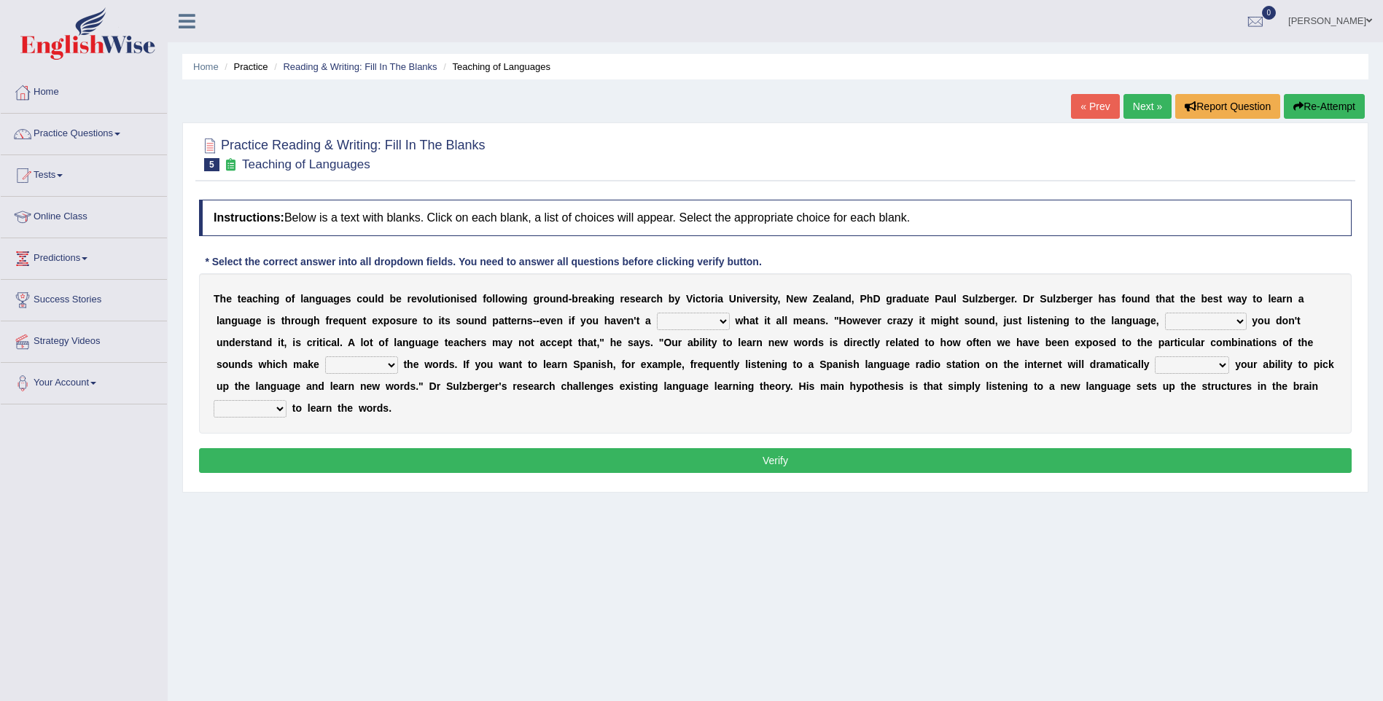
click at [657, 317] on select "dew claw clue due" at bounding box center [693, 321] width 73 height 17
click at [657, 313] on select "dew claw clue due" at bounding box center [693, 321] width 73 height 17
click at [657, 316] on select "dew claw clue due" at bounding box center [693, 321] width 73 height 17
select select "clue"
click at [657, 313] on select "dew claw clue due" at bounding box center [693, 321] width 73 height 17
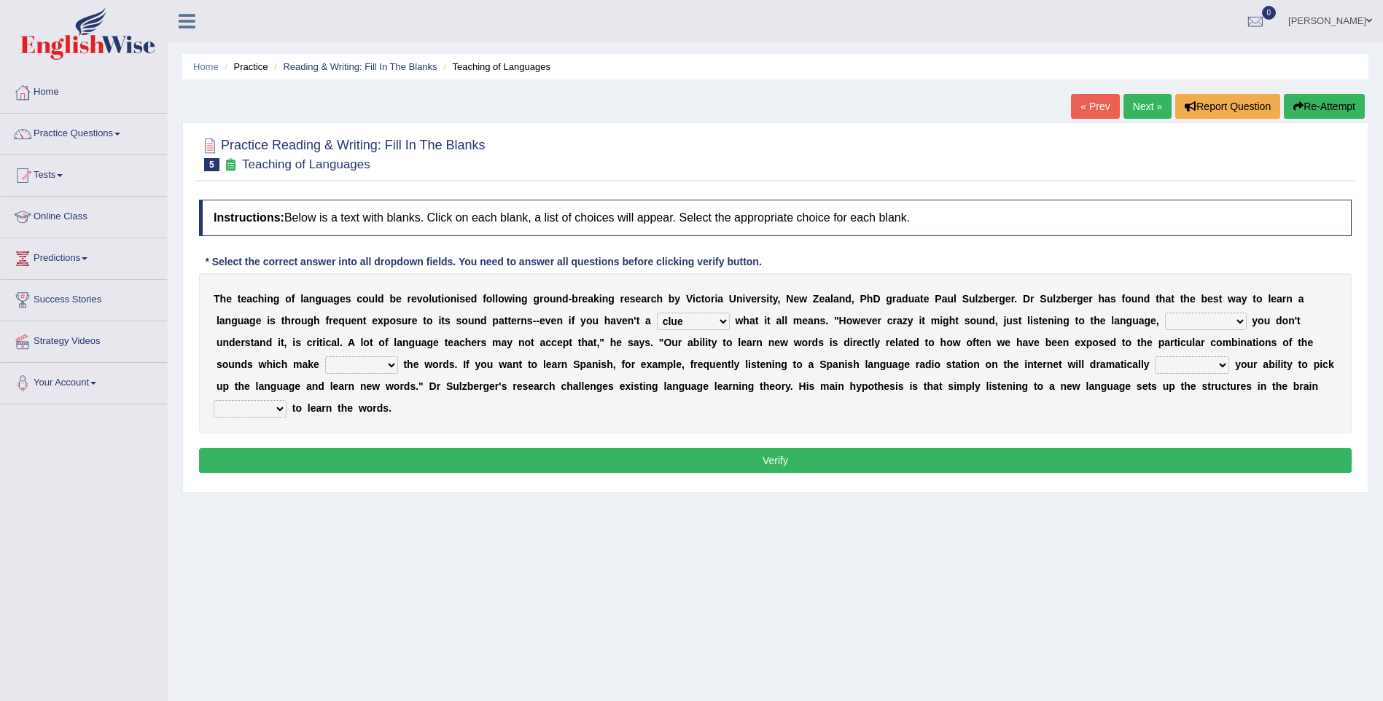
click at [1165, 322] on select "but also all together even though if so" at bounding box center [1206, 321] width 82 height 17
select select "even though"
click at [1165, 313] on select "but also all together even though if so" at bounding box center [1206, 321] width 82 height 17
click at [398, 357] on select "down up of on" at bounding box center [361, 365] width 73 height 17
select select "up"
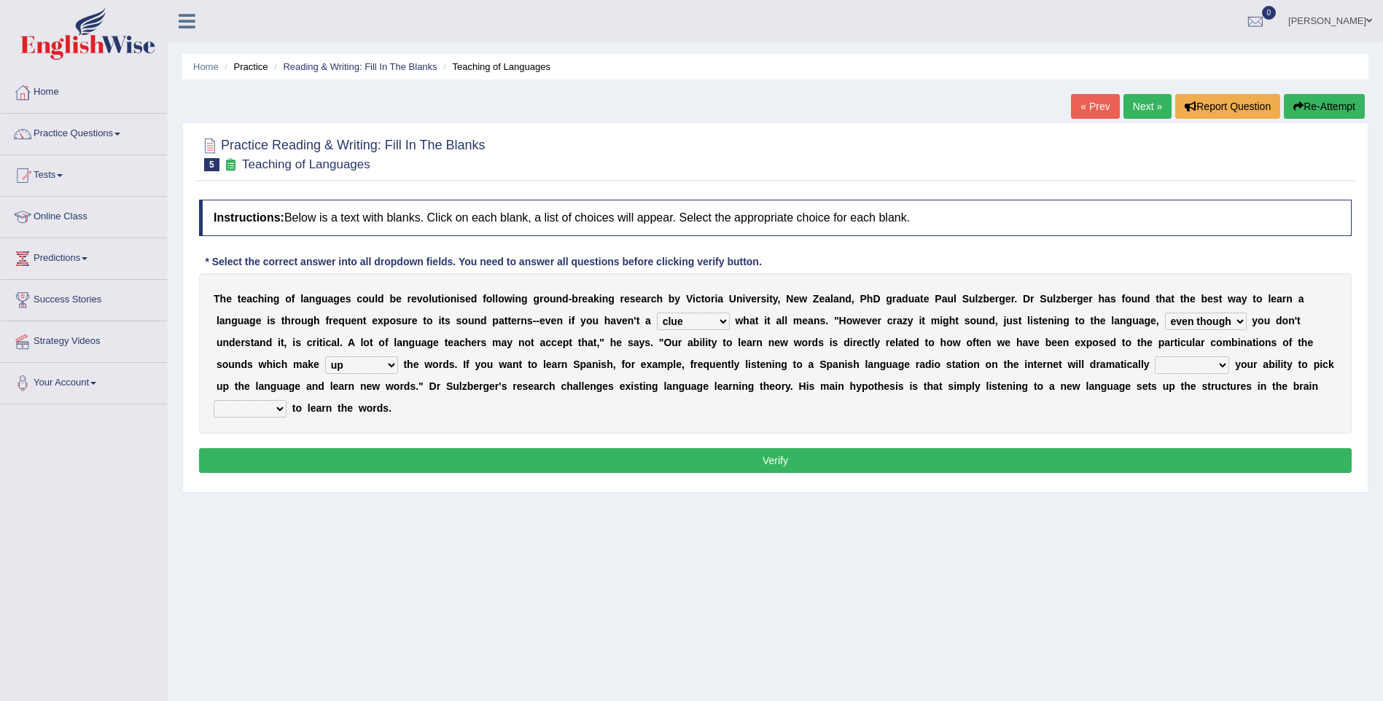
click at [398, 357] on select "down up of on" at bounding box center [361, 365] width 73 height 17
click at [1155, 361] on select "evaluate exaggerate describe boost" at bounding box center [1192, 365] width 74 height 17
select select "boost"
click at [1155, 357] on select "evaluate exaggerate describe boost" at bounding box center [1192, 365] width 74 height 17
click at [287, 400] on select "requiring required directed to require" at bounding box center [250, 408] width 73 height 17
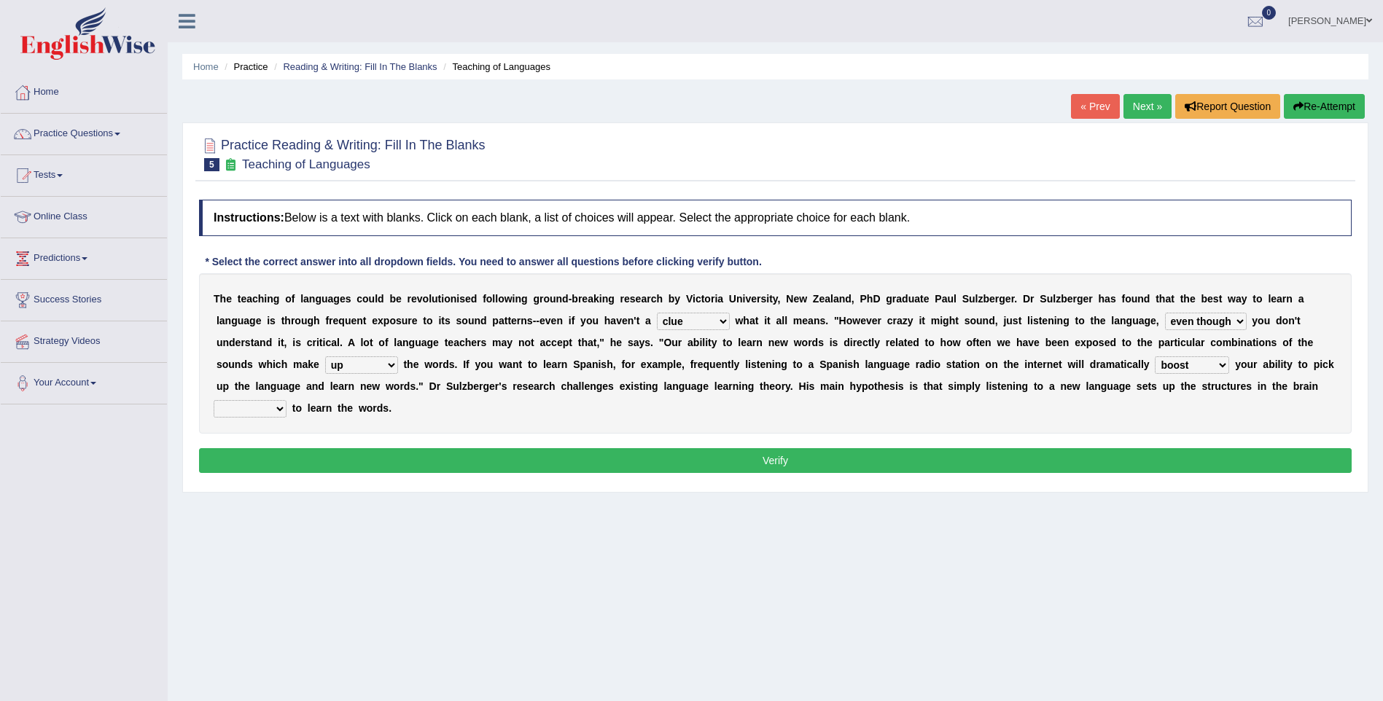
select select "required"
click at [287, 400] on select "requiring required directed to require" at bounding box center [250, 408] width 73 height 17
click at [999, 448] on button "Verify" at bounding box center [775, 460] width 1153 height 25
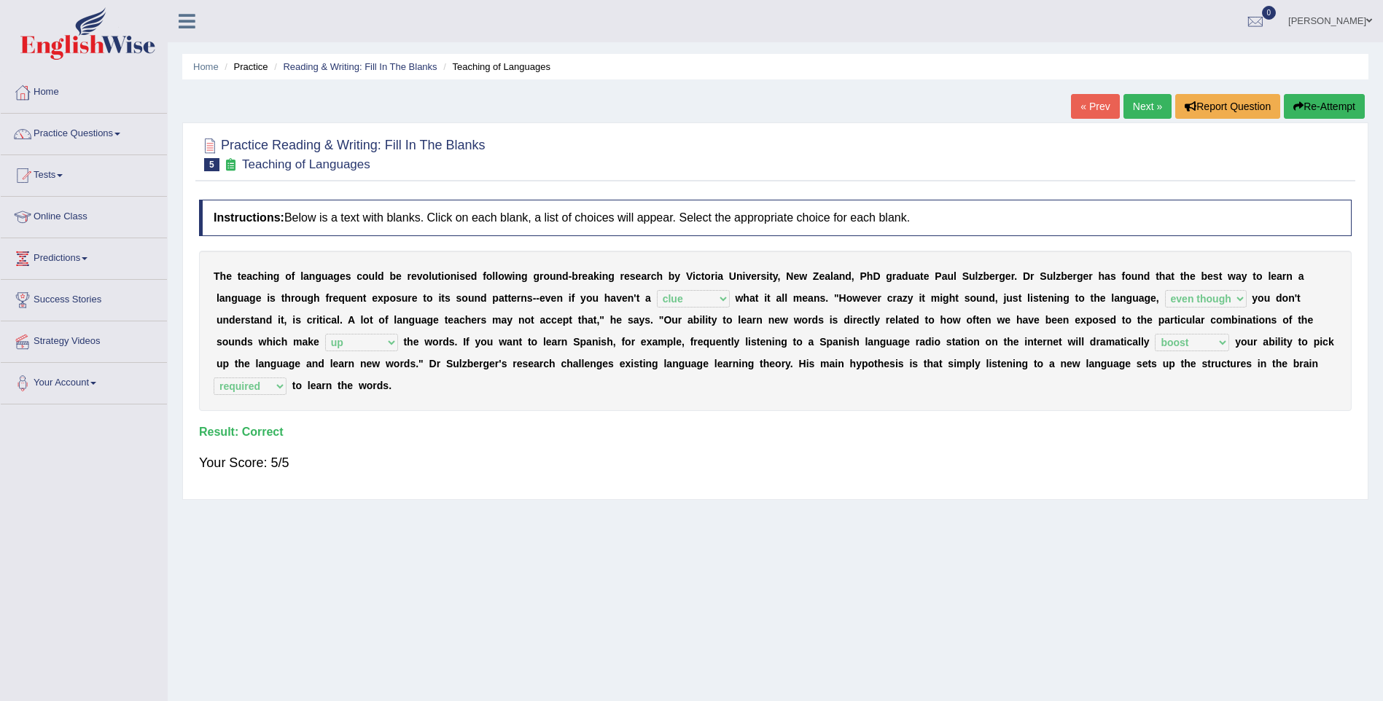
click at [1146, 109] on link "Next »" at bounding box center [1148, 106] width 48 height 25
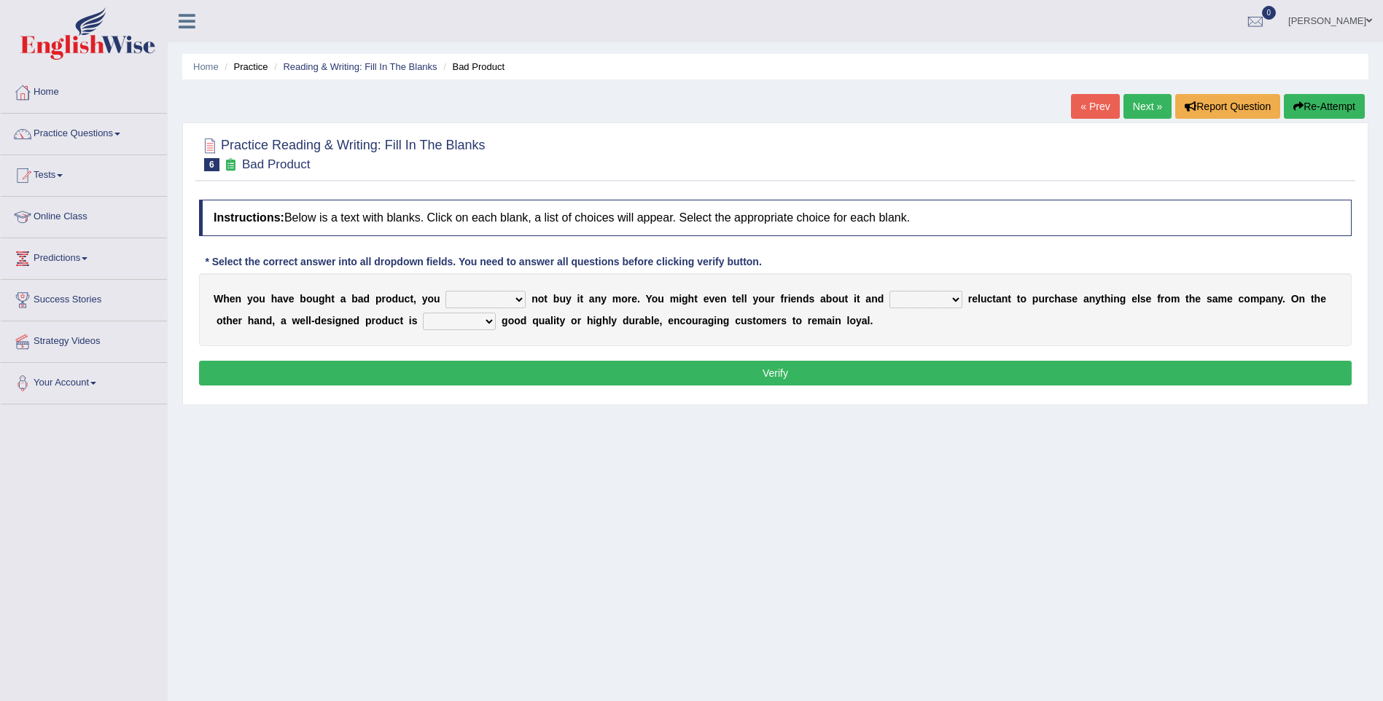
select select "should"
click at [445, 291] on select "would have should have should" at bounding box center [485, 299] width 80 height 17
click at [480, 295] on select "would have should have should" at bounding box center [485, 299] width 80 height 17
click at [580, 488] on div "Home Practice Reading & Writing: Fill In The Blanks Bad Product « Prev Next » R…" at bounding box center [775, 364] width 1215 height 729
click at [889, 299] on select "is are be being" at bounding box center [925, 299] width 73 height 17
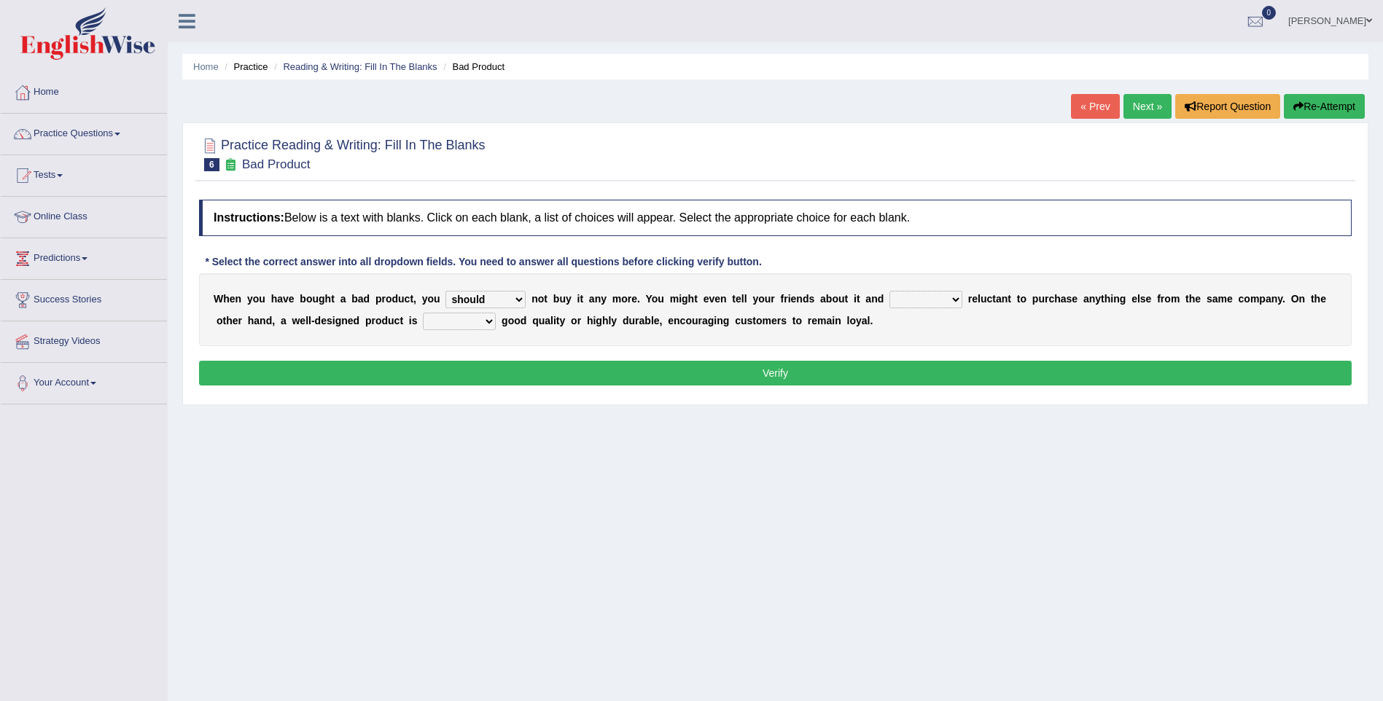
select select "being"
click at [889, 291] on select "is are be being" at bounding box center [925, 299] width 73 height 17
click at [423, 319] on select "both also neither either" at bounding box center [459, 321] width 73 height 17
select select "either"
click at [423, 313] on select "both also neither either" at bounding box center [459, 321] width 73 height 17
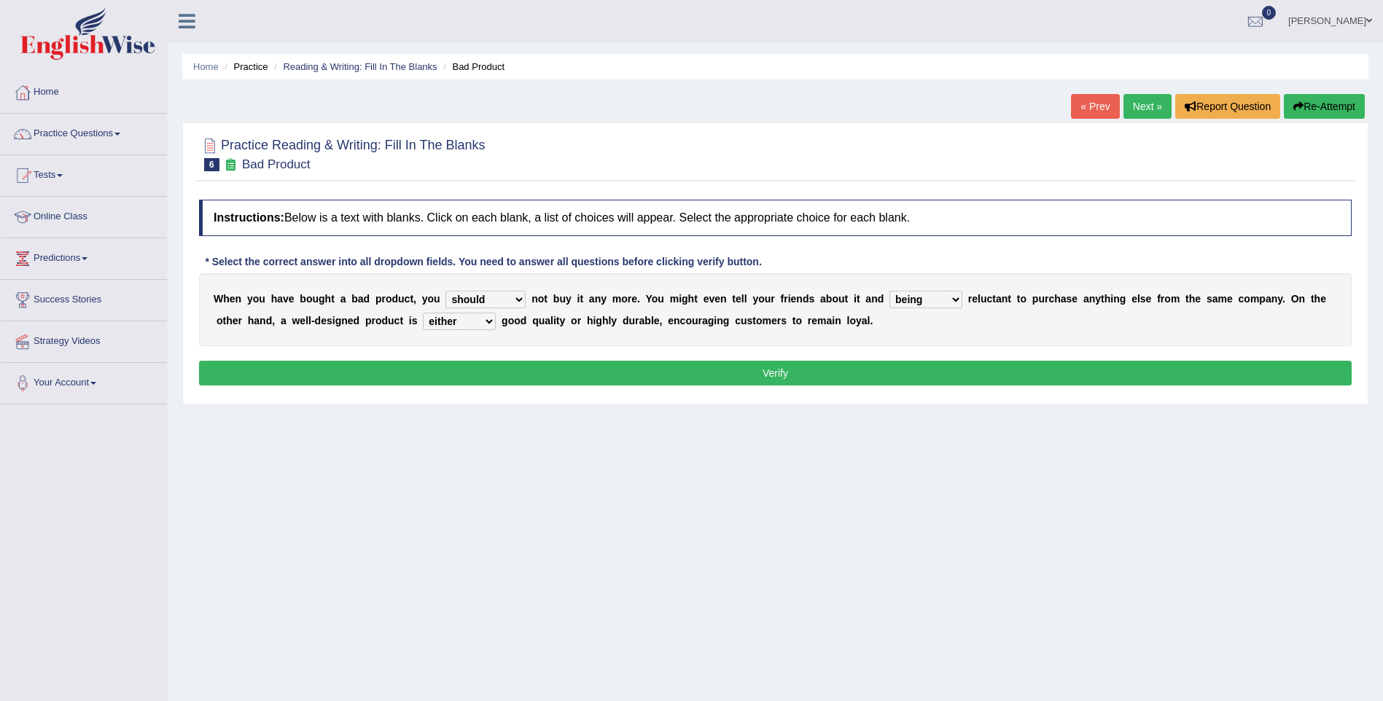
click at [470, 368] on button "Verify" at bounding box center [775, 373] width 1153 height 25
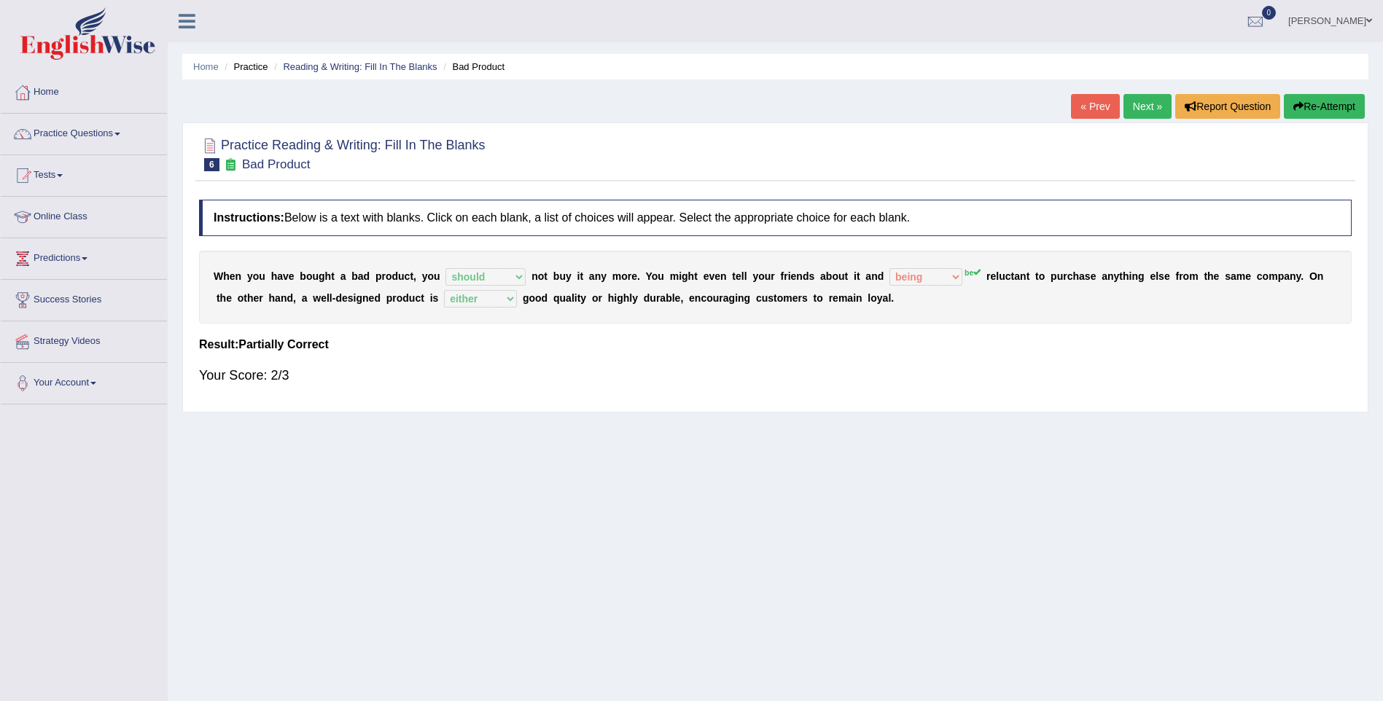
click at [1141, 101] on link "Next »" at bounding box center [1148, 106] width 48 height 25
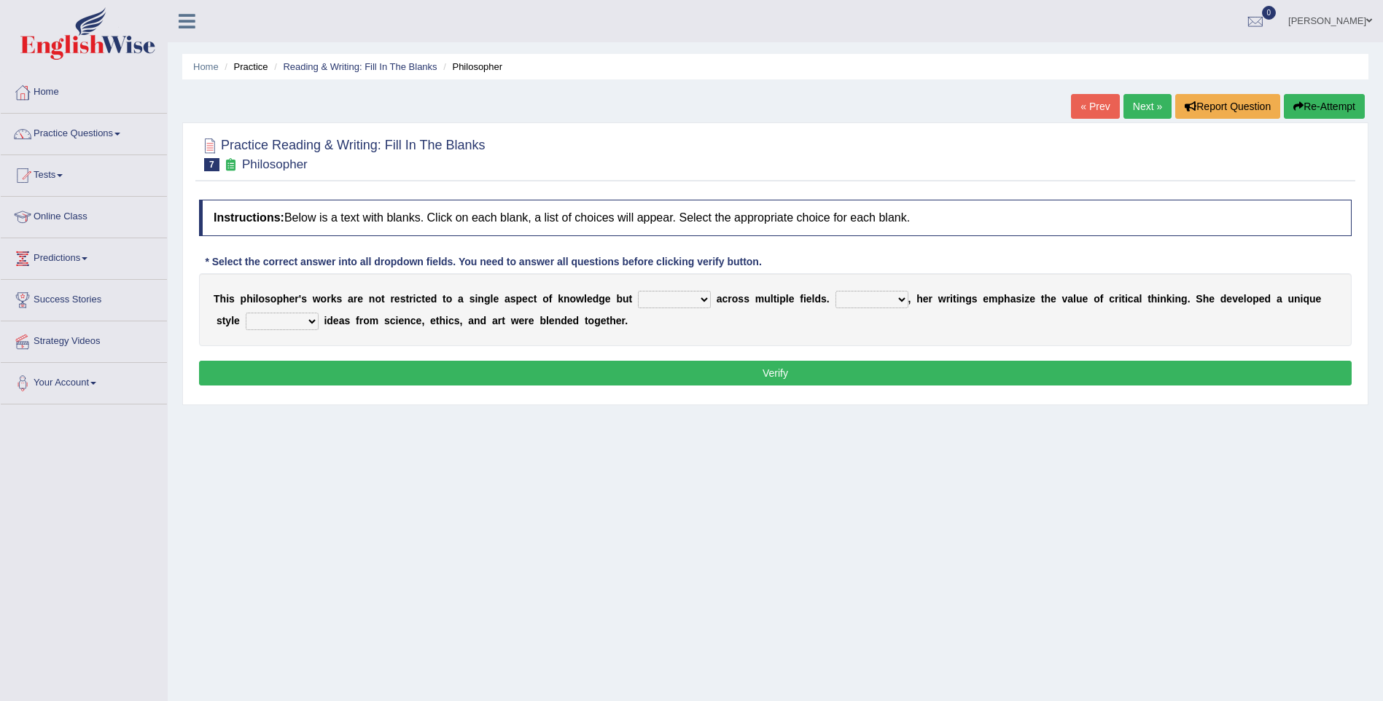
click at [650, 297] on select "constrain contain assemble extend" at bounding box center [674, 299] width 73 height 17
select select "extend"
click at [638, 291] on select "constrain contain assemble extend" at bounding box center [674, 299] width 73 height 17
click at [852, 293] on select "Rather So Moreover Likely" at bounding box center [872, 299] width 73 height 17
select select "Likely"
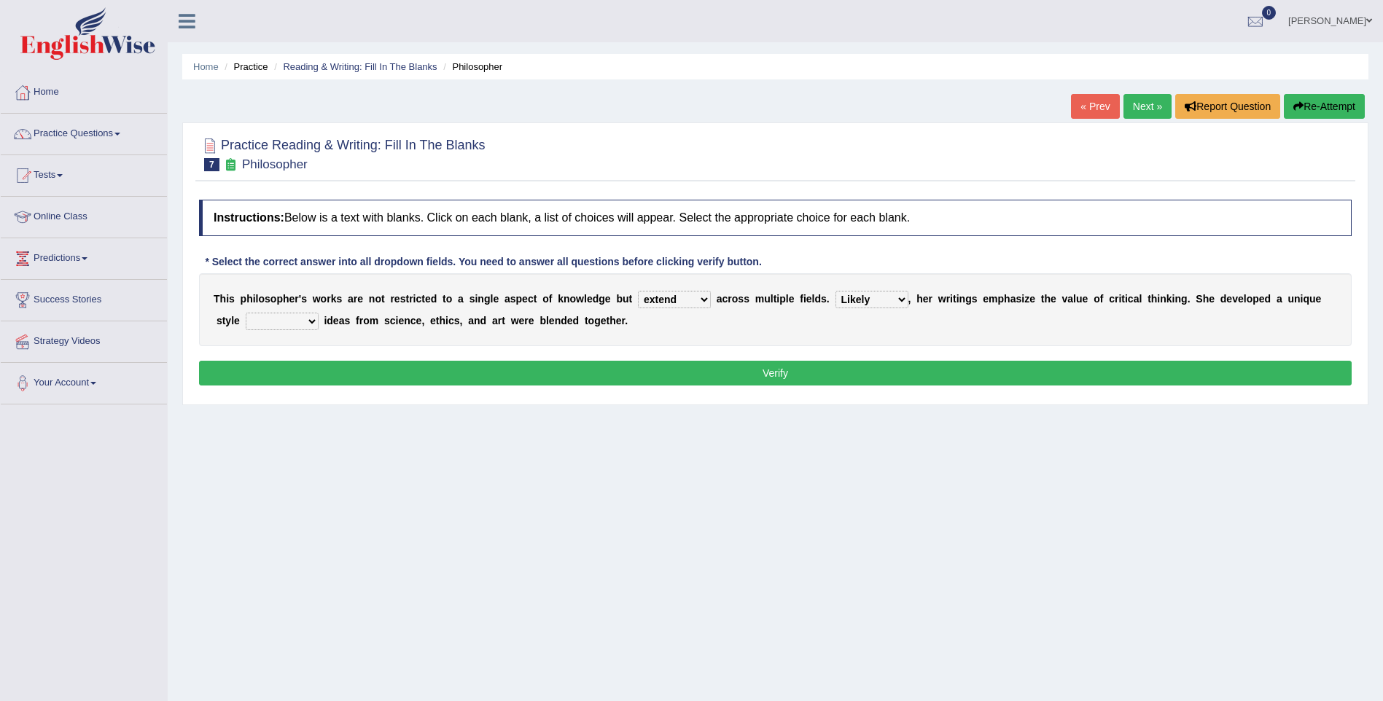
click at [836, 291] on select "Rather So Moreover Likely" at bounding box center [872, 299] width 73 height 17
click at [246, 318] on select "in that that which in which" at bounding box center [282, 321] width 73 height 17
select select "which"
click at [246, 313] on select "in that that which in which" at bounding box center [282, 321] width 73 height 17
click at [300, 365] on button "Verify" at bounding box center [775, 373] width 1153 height 25
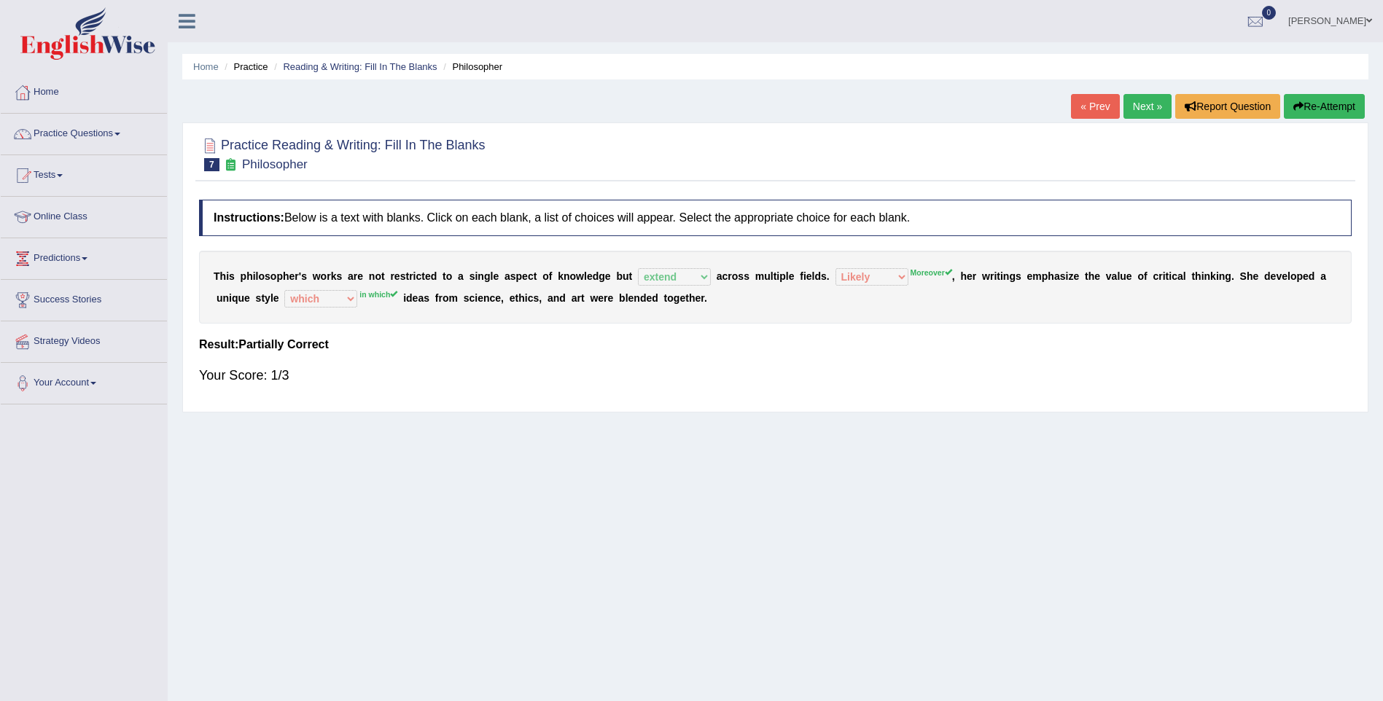
click at [1330, 104] on button "Re-Attempt" at bounding box center [1324, 106] width 81 height 25
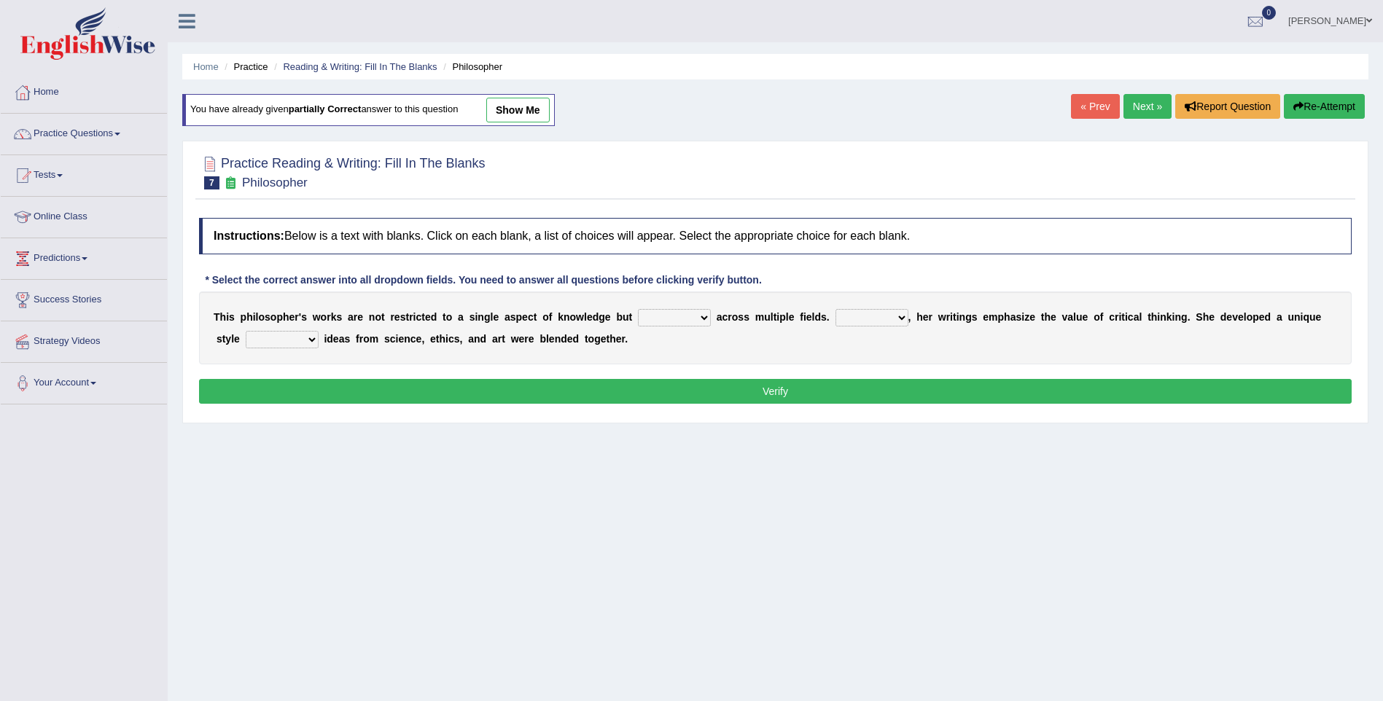
click at [638, 317] on select "constrain contain assemble extend" at bounding box center [674, 317] width 73 height 17
select select "extend"
click at [638, 309] on select "constrain contain assemble extend" at bounding box center [674, 317] width 73 height 17
drag, startPoint x: 828, startPoint y: 316, endPoint x: 825, endPoint y: 324, distance: 8.5
click at [836, 315] on select "Rather So Moreover Likely" at bounding box center [872, 317] width 73 height 17
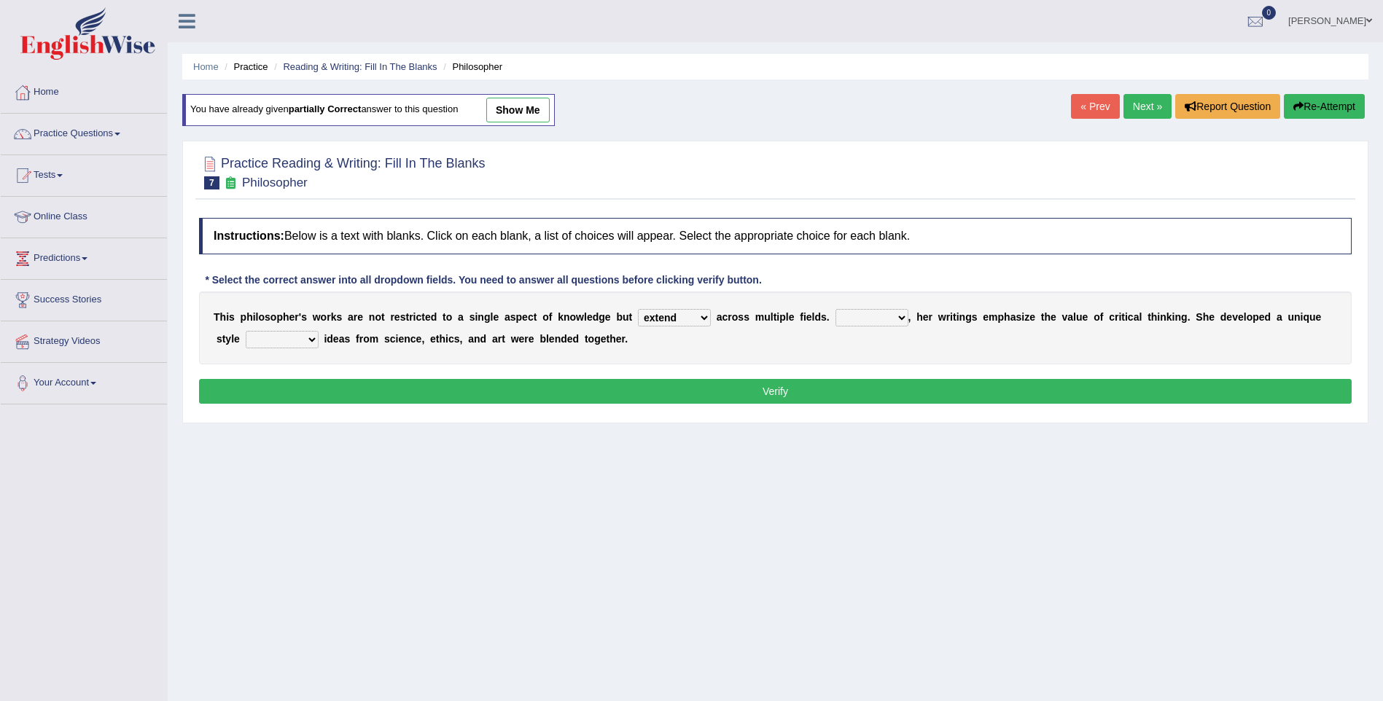
select select "Moreover"
click at [836, 309] on select "Rather So Moreover Likely" at bounding box center [872, 317] width 73 height 17
click at [246, 341] on select "in that that which in which" at bounding box center [282, 339] width 73 height 17
select select "in which"
click at [246, 331] on select "in that that which in which" at bounding box center [282, 339] width 73 height 17
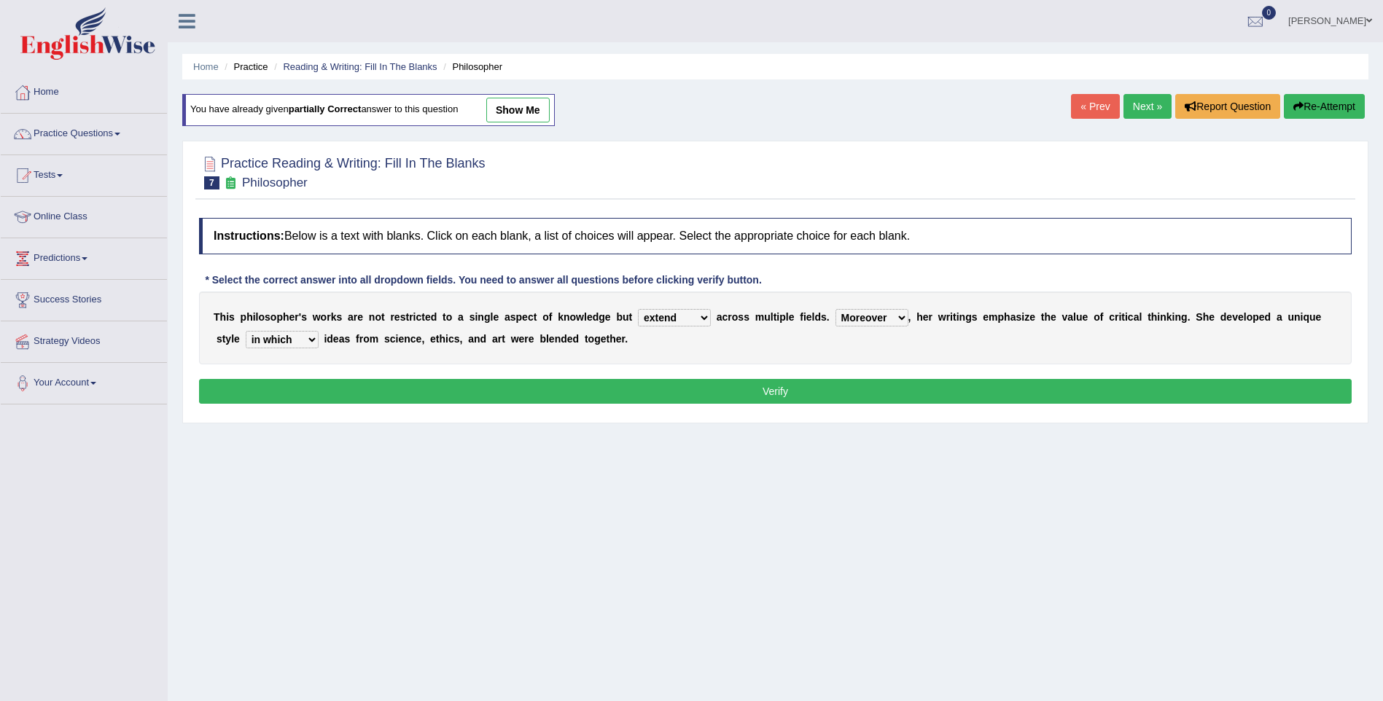
click at [340, 377] on div "Instructions: Below is a text with blanks. Click on each blank, a list of choic…" at bounding box center [775, 313] width 1160 height 205
click at [332, 390] on button "Verify" at bounding box center [775, 391] width 1153 height 25
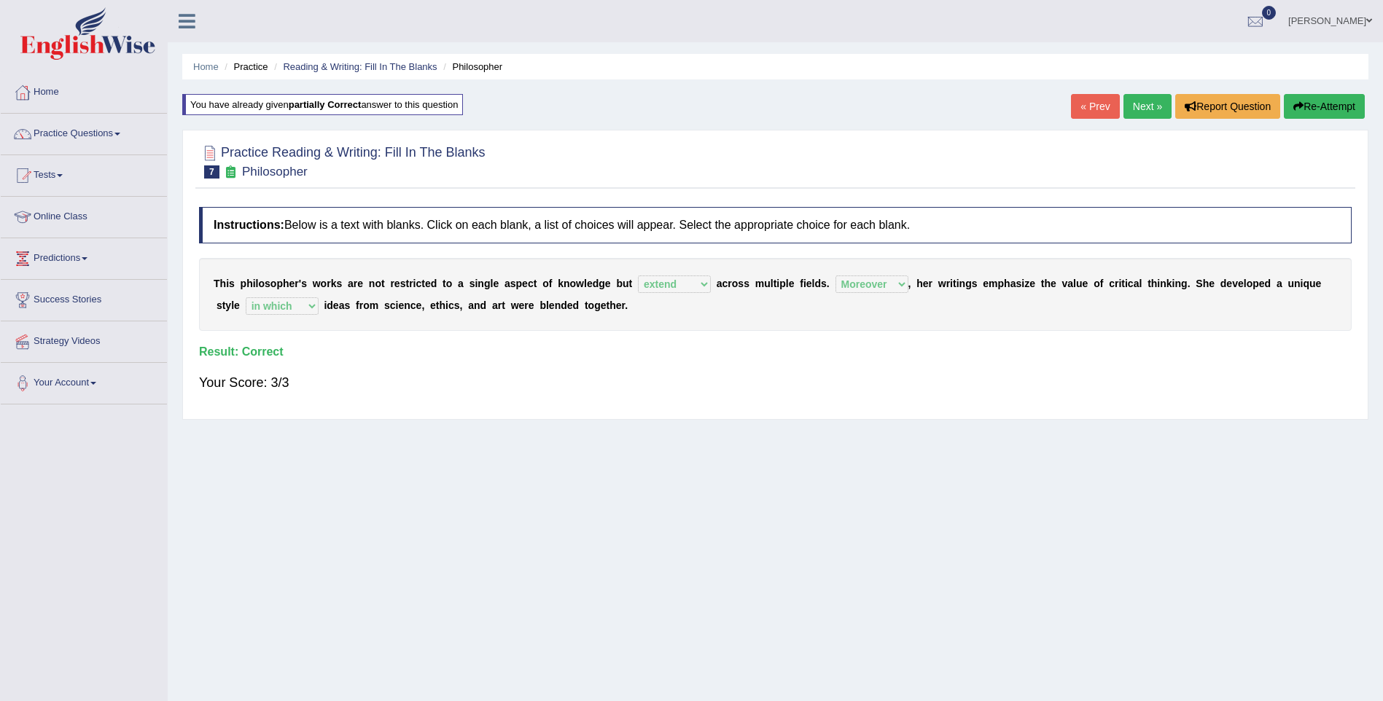
click at [1149, 111] on link "Next »" at bounding box center [1148, 106] width 48 height 25
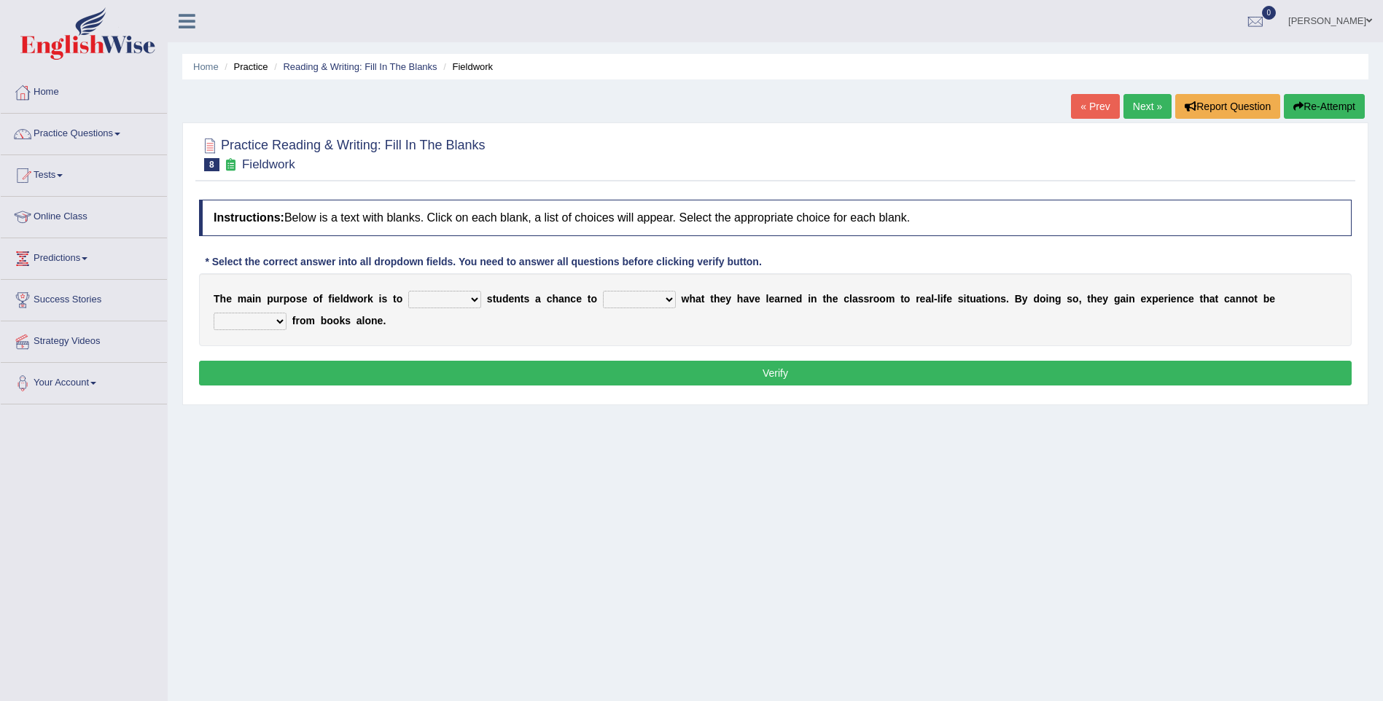
click at [445, 298] on select "resemble stow rave offer" at bounding box center [444, 299] width 73 height 17
select select "offer"
click at [408, 291] on select "resemble stow rave offer" at bounding box center [444, 299] width 73 height 17
click at [618, 297] on select "compare align apply dismount" at bounding box center [639, 299] width 73 height 17
select select "apply"
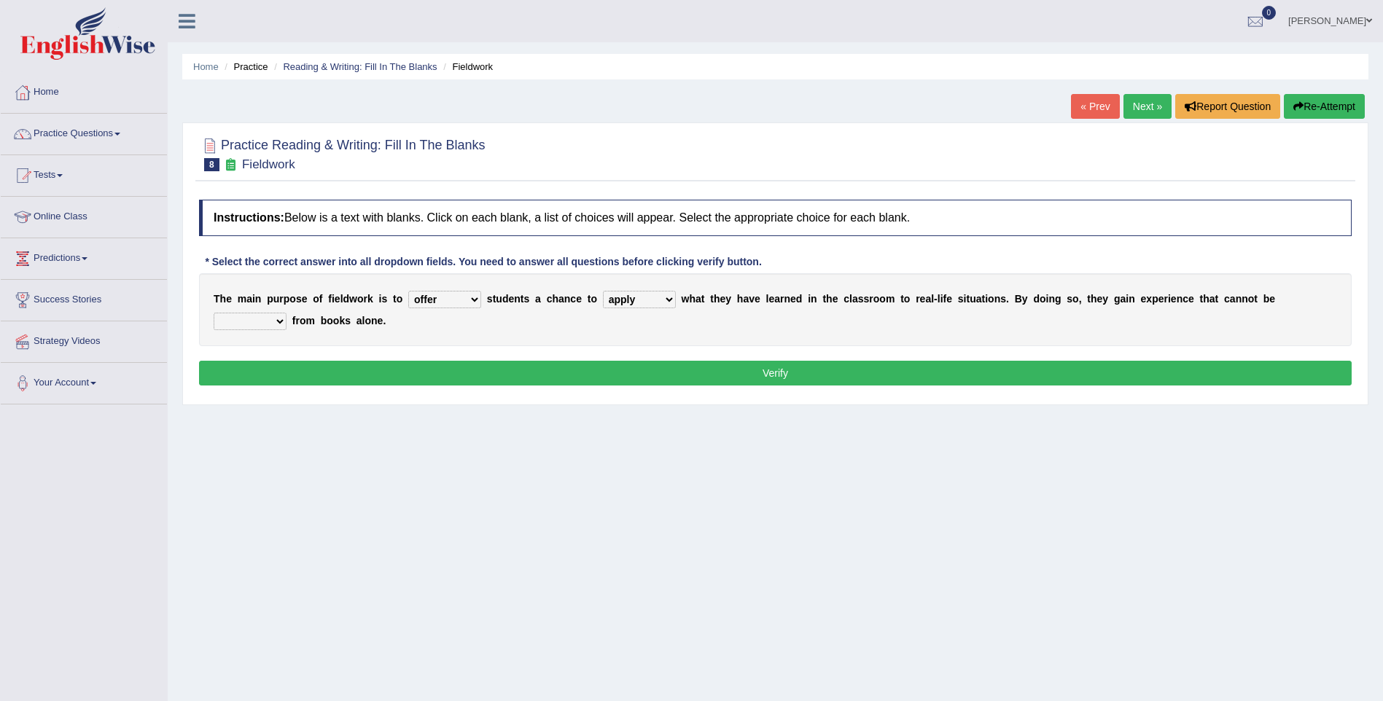
click at [603, 291] on select "compare align apply dismount" at bounding box center [639, 299] width 73 height 17
click at [287, 313] on select "originated prepared obtained touted" at bounding box center [250, 321] width 73 height 17
select select "obtained"
click at [287, 313] on select "originated prepared obtained touted" at bounding box center [250, 321] width 73 height 17
click at [1215, 375] on button "Verify" at bounding box center [775, 373] width 1153 height 25
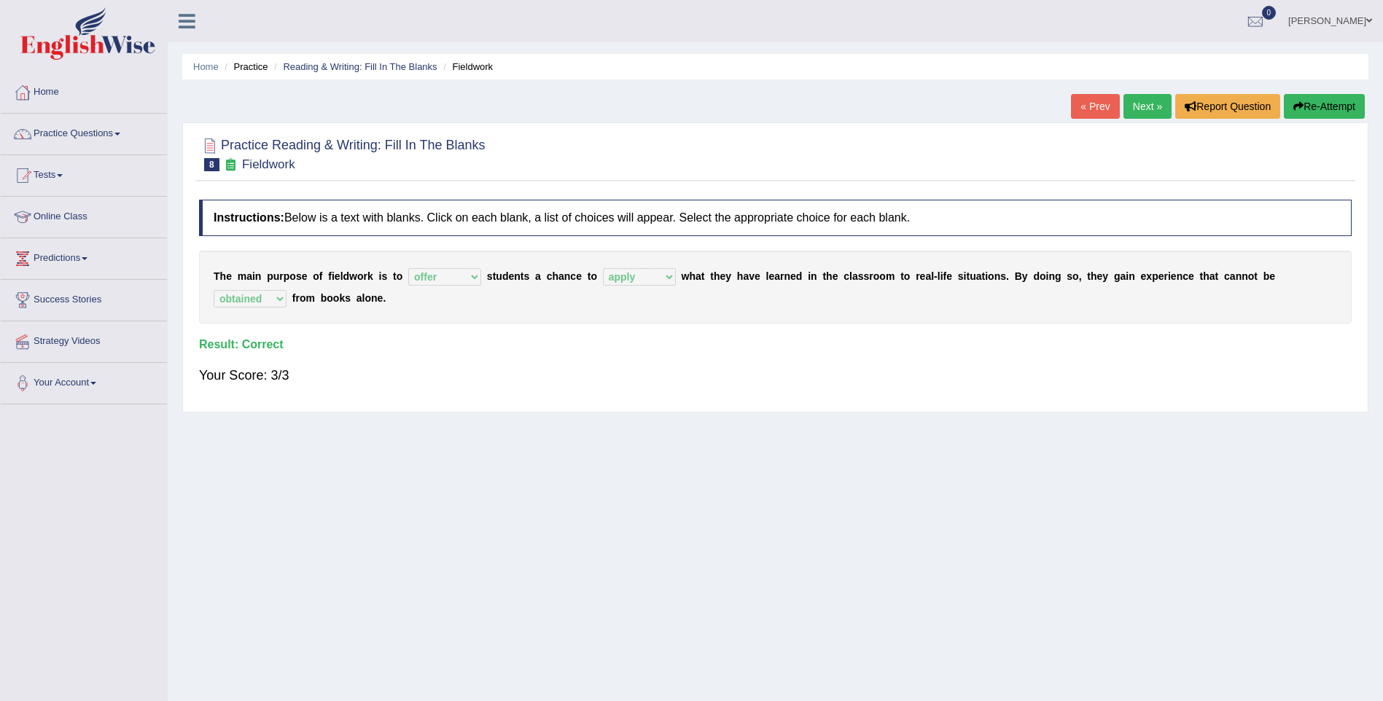
click at [1144, 106] on link "Next »" at bounding box center [1148, 106] width 48 height 25
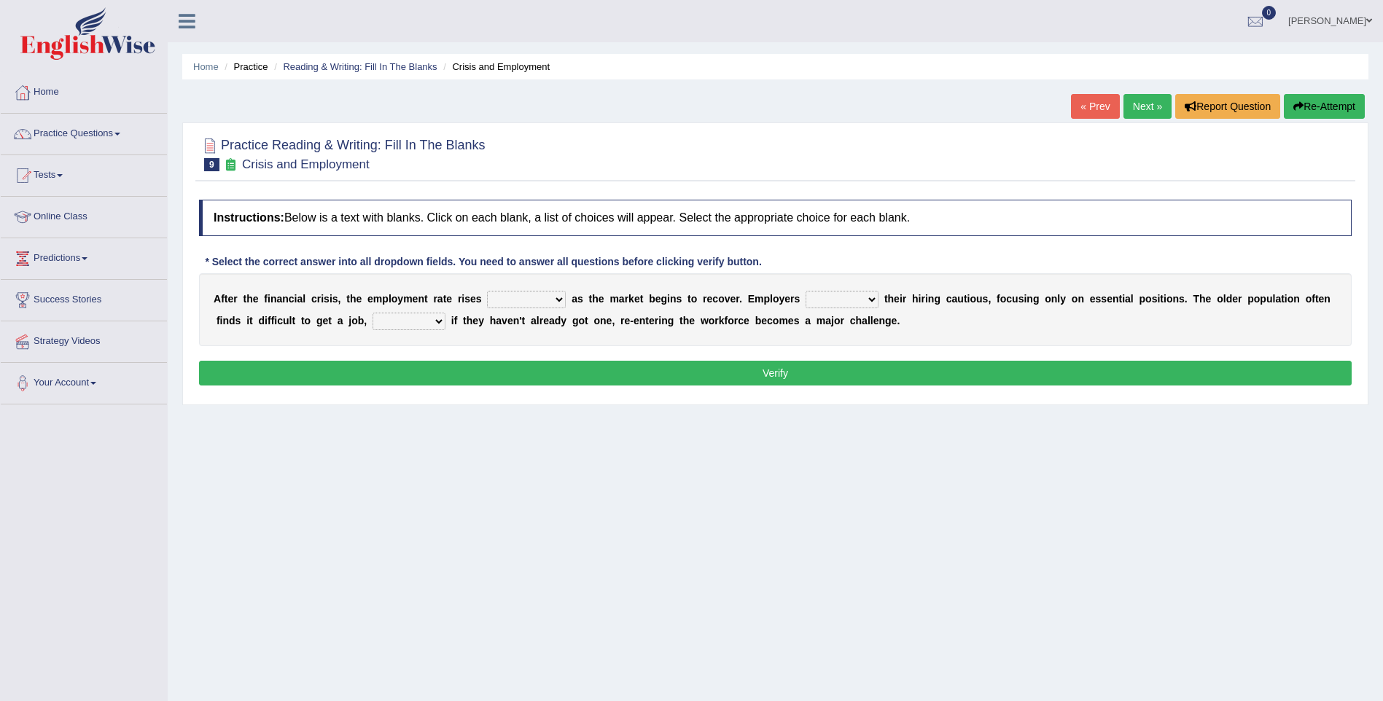
click at [501, 298] on select "normally conversely strenuously sharply" at bounding box center [526, 299] width 79 height 17
select select "strenuously"
click at [487, 291] on select "normally conversely strenuously sharply" at bounding box center [526, 299] width 79 height 17
click at [806, 297] on select "keeping kept keep are kept" at bounding box center [842, 299] width 73 height 17
select select "keep"
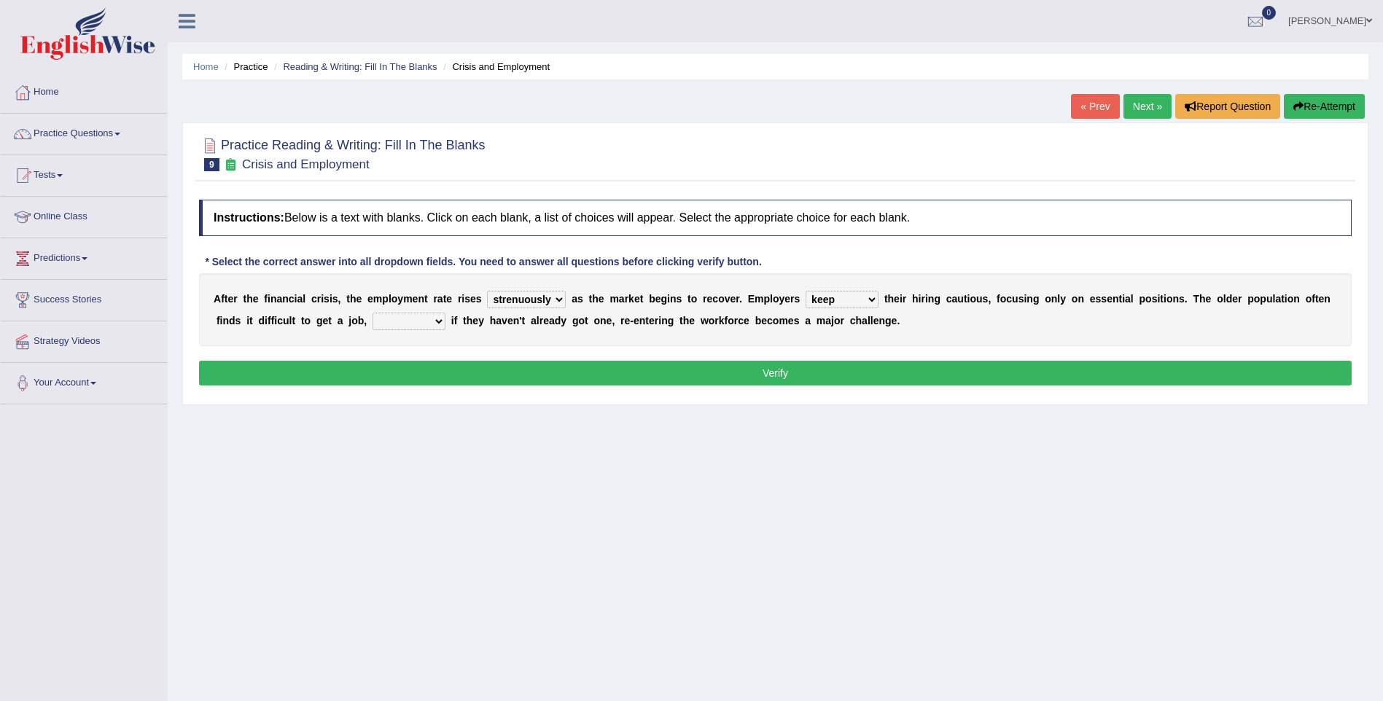
click at [806, 291] on select "keeping kept keep are kept" at bounding box center [842, 299] width 73 height 17
click at [373, 314] on select "although while then because" at bounding box center [409, 321] width 73 height 17
select select "because"
click at [373, 313] on select "although while then because" at bounding box center [409, 321] width 73 height 17
click at [416, 368] on button "Verify" at bounding box center [775, 373] width 1153 height 25
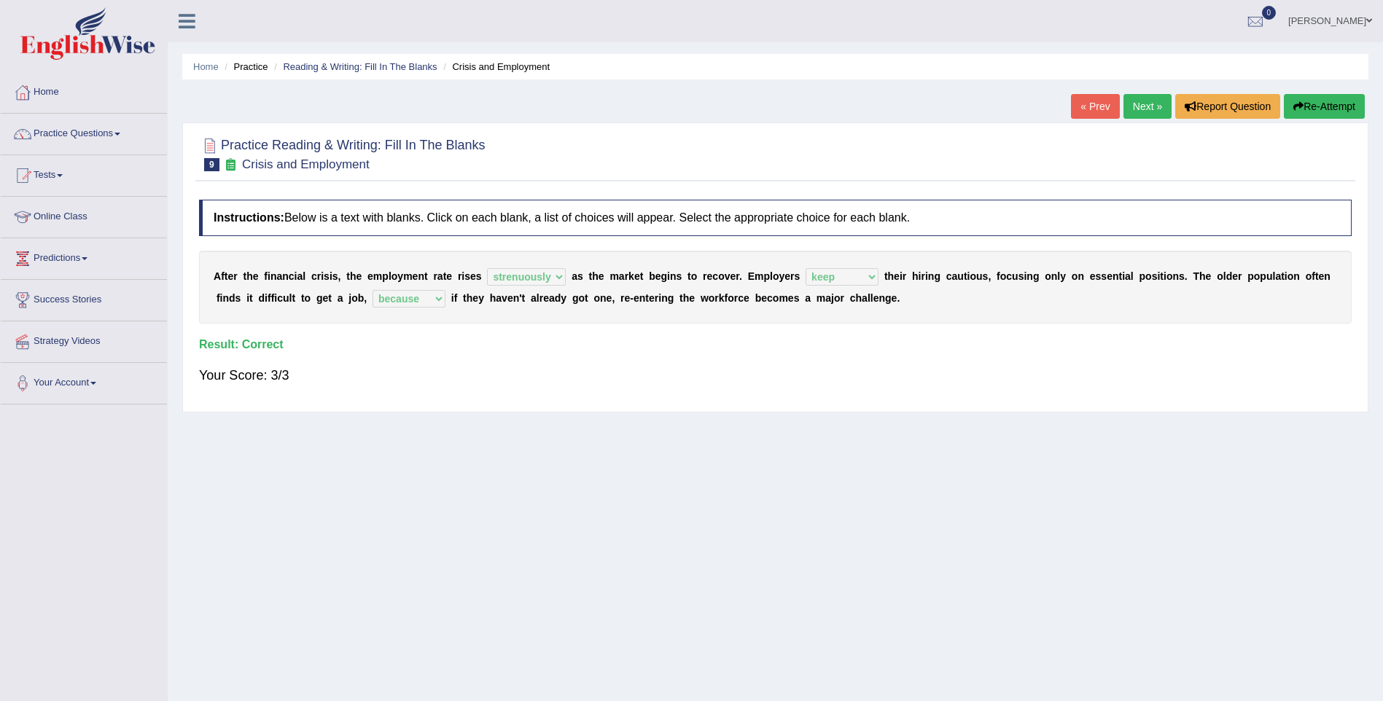
click at [1146, 100] on link "Next »" at bounding box center [1148, 106] width 48 height 25
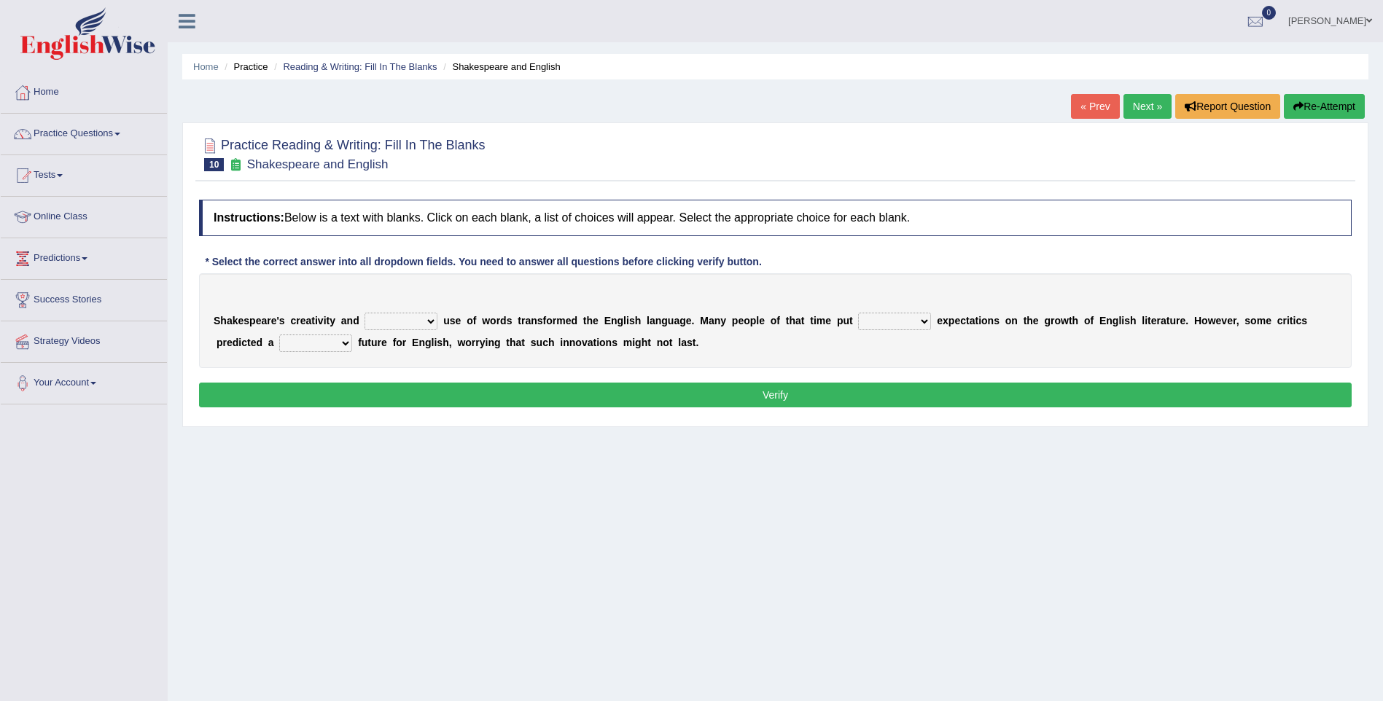
click at [373, 313] on select "idealized intensive fancied inventive" at bounding box center [401, 321] width 73 height 17
select select "idealized"
click at [365, 313] on select "idealized intensive fancied inventive" at bounding box center [401, 321] width 73 height 17
drag, startPoint x: 863, startPoint y: 331, endPoint x: 873, endPoint y: 324, distance: 12.0
click at [872, 325] on div "S h a k e s p e a r e ' s c r e a t i v i t y a n d idealized intensive fancied…" at bounding box center [775, 320] width 1153 height 95
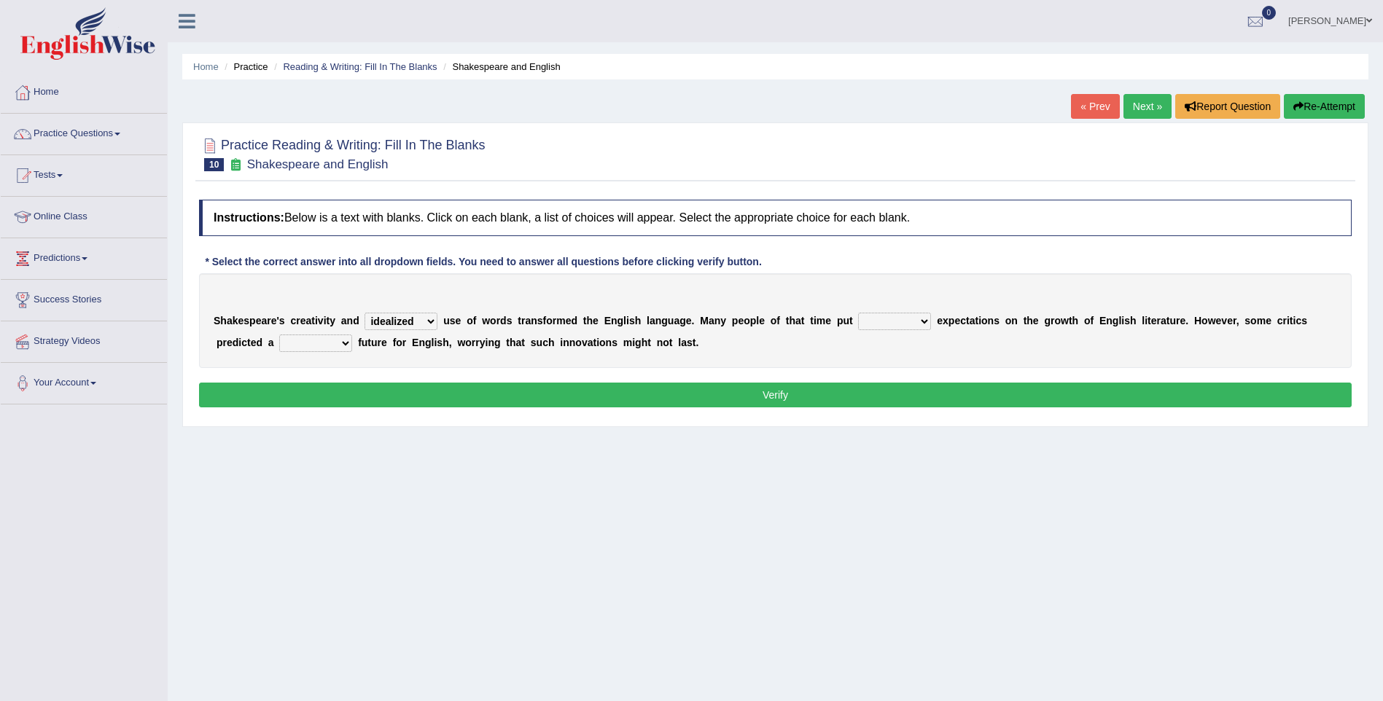
click at [873, 323] on select "wide much high more" at bounding box center [894, 321] width 73 height 17
select select "much"
click at [858, 313] on select "wide much high more" at bounding box center [894, 321] width 73 height 17
click at [279, 335] on select "monetary promising irresistible daunting" at bounding box center [315, 343] width 73 height 17
select select "promising"
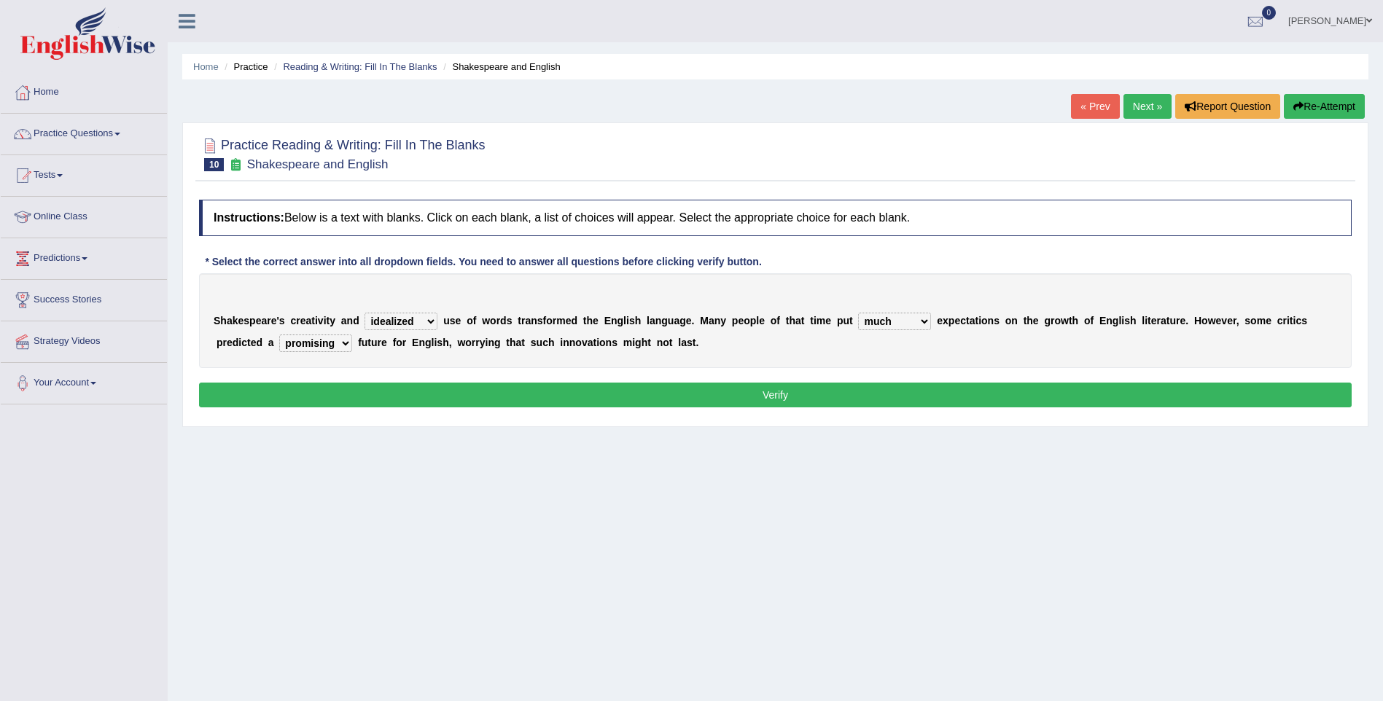
click at [279, 335] on select "monetary promising irresistible daunting" at bounding box center [315, 343] width 73 height 17
click at [275, 389] on button "Verify" at bounding box center [775, 395] width 1153 height 25
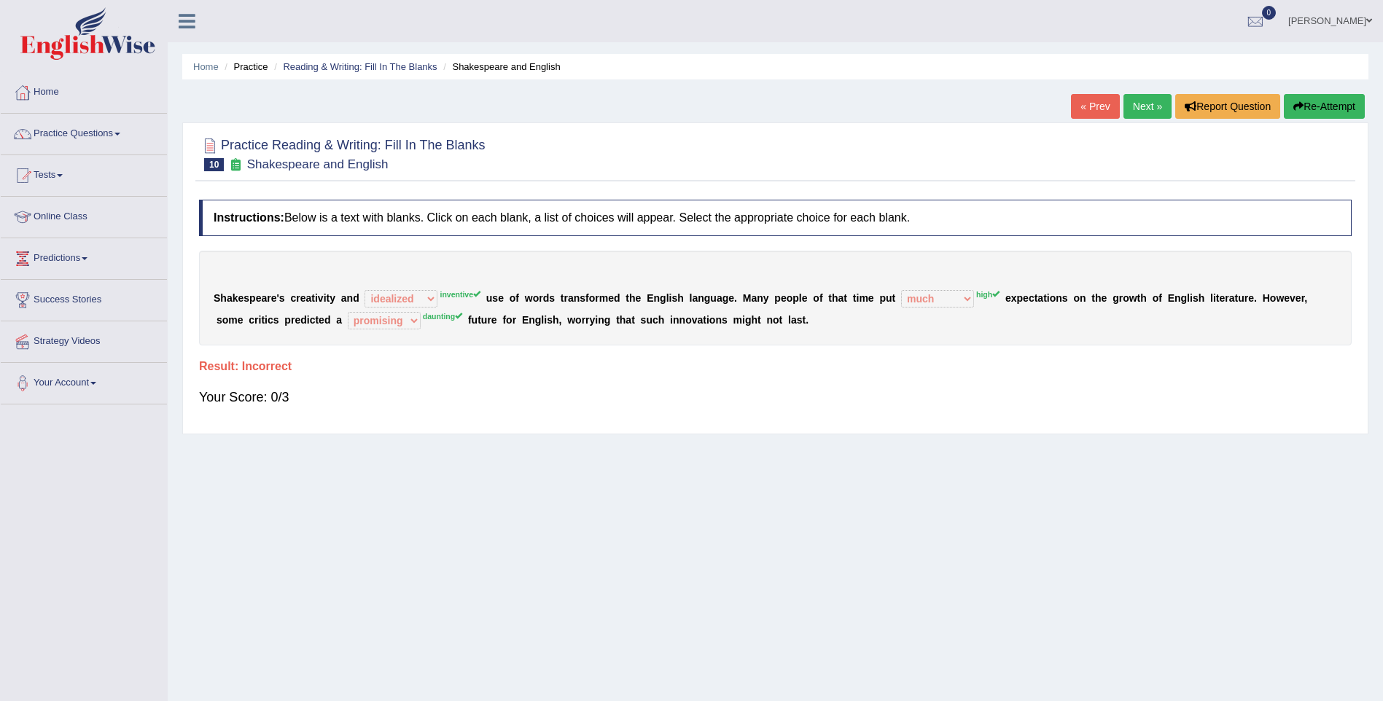
click at [1331, 105] on button "Re-Attempt" at bounding box center [1324, 106] width 81 height 25
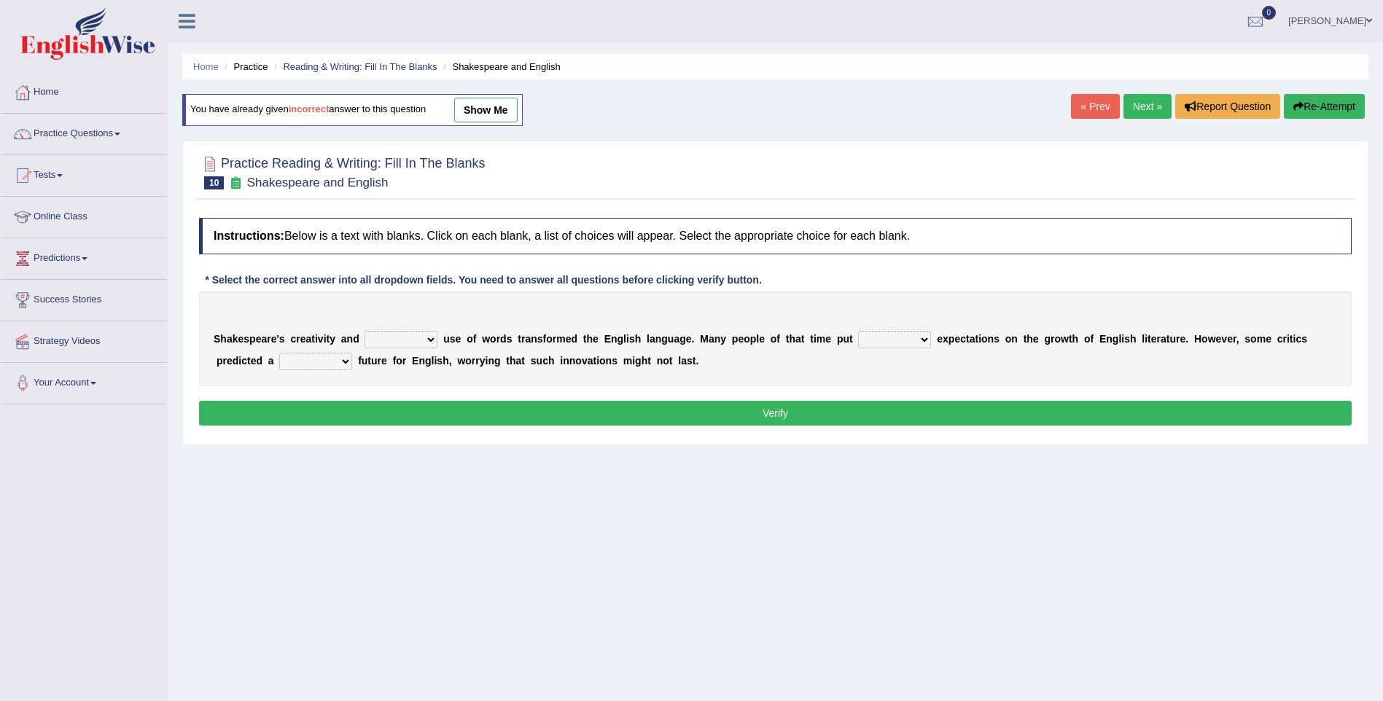
click at [279, 355] on select "monetary promising irresistible daunting" at bounding box center [315, 361] width 73 height 17
select select "daunting"
click at [279, 353] on select "monetary promising irresistible daunting" at bounding box center [315, 361] width 73 height 17
click at [881, 339] on select "wide much high more" at bounding box center [894, 339] width 73 height 17
select select "high"
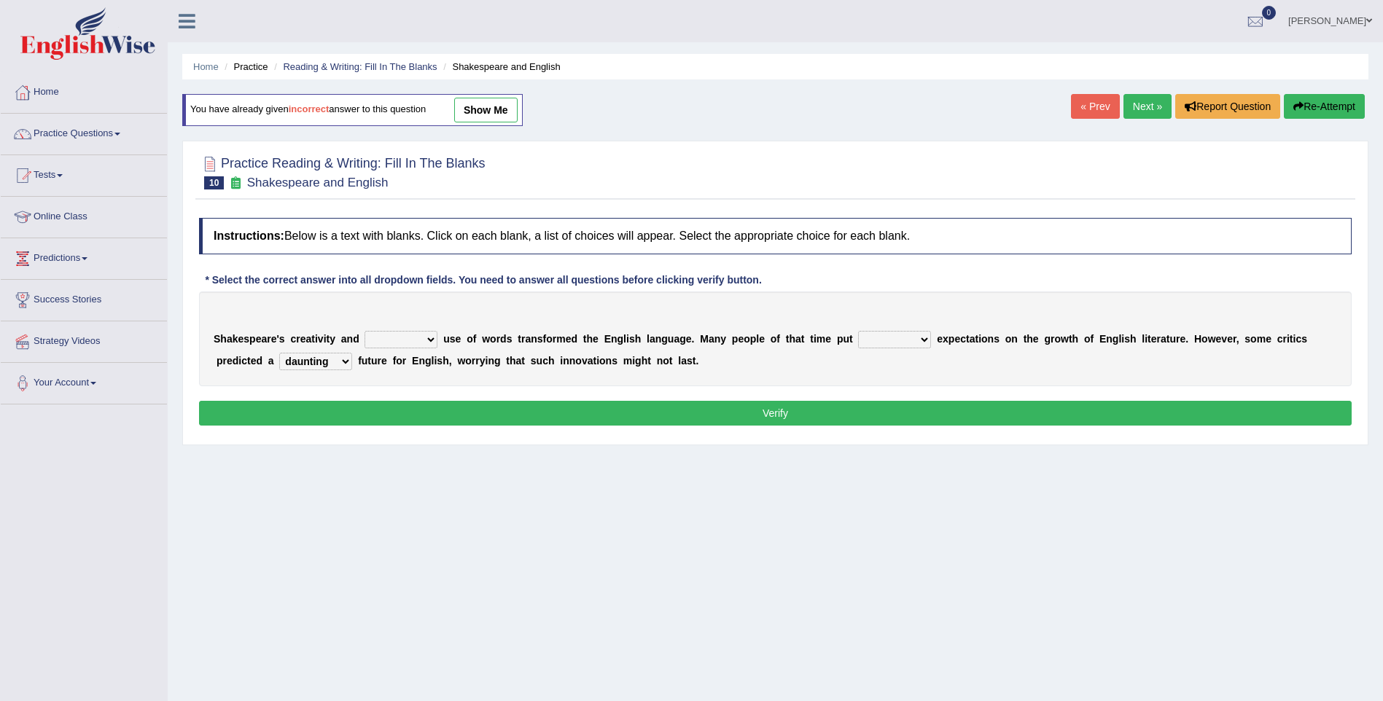
click at [858, 331] on select "wide much high more" at bounding box center [894, 339] width 73 height 17
click at [399, 335] on select "idealized intensive fancied inventive" at bounding box center [401, 339] width 73 height 17
select select "inventive"
click at [365, 331] on select "idealized intensive fancied inventive" at bounding box center [401, 339] width 73 height 17
click at [455, 407] on button "Verify" at bounding box center [775, 413] width 1153 height 25
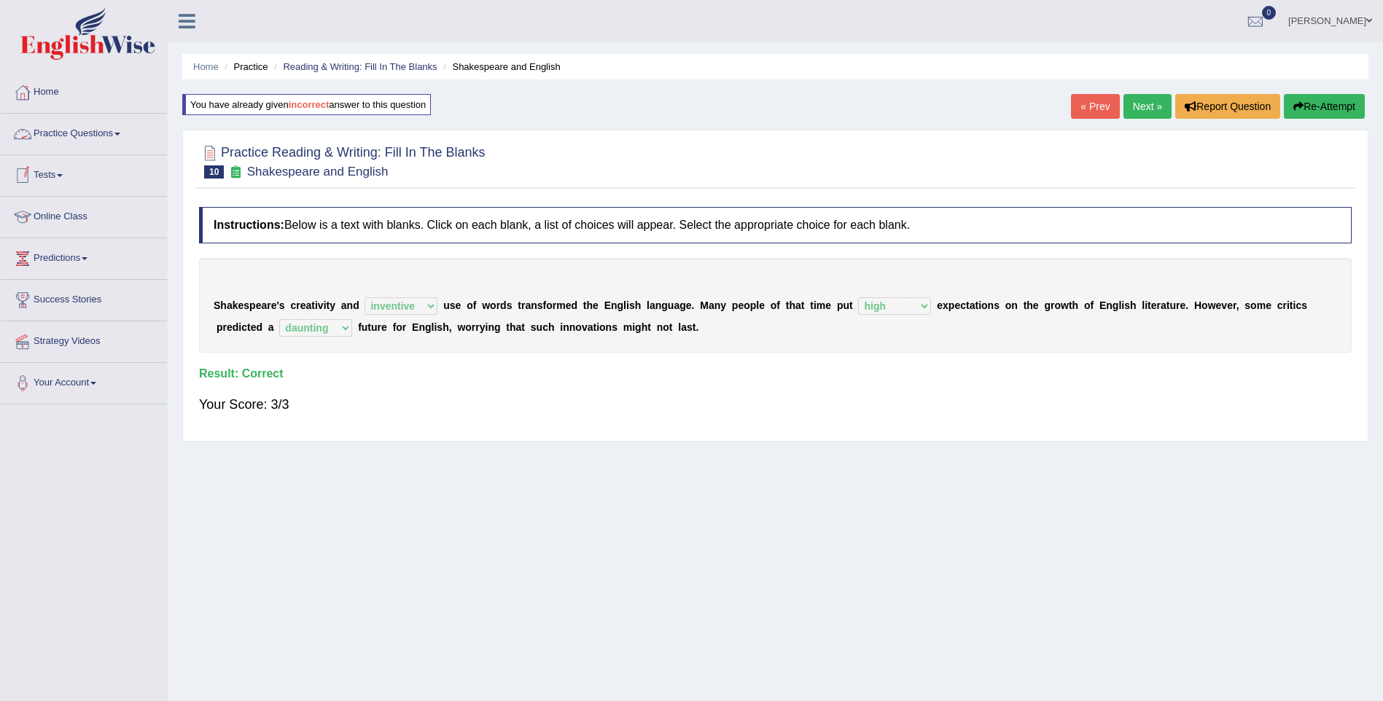
click at [109, 135] on link "Practice Questions" at bounding box center [84, 132] width 166 height 36
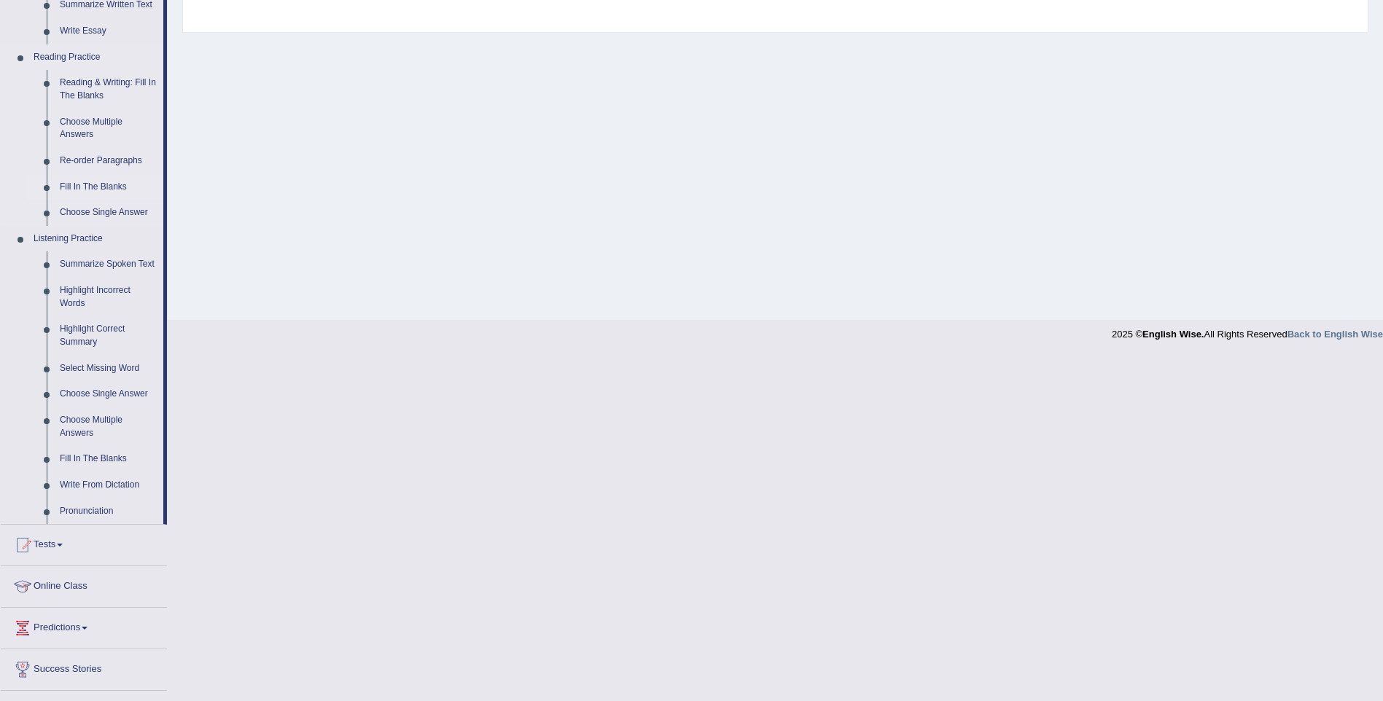
scroll to position [437, 0]
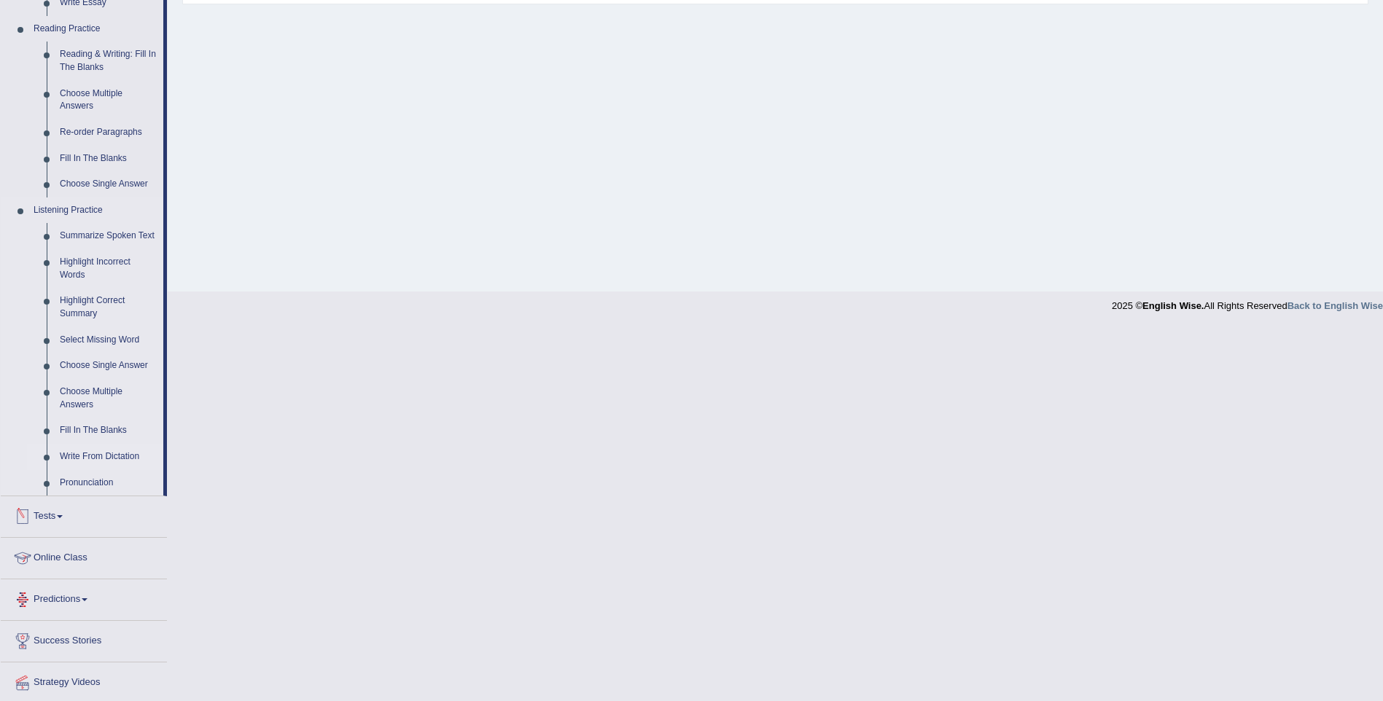
click at [116, 455] on link "Write From Dictation" at bounding box center [108, 457] width 110 height 26
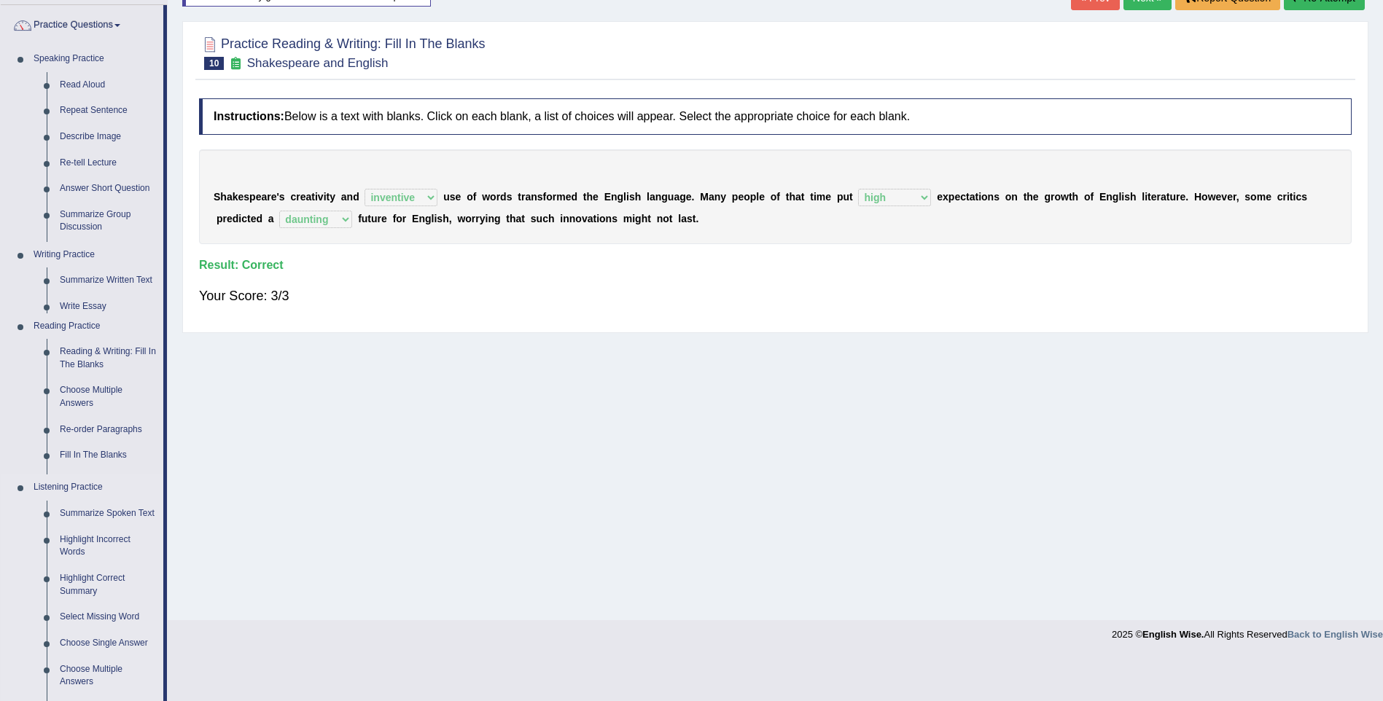
scroll to position [64, 0]
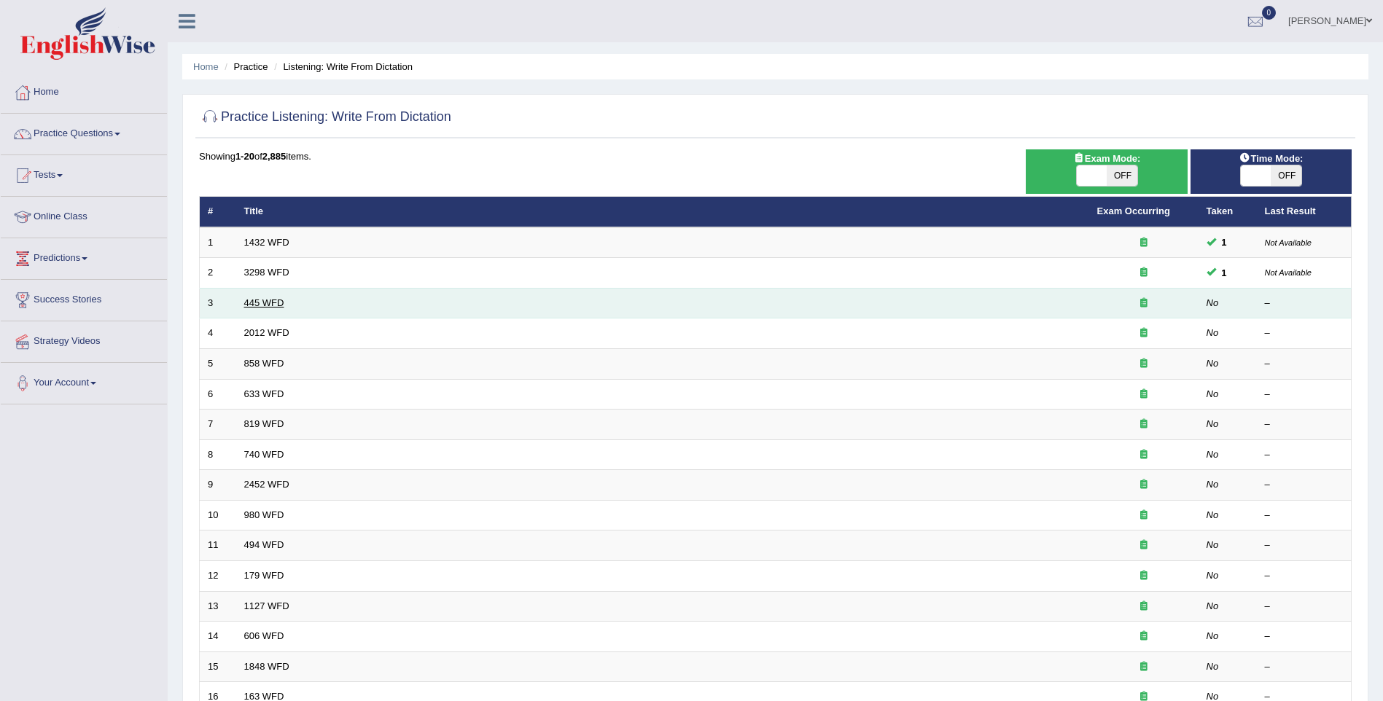
click at [266, 298] on link "445 WFD" at bounding box center [264, 302] width 40 height 11
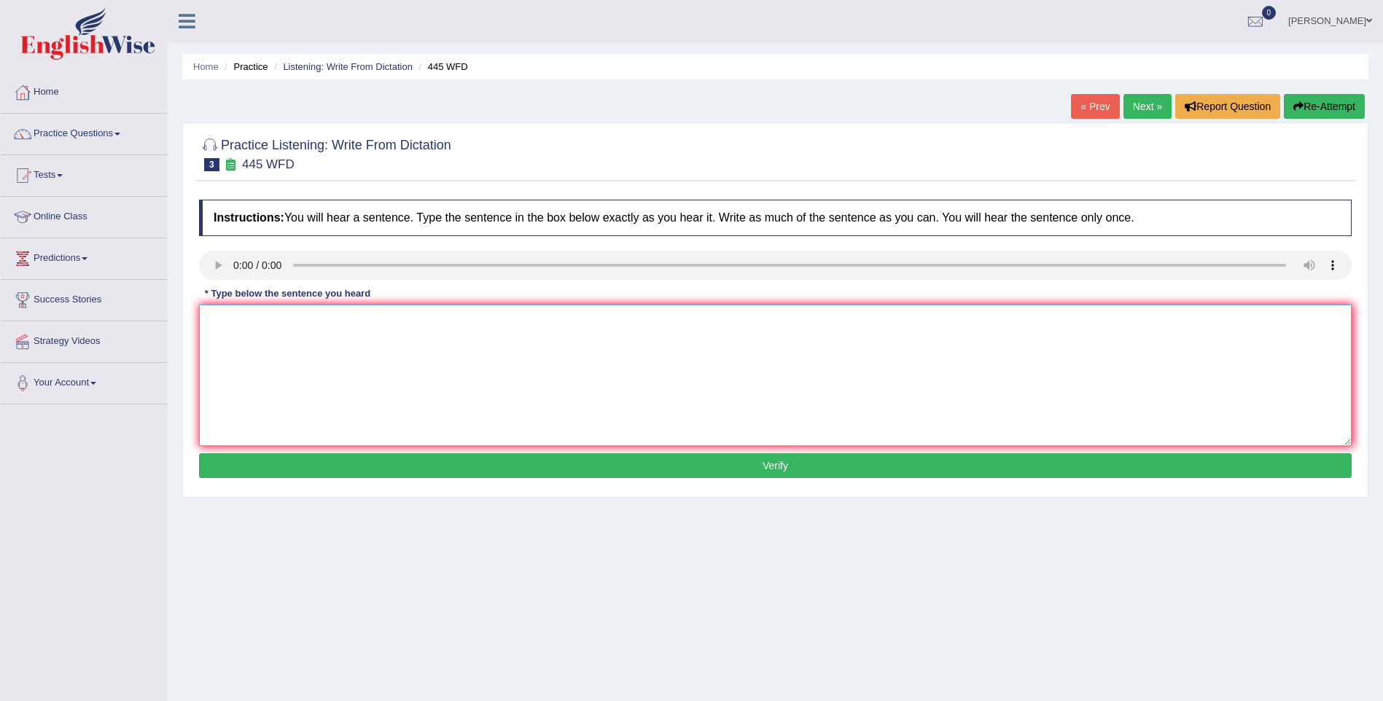
click at [247, 336] on textarea at bounding box center [775, 375] width 1153 height 141
click at [380, 319] on textarea "The [DEMOGRAPHIC_DATA] astronomers maketheir mind on landing" at bounding box center [775, 375] width 1153 height 141
click at [435, 321] on textarea "The [DEMOGRAPHIC_DATA] astronomers made their plan mind on landing" at bounding box center [775, 375] width 1153 height 141
click at [470, 330] on textarea "The [DEMOGRAPHIC_DATA] astronomers made their plan on landing" at bounding box center [775, 375] width 1153 height 141
type textarea "The [DEMOGRAPHIC_DATA] astronomers made their plan on landing a sace ship on ma…"
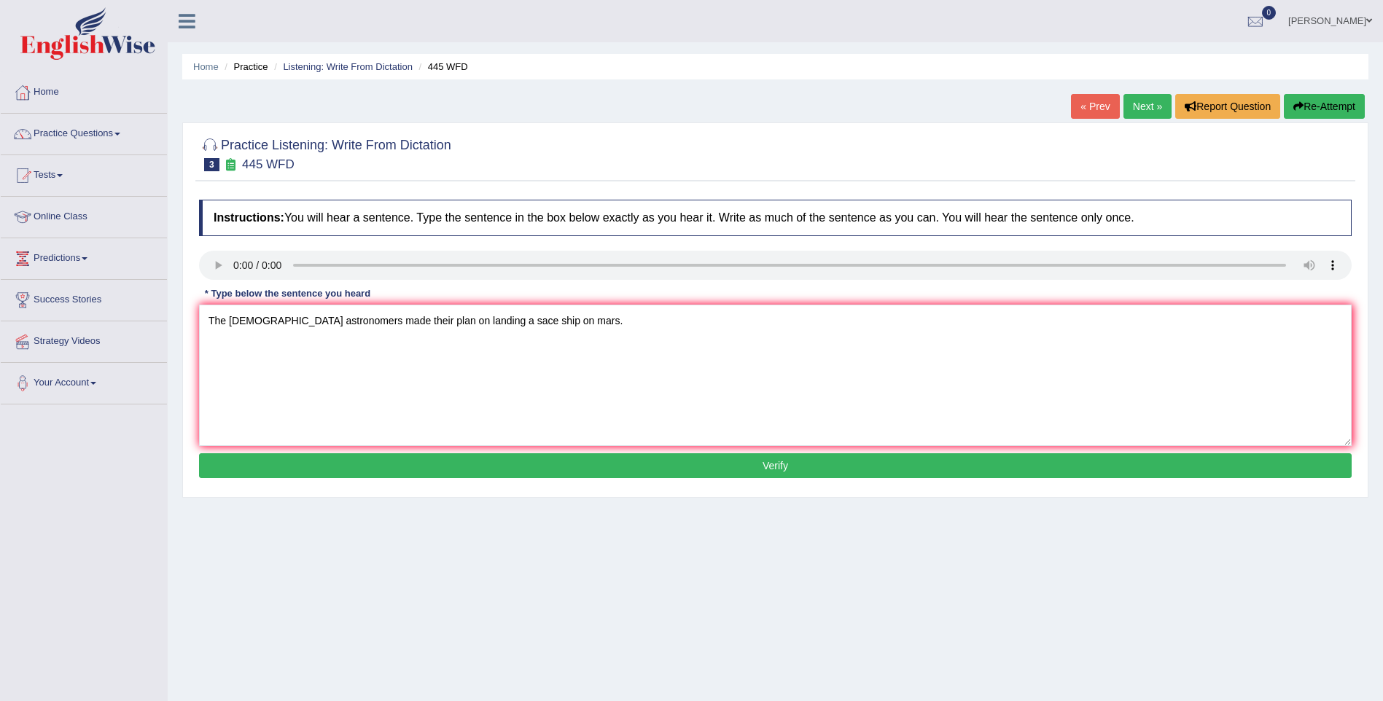
drag, startPoint x: 305, startPoint y: 467, endPoint x: 294, endPoint y: 470, distance: 12.0
click at [304, 467] on button "Verify" at bounding box center [775, 465] width 1153 height 25
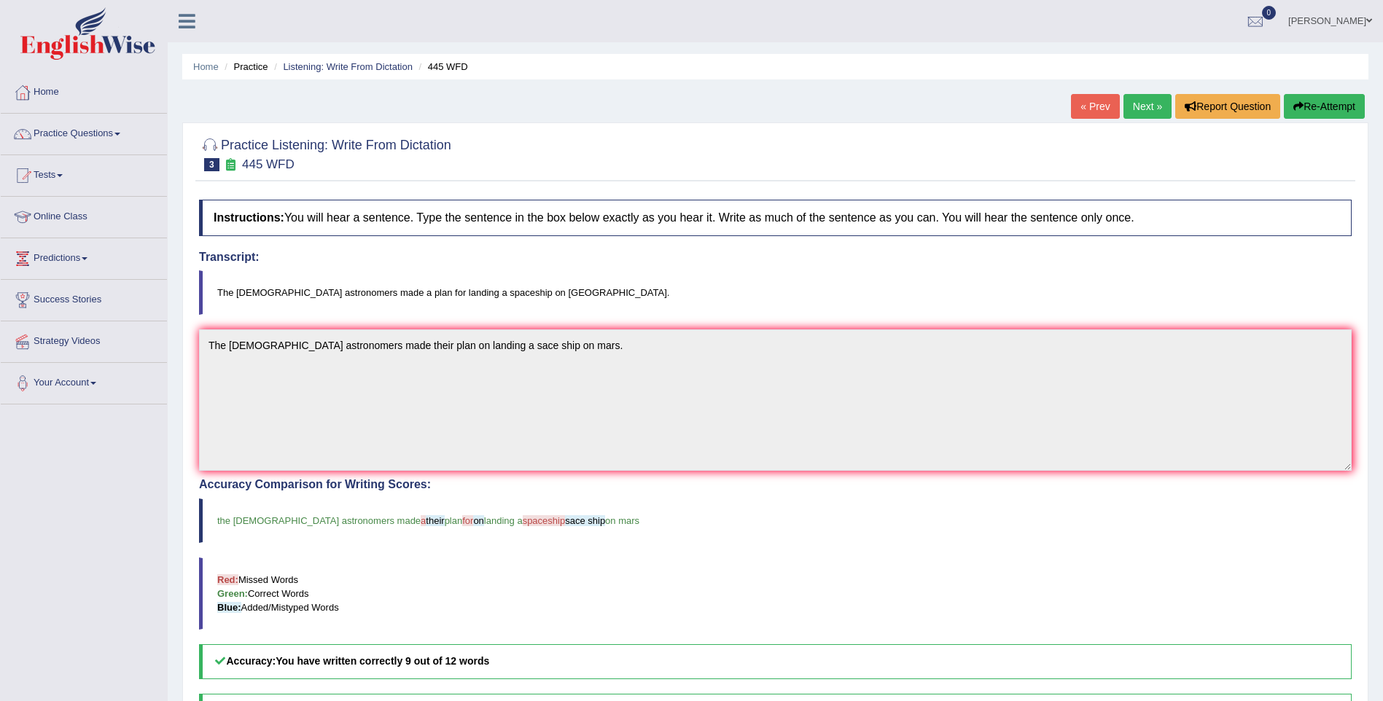
click at [1151, 104] on link "Next »" at bounding box center [1148, 106] width 48 height 25
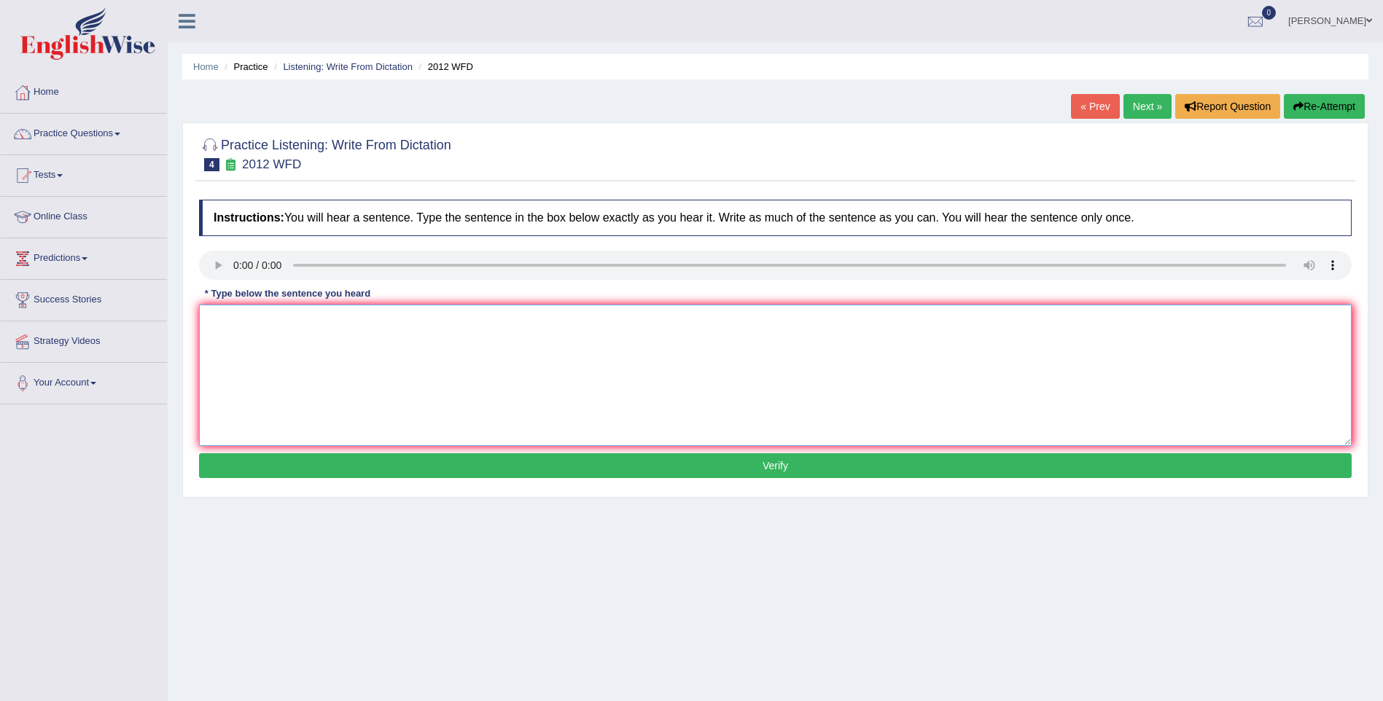
click at [237, 327] on textarea at bounding box center [775, 375] width 1153 height 141
click at [247, 314] on textarea "Theres adeal on this topic" at bounding box center [775, 375] width 1153 height 141
click at [244, 319] on textarea "Theres a great deal on this topic" at bounding box center [775, 375] width 1153 height 141
click at [357, 313] on textarea "There is a great deal on this topic" at bounding box center [775, 375] width 1153 height 141
type textarea "There is a great deal on this topic."
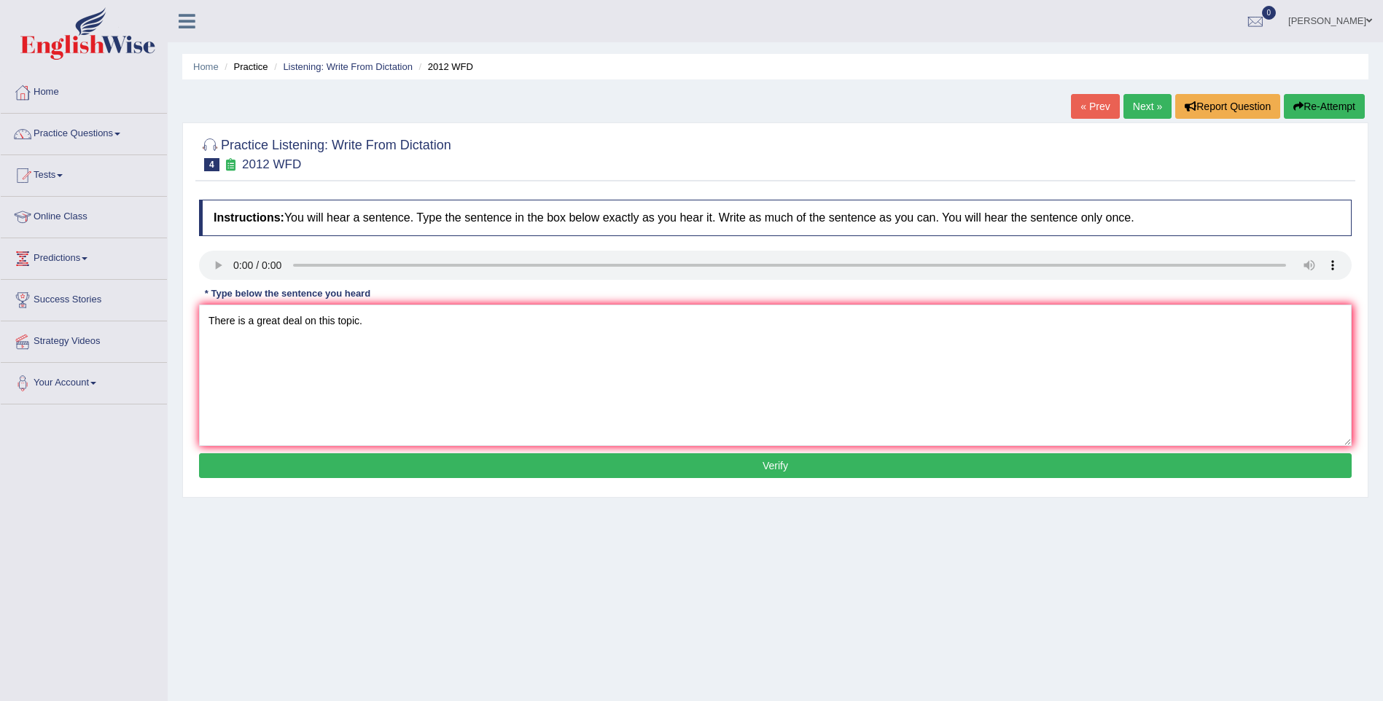
click at [504, 458] on button "Verify" at bounding box center [775, 465] width 1153 height 25
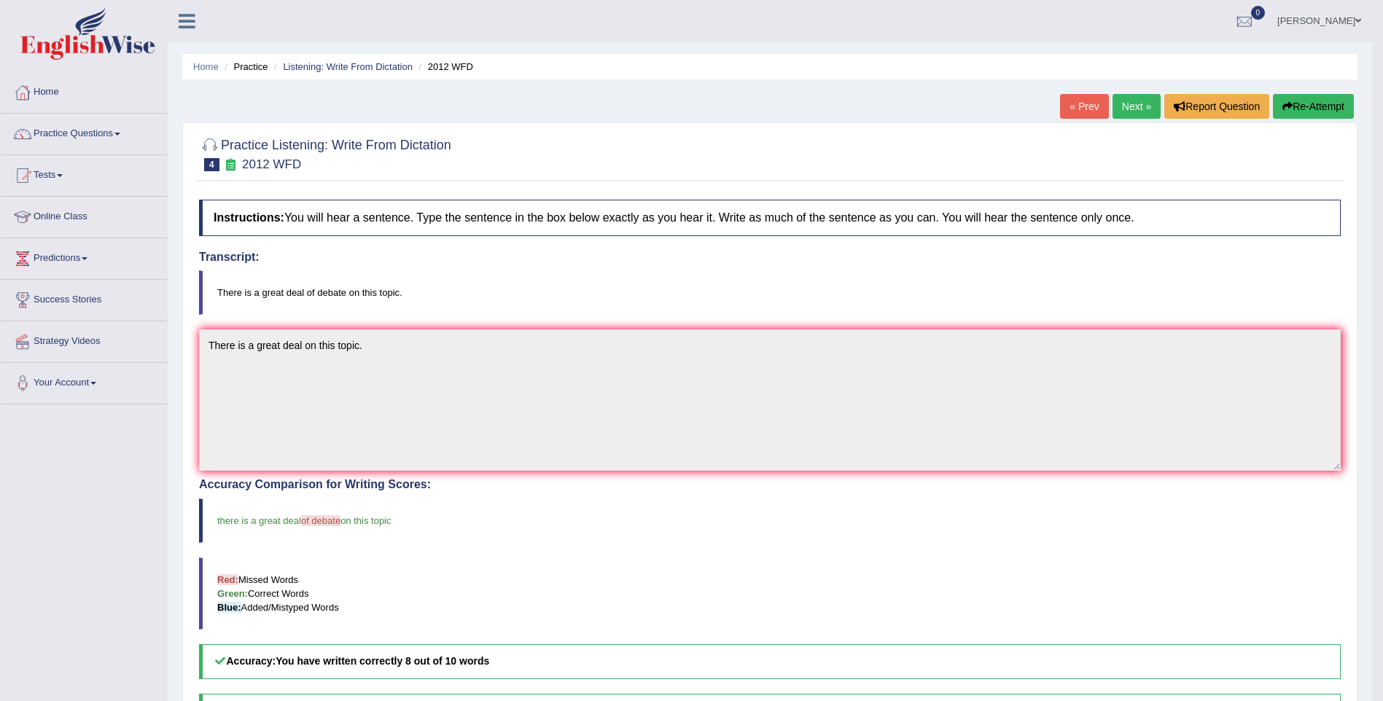
click at [1138, 105] on link "Next »" at bounding box center [1137, 106] width 48 height 25
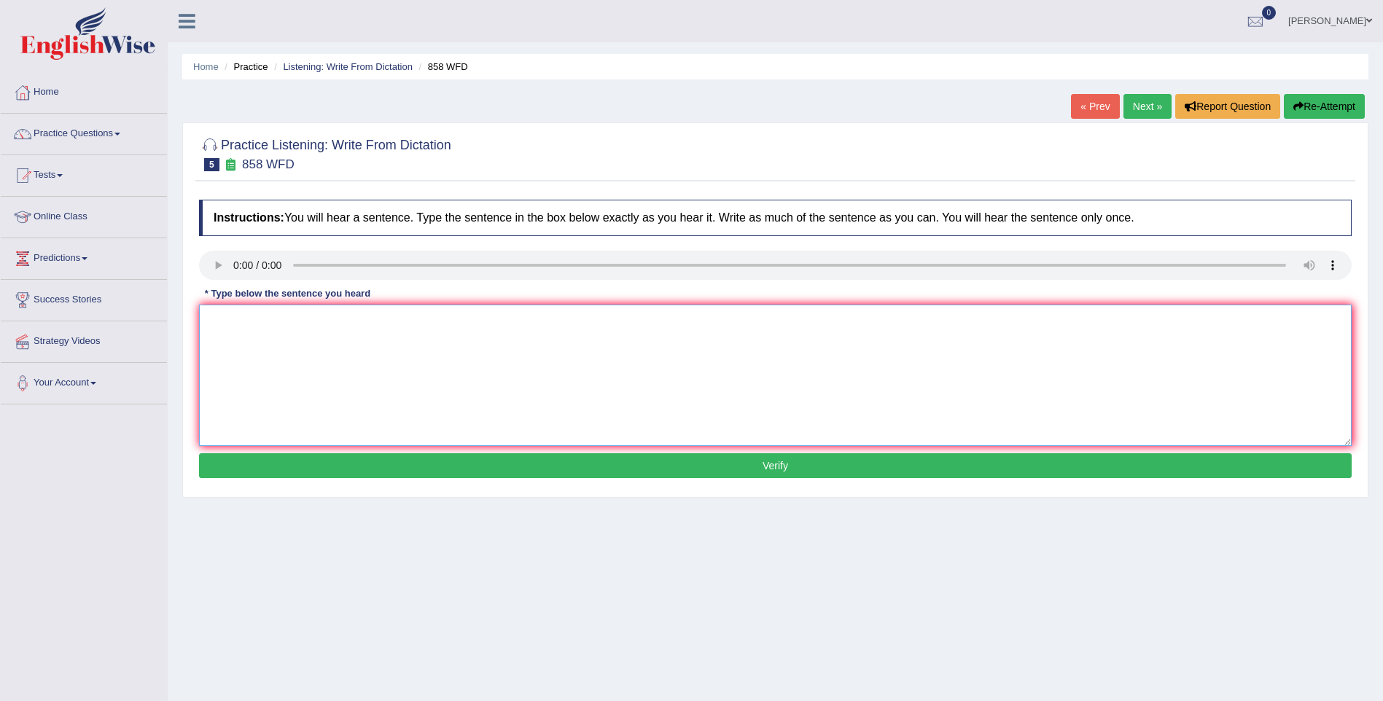
click at [234, 331] on textarea at bounding box center [775, 375] width 1153 height 141
click at [316, 321] on textarea "The year when the ship" at bounding box center [775, 375] width 1153 height 141
type textarea "The year when the sheet of fact was in a store"
click at [432, 462] on button "Verify" at bounding box center [775, 465] width 1153 height 25
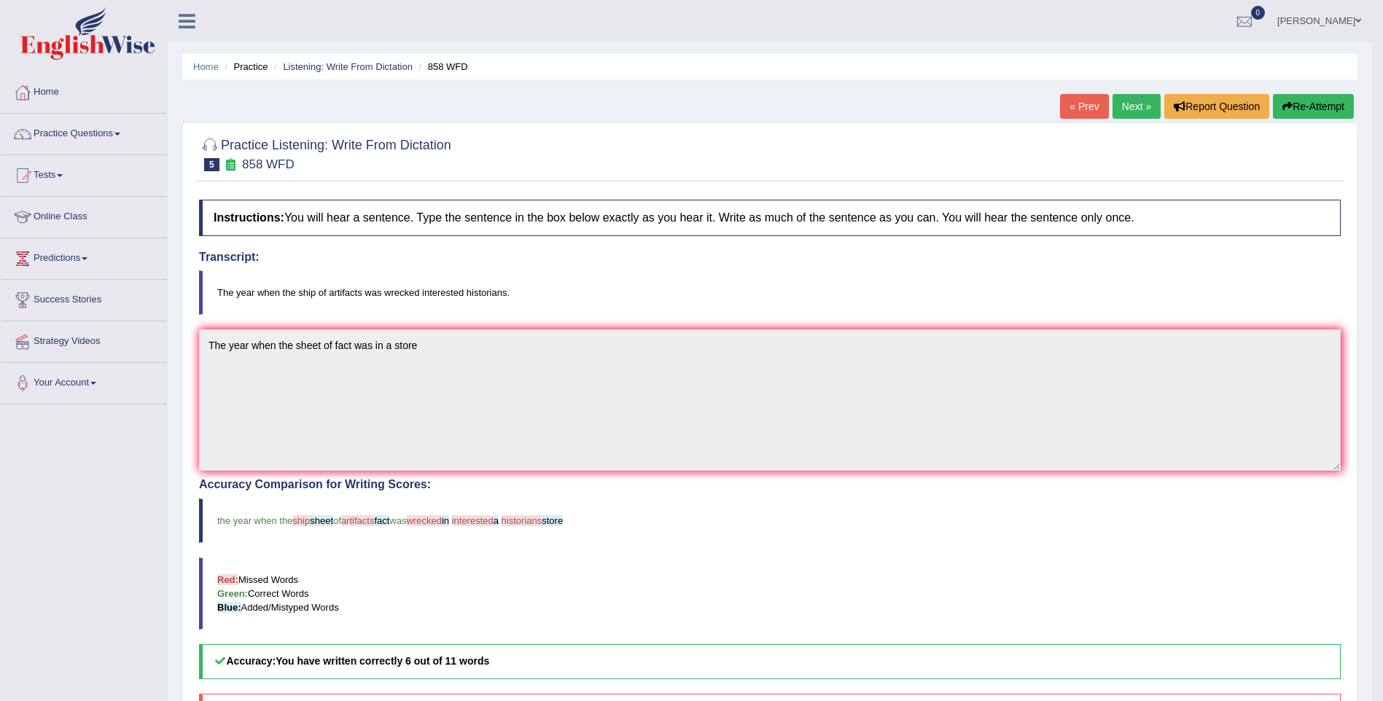
click at [1126, 101] on link "Next »" at bounding box center [1137, 106] width 48 height 25
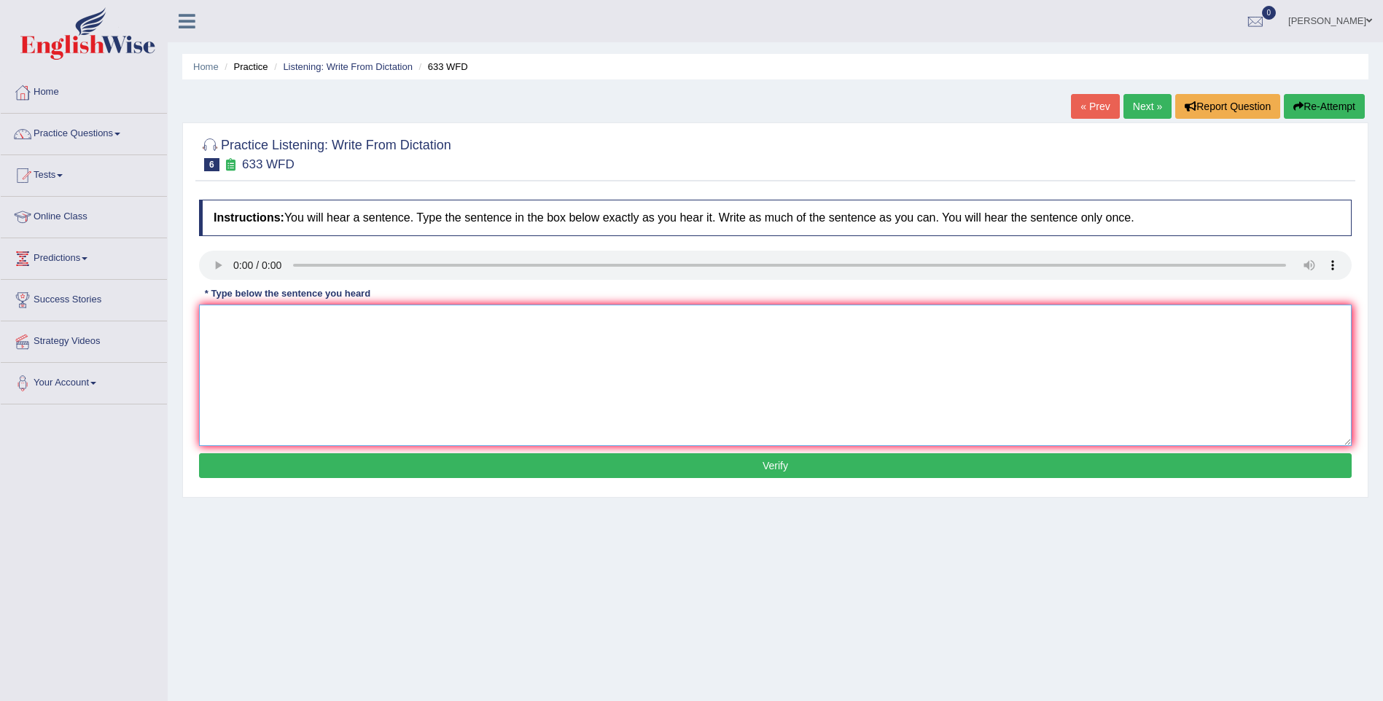
click at [219, 331] on textarea at bounding box center [775, 375] width 1153 height 141
click at [341, 312] on textarea "Research shows that excerise makes feel better" at bounding box center [775, 375] width 1153 height 141
click at [305, 308] on textarea "Research shows that exec makes feel better" at bounding box center [775, 375] width 1153 height 141
click at [324, 316] on textarea "Research shows that exec makes feel better" at bounding box center [775, 375] width 1153 height 141
click at [332, 316] on textarea "Research shows that exerc makes feel better" at bounding box center [775, 375] width 1153 height 141
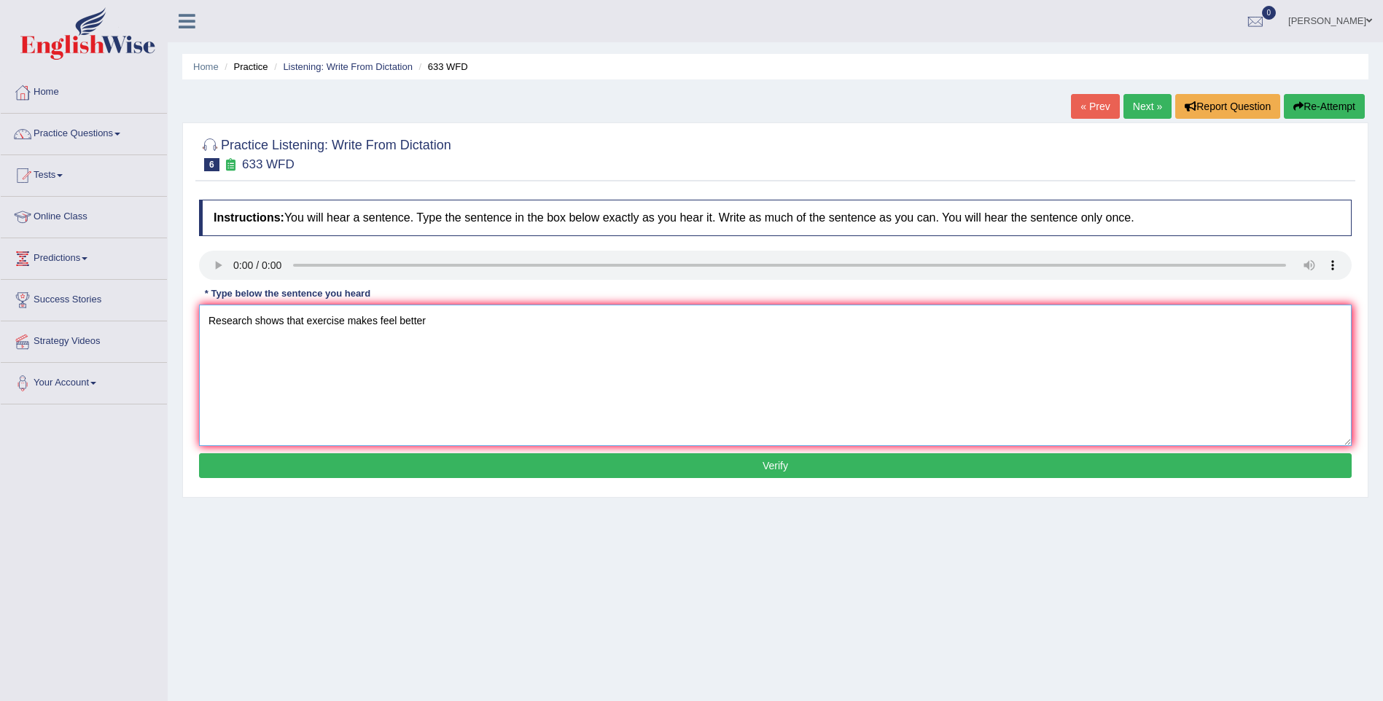
click at [378, 318] on textarea "Research shows that exercise makes feel better" at bounding box center [775, 375] width 1153 height 141
click at [443, 316] on textarea "Research shows that exercise makes us feel better" at bounding box center [775, 375] width 1153 height 141
type textarea "Research shows that exercise makes us feel better."
click at [679, 464] on button "Verify" at bounding box center [775, 465] width 1153 height 25
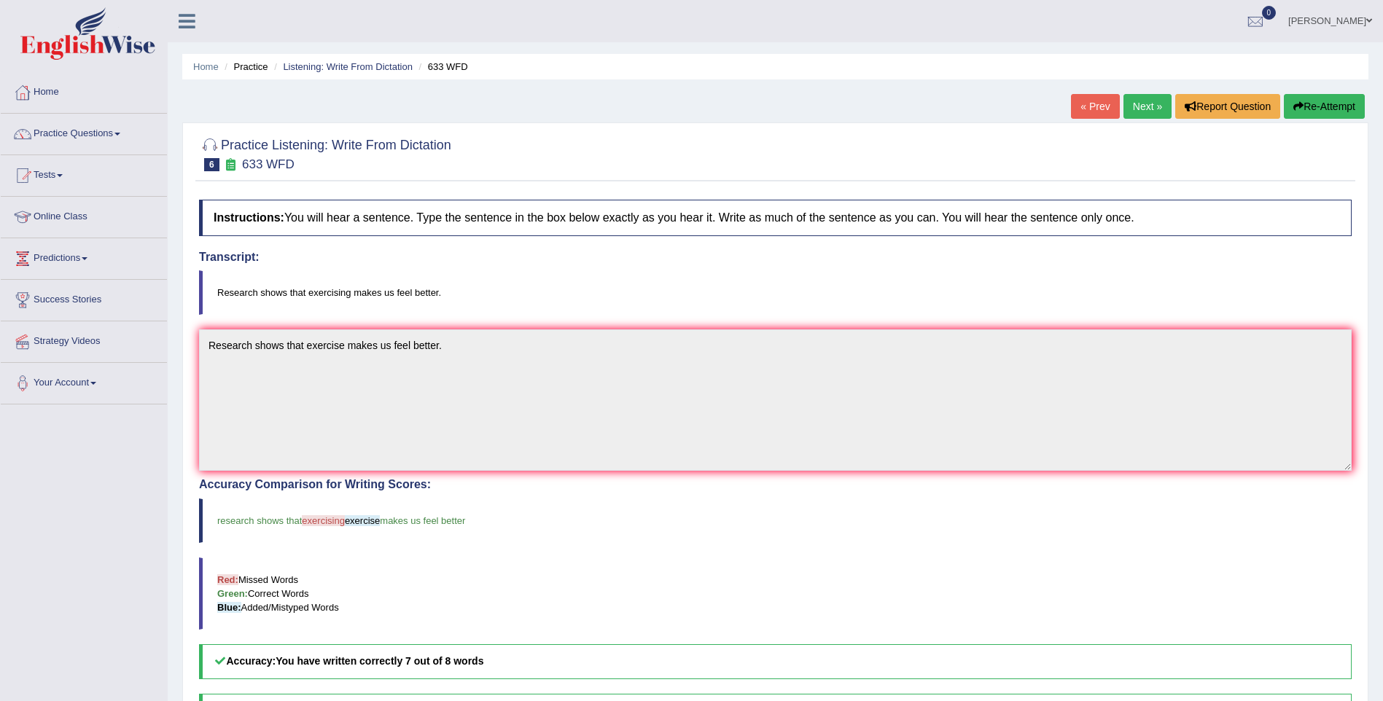
click at [1142, 104] on link "Next »" at bounding box center [1148, 106] width 48 height 25
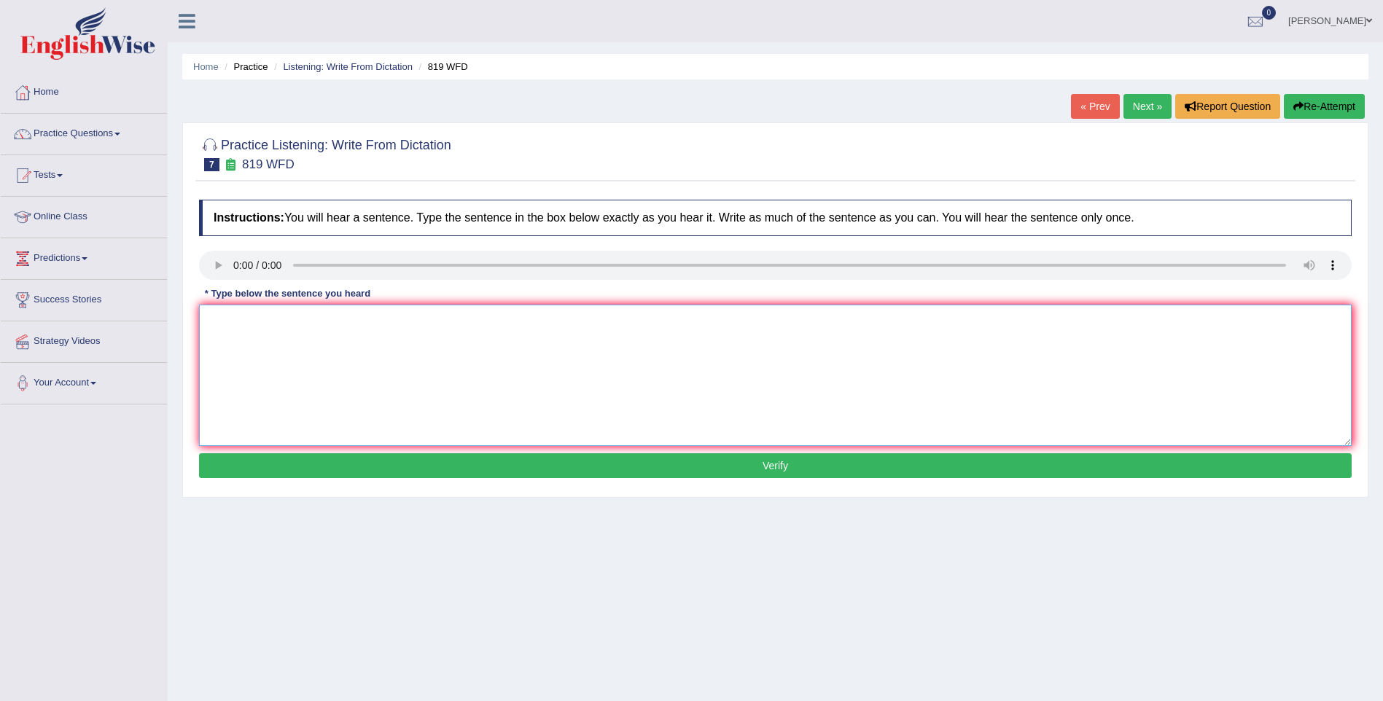
drag, startPoint x: 215, startPoint y: 333, endPoint x: 219, endPoint y: 323, distance: 10.8
click at [215, 332] on textarea at bounding box center [775, 375] width 1153 height 141
click at [287, 329] on textarea "Plants are able to" at bounding box center [775, 375] width 1153 height 141
click at [456, 315] on textarea "Plants are able to continue growing throughout their lifes." at bounding box center [775, 375] width 1153 height 141
type textarea "Plants are able to continue growing throughout their lifes."
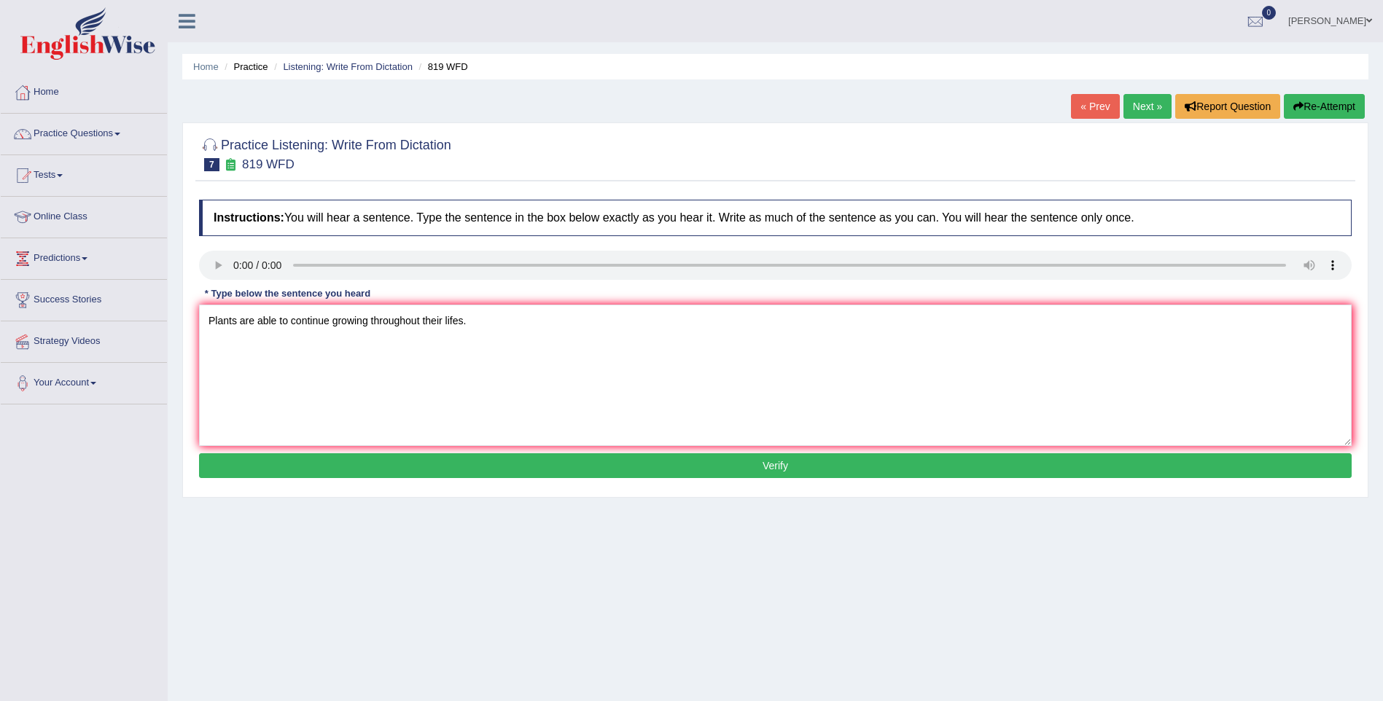
click at [457, 471] on button "Verify" at bounding box center [775, 465] width 1153 height 25
